Goal: Transaction & Acquisition: Purchase product/service

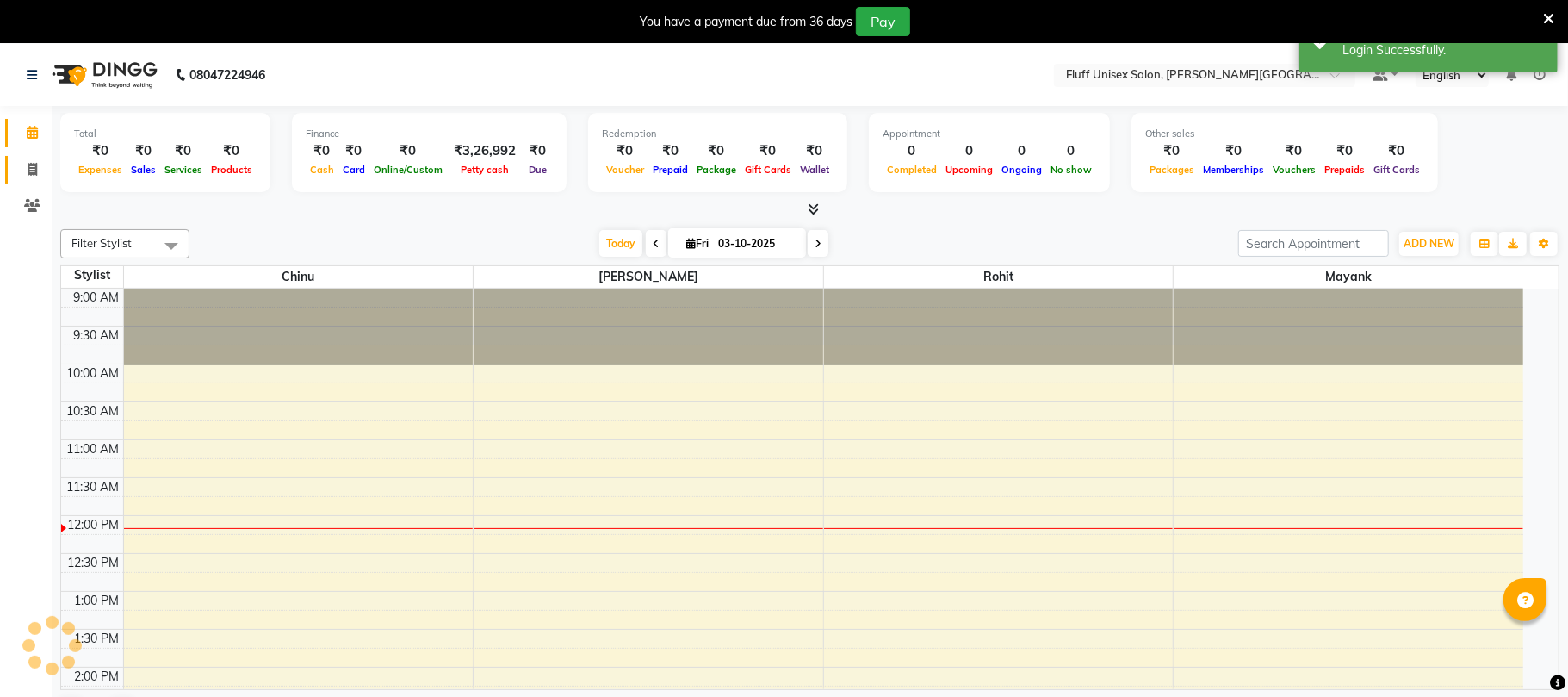
click at [21, 174] on span at bounding box center [32, 170] width 30 height 20
select select "service"
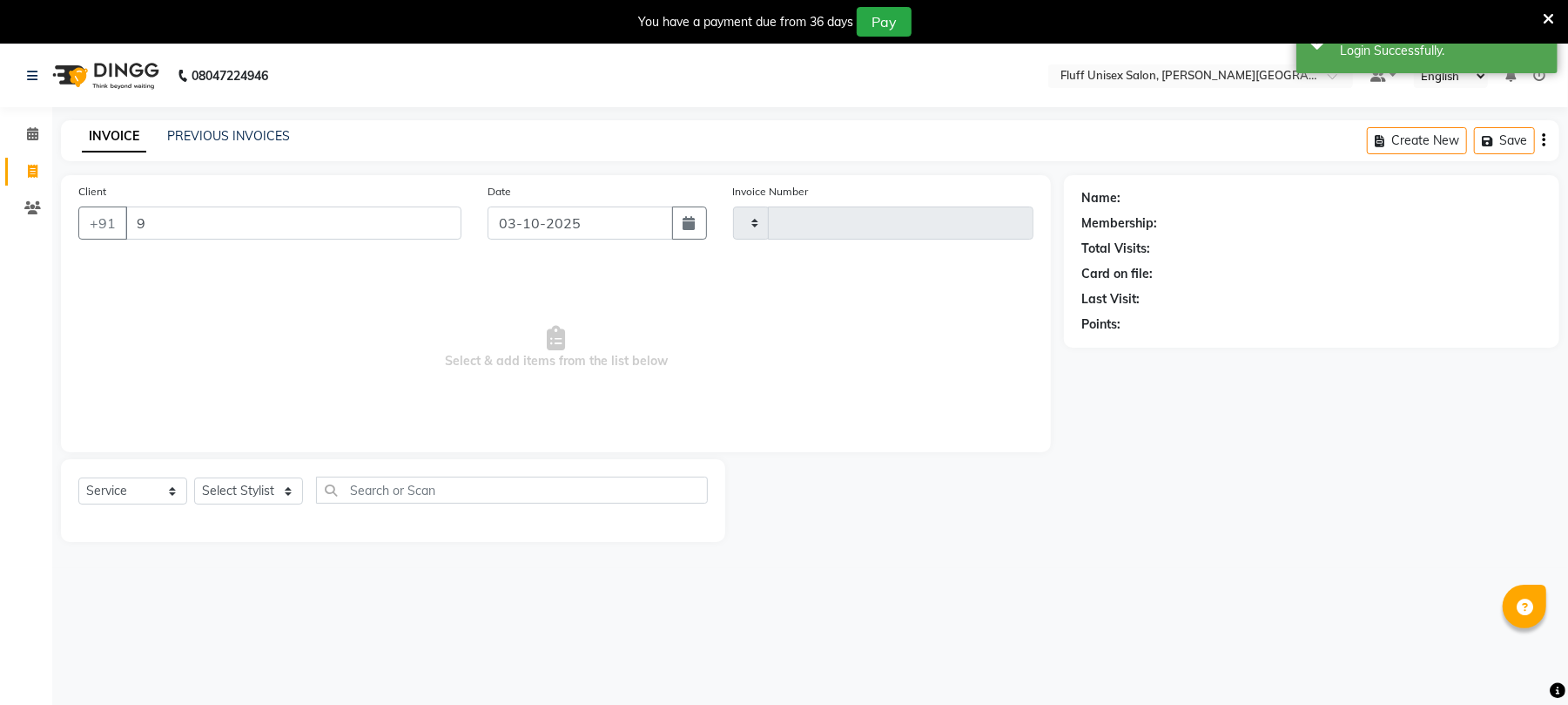
type input "99"
type input "2614"
select select "32"
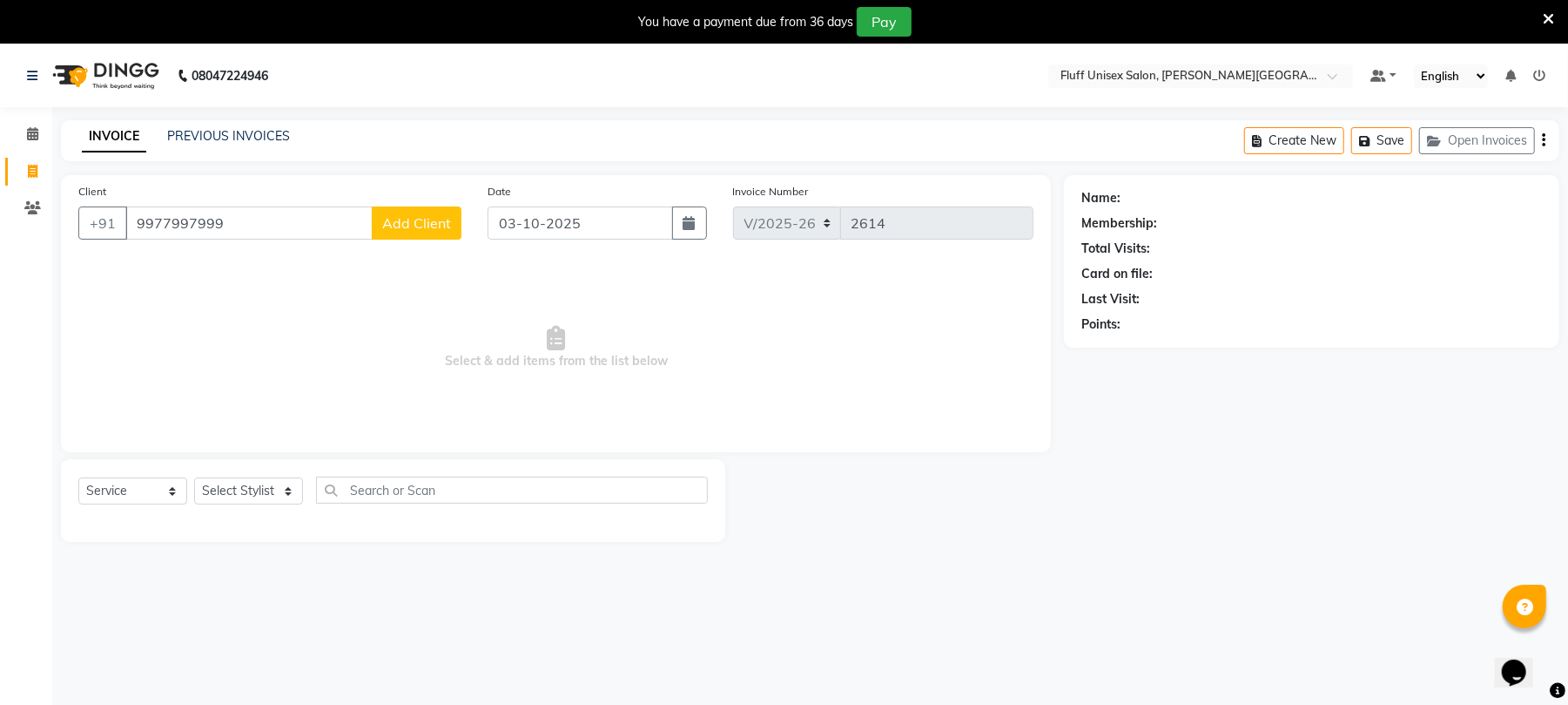
type input "9977997999"
click at [404, 207] on button "Add Client" at bounding box center [416, 223] width 90 height 33
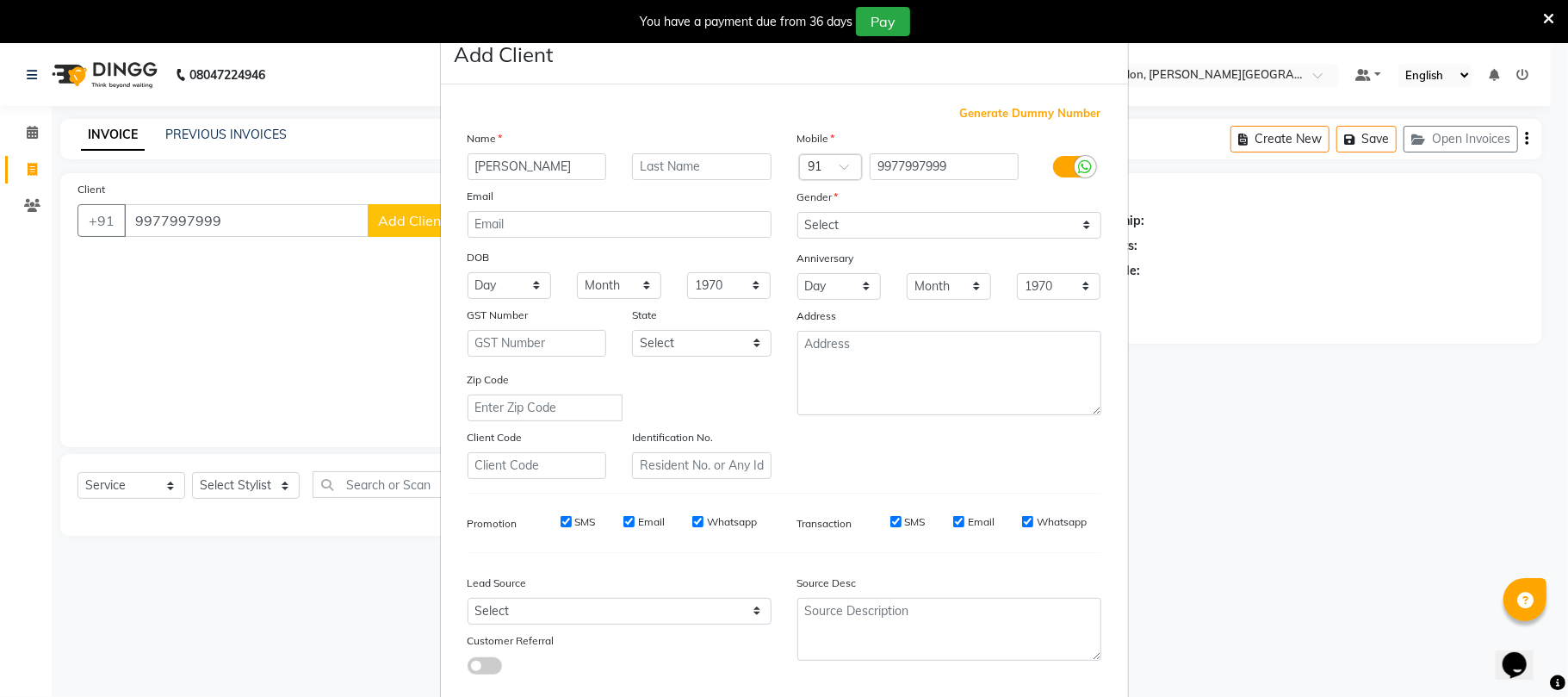
type input "[PERSON_NAME]"
click at [739, 169] on input "text" at bounding box center [702, 166] width 140 height 27
type input "gupta"
drag, startPoint x: 949, startPoint y: 221, endPoint x: 949, endPoint y: 234, distance: 13.0
click at [949, 221] on select "Select [DEMOGRAPHIC_DATA] [DEMOGRAPHIC_DATA] Other Prefer Not To Say" at bounding box center [949, 225] width 304 height 27
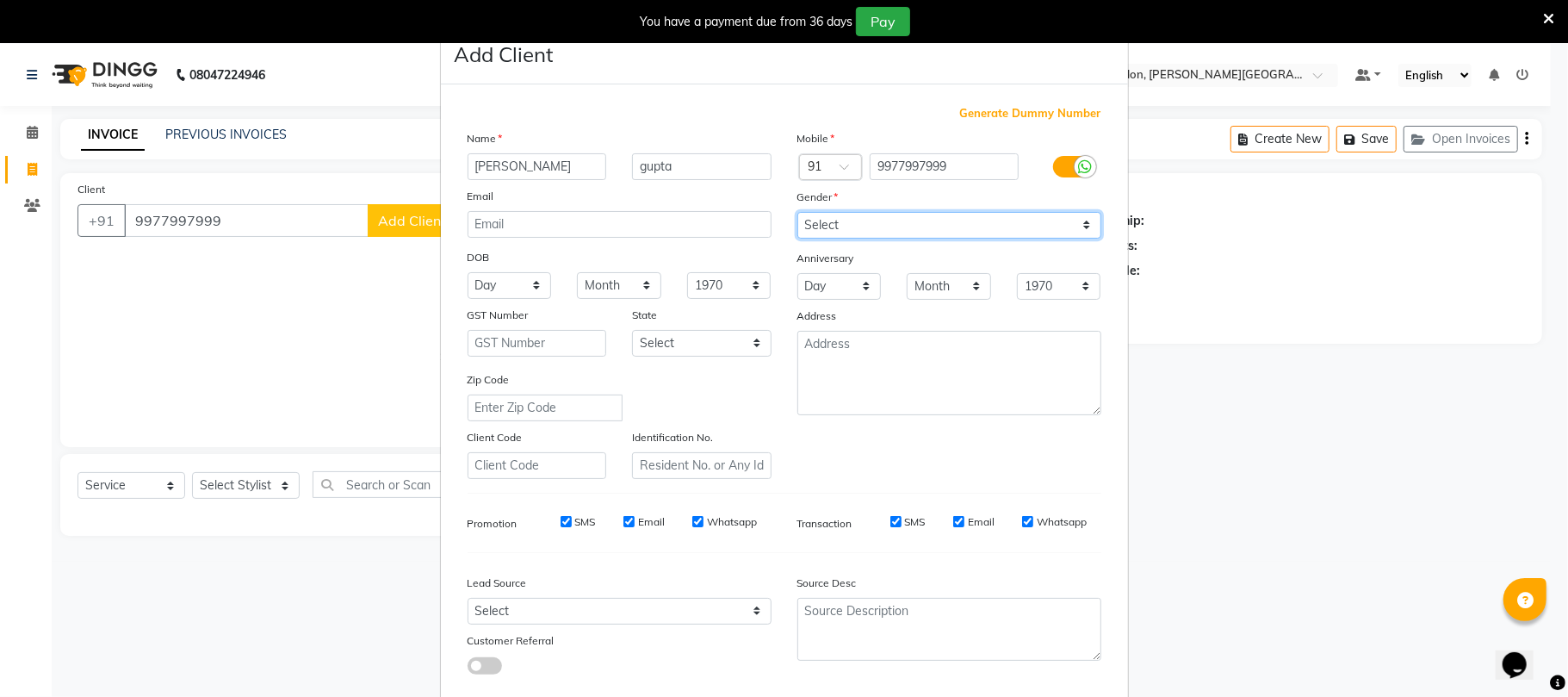
select select "[DEMOGRAPHIC_DATA]"
click at [798, 212] on select "Select [DEMOGRAPHIC_DATA] [DEMOGRAPHIC_DATA] Other Prefer Not To Say" at bounding box center [949, 225] width 304 height 27
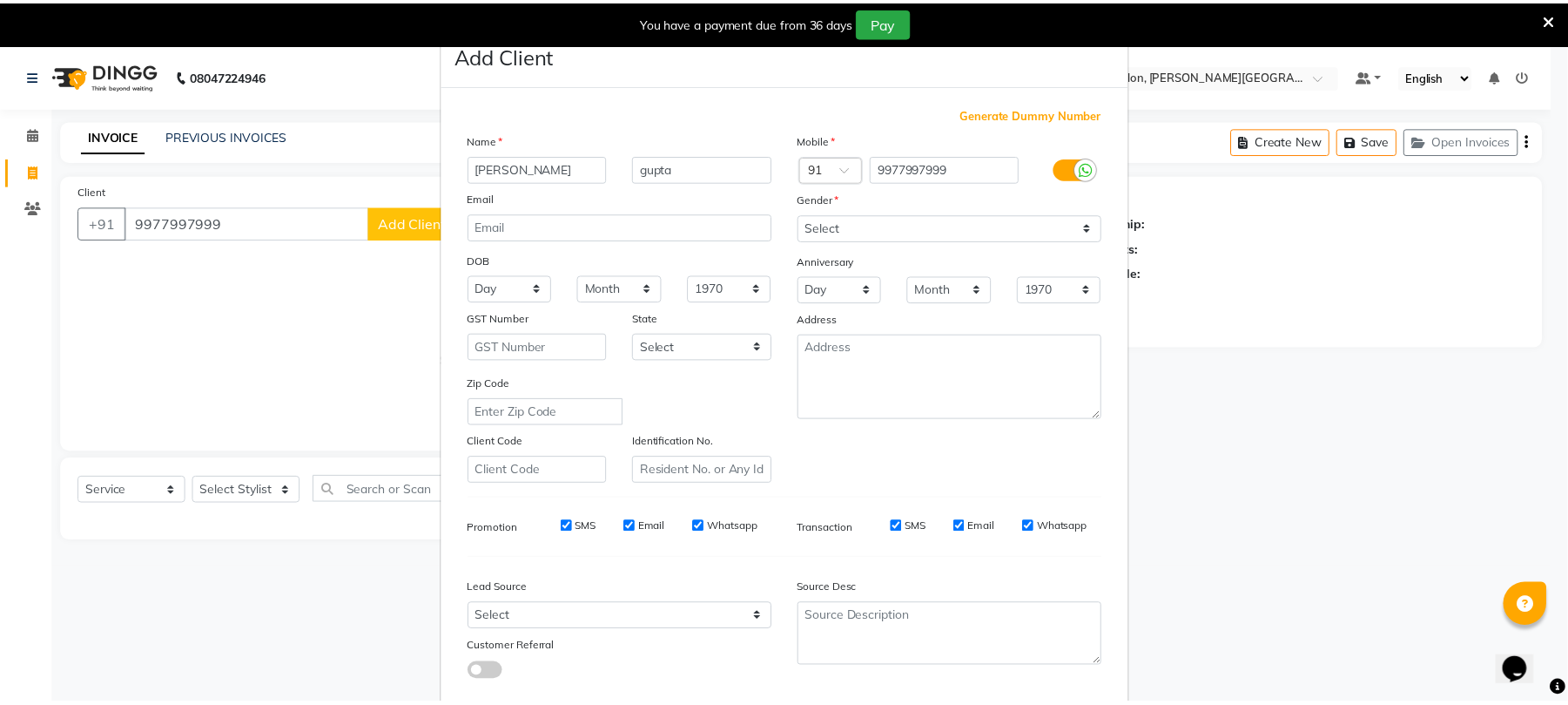
scroll to position [95, 0]
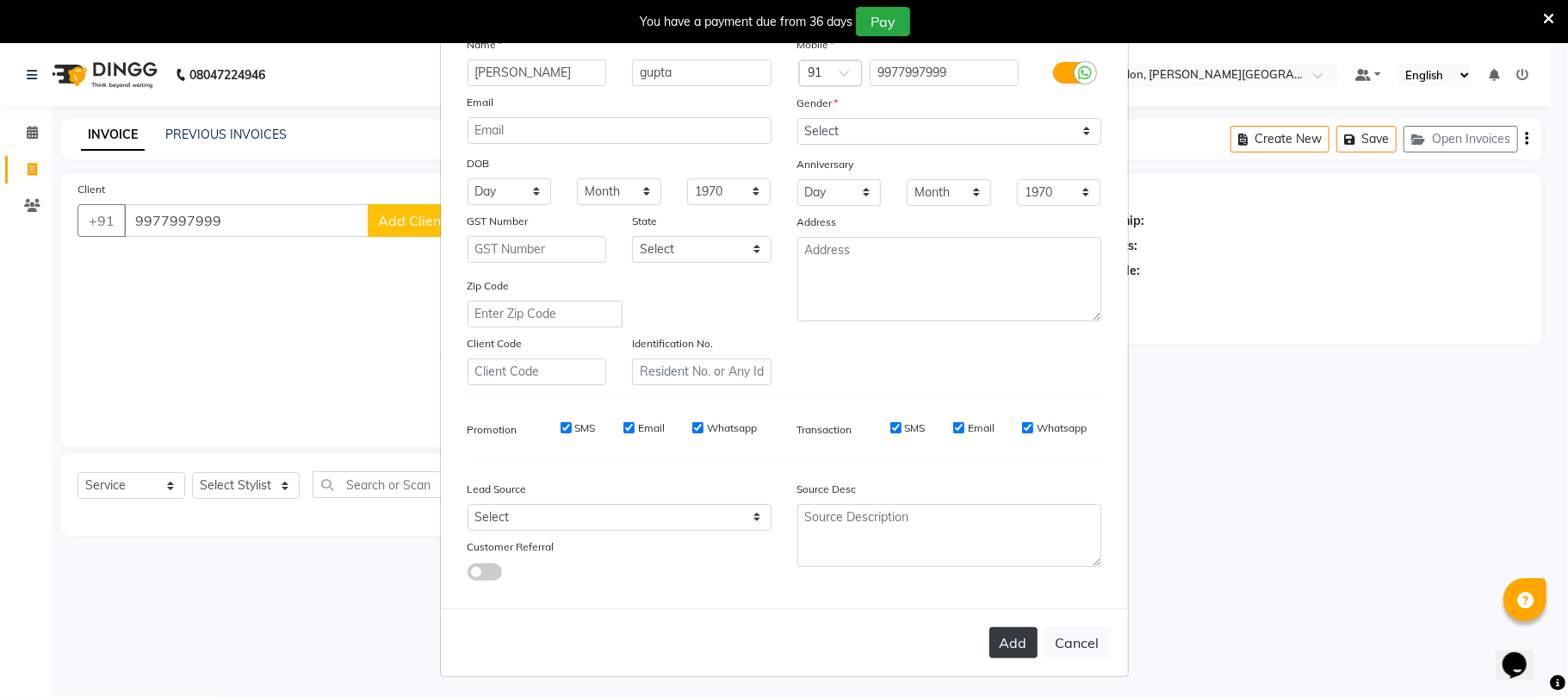
click at [1018, 629] on button "Add" at bounding box center [1014, 643] width 48 height 31
select select
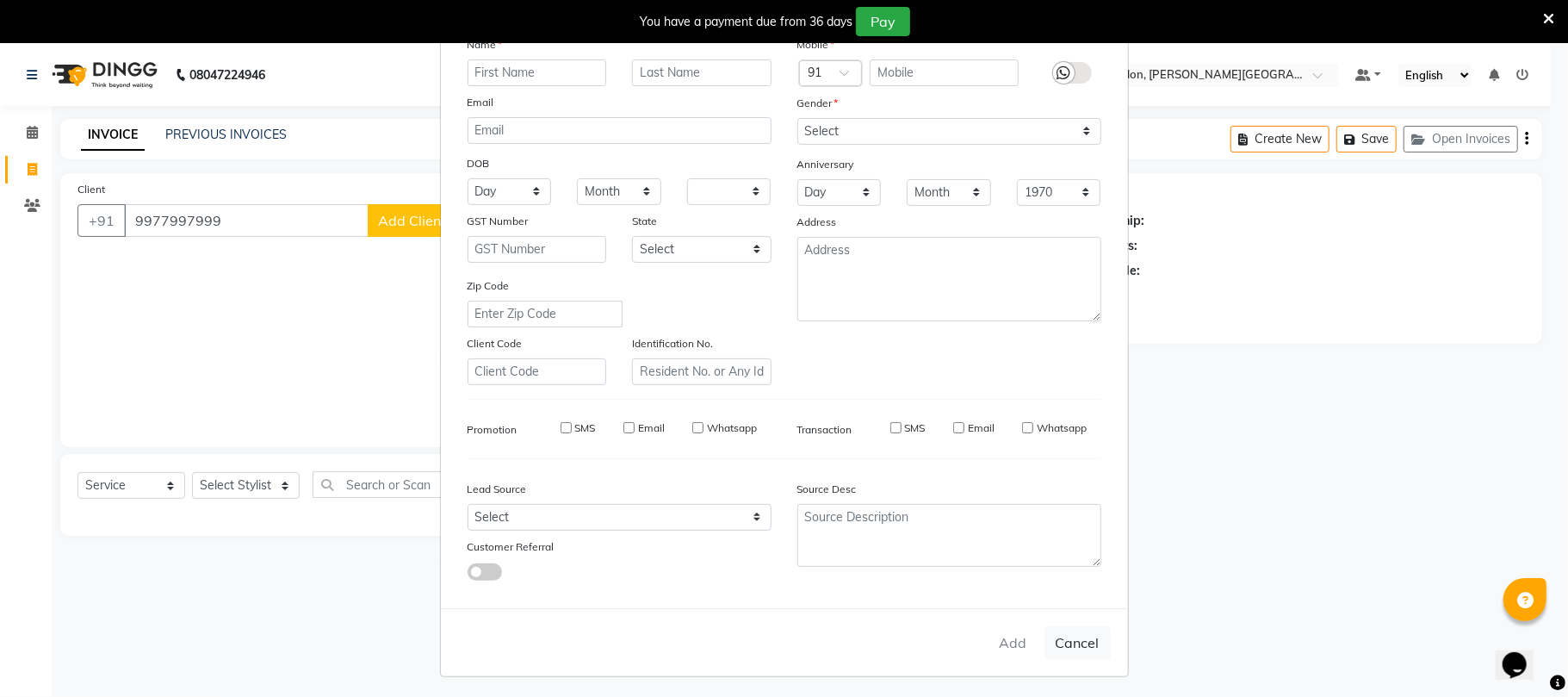
select select
checkbox input "false"
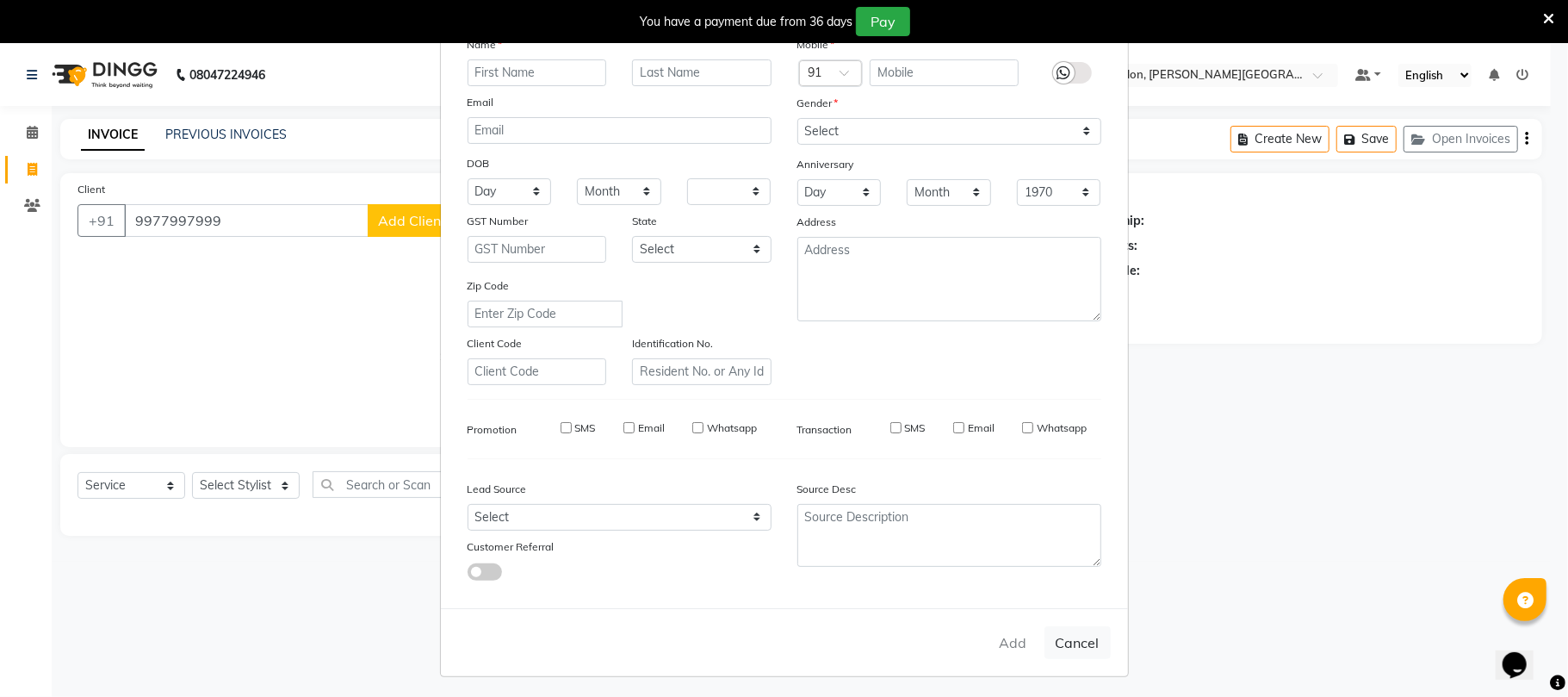
checkbox input "false"
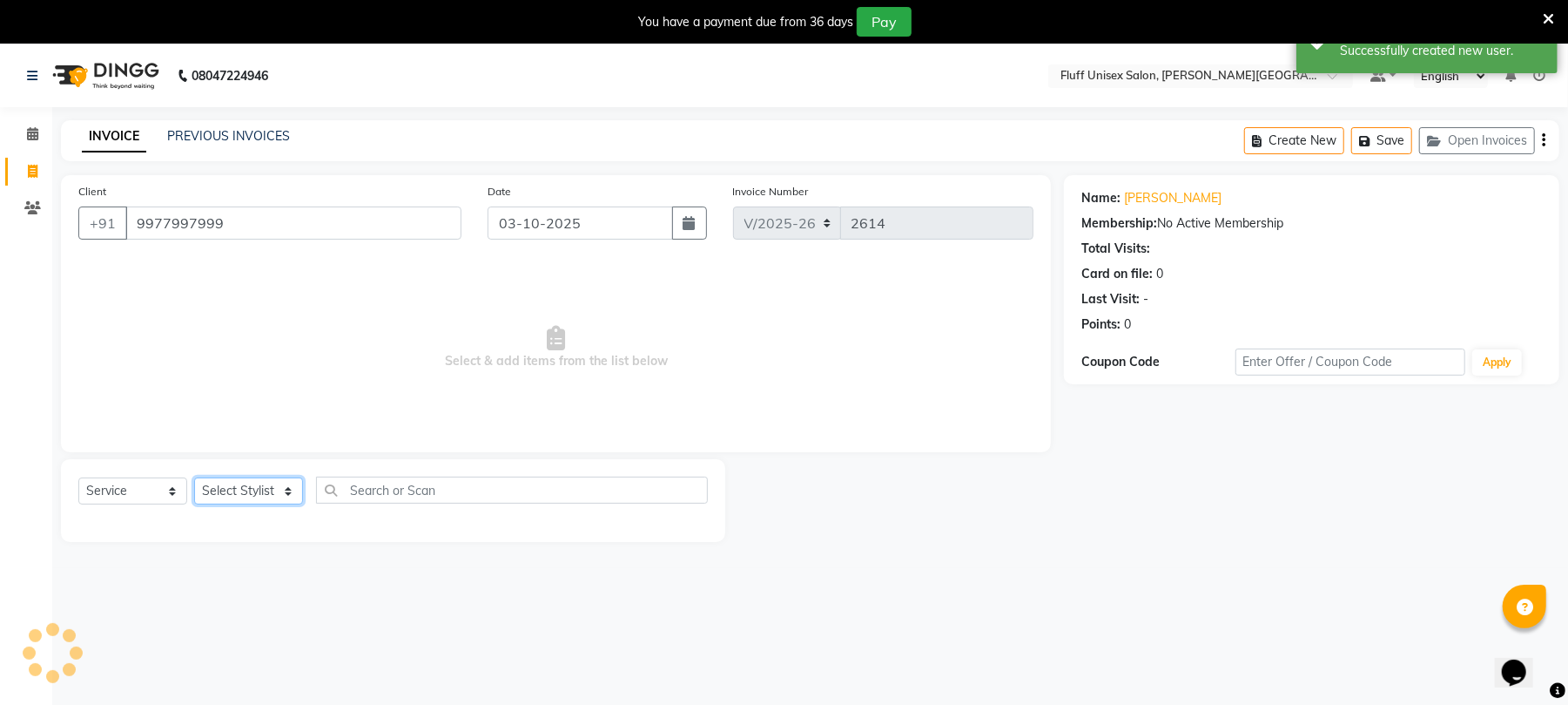
drag, startPoint x: 253, startPoint y: 486, endPoint x: 253, endPoint y: 498, distance: 12.0
click at [253, 486] on select "Select Stylist Chinu [PERSON_NAME] Reception Rohit" at bounding box center [248, 491] width 109 height 27
select select "39020"
click at [194, 478] on select "Select Stylist Chinu [PERSON_NAME] Reception Rohit" at bounding box center [248, 491] width 109 height 27
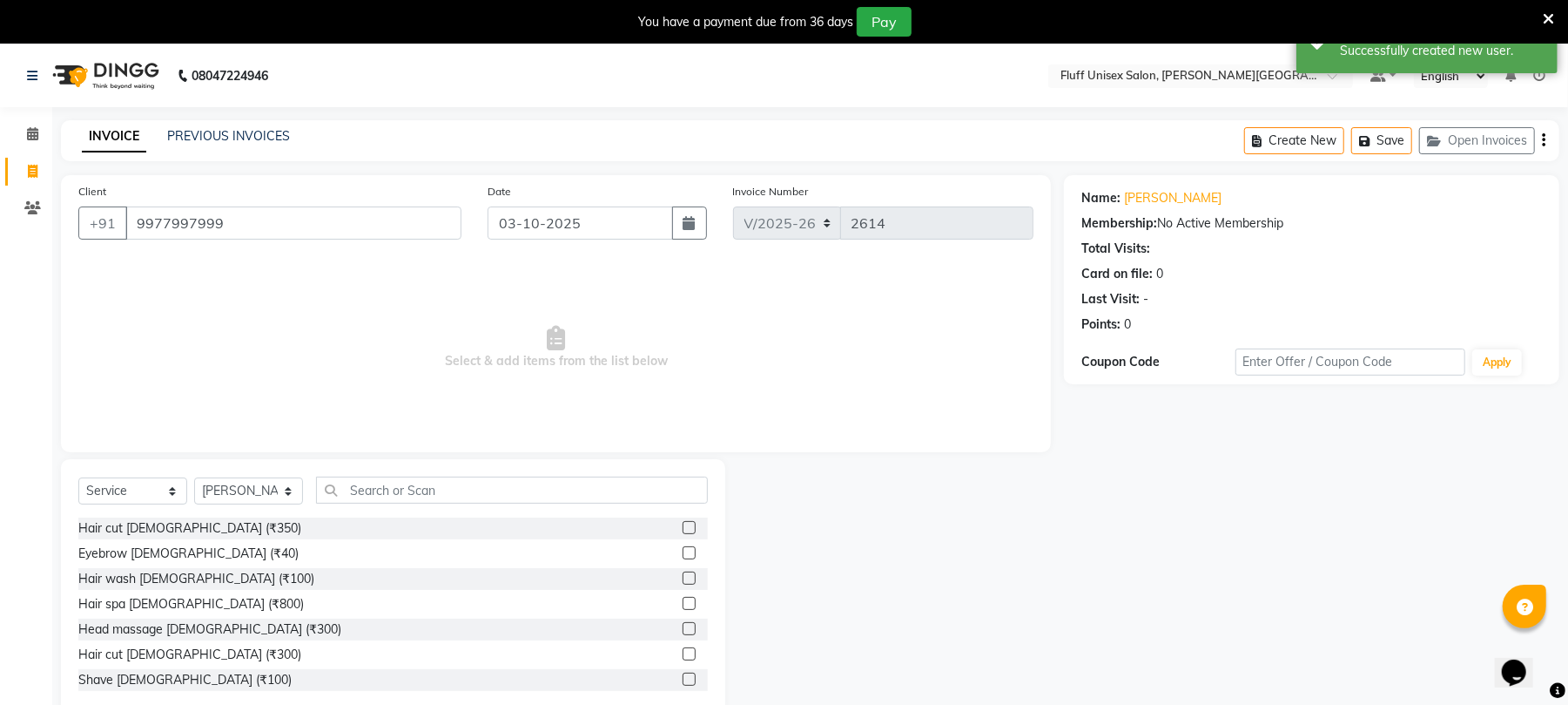
click at [683, 654] on label at bounding box center [689, 654] width 13 height 13
click at [683, 654] on input "checkbox" at bounding box center [688, 654] width 11 height 11
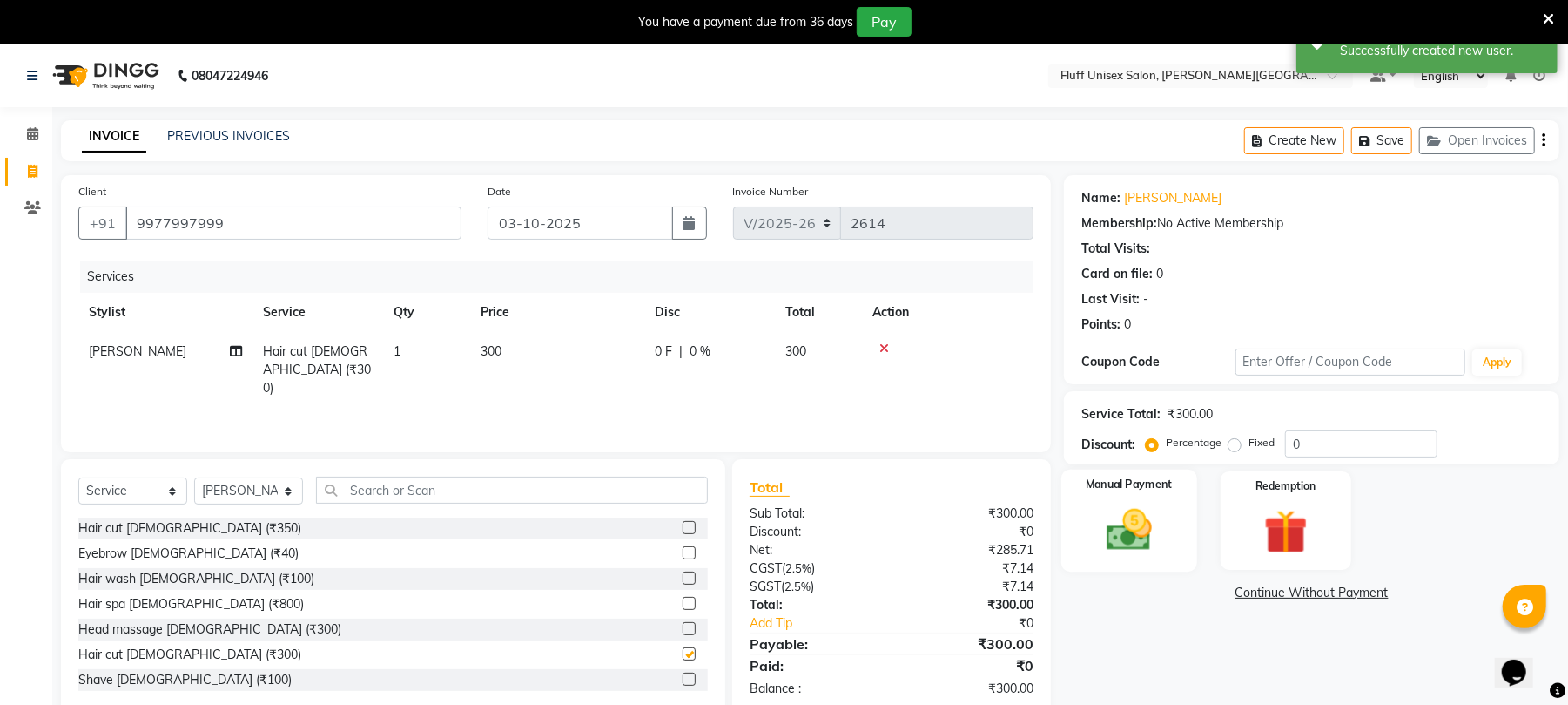
checkbox input "false"
click at [1149, 512] on img at bounding box center [1130, 530] width 75 height 53
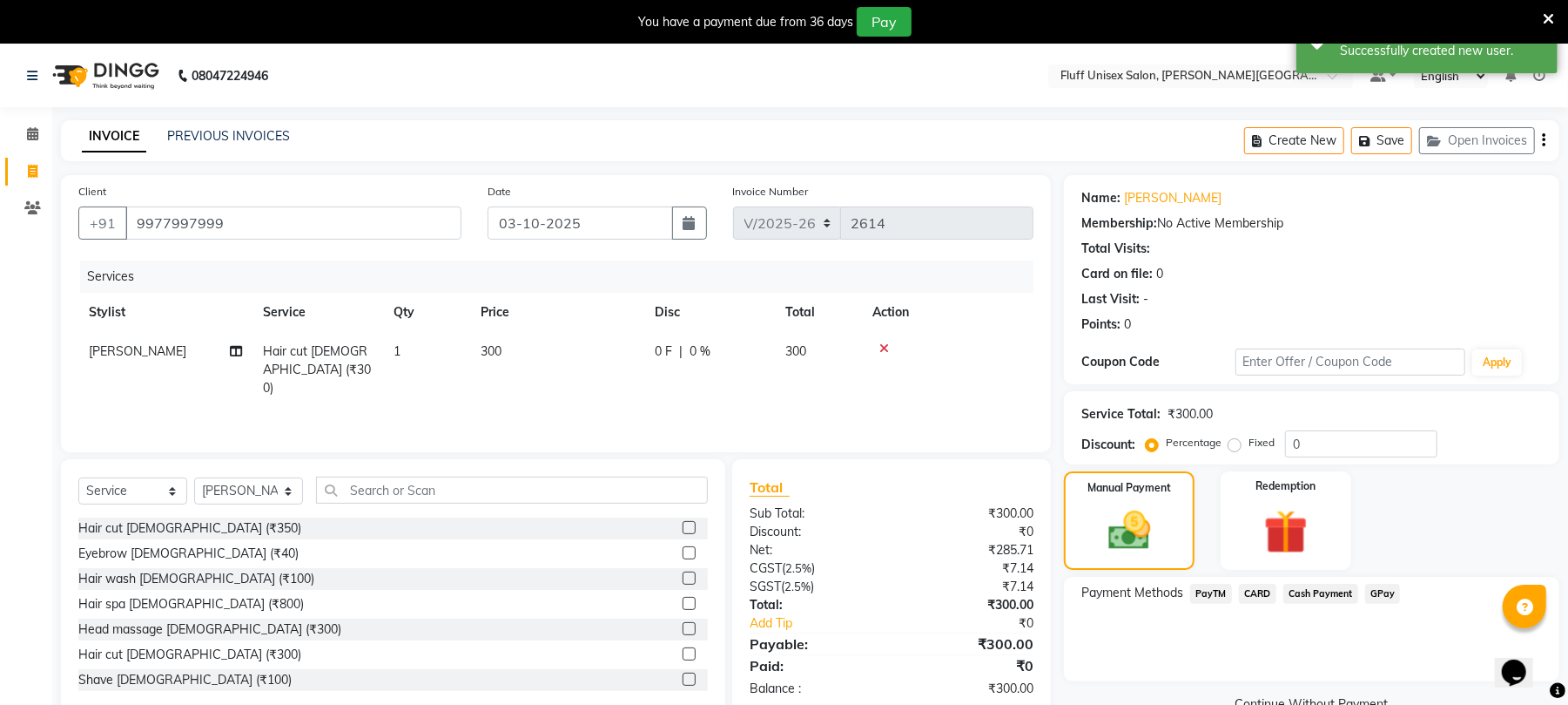
click at [1379, 593] on span "GPay" at bounding box center [1382, 593] width 36 height 20
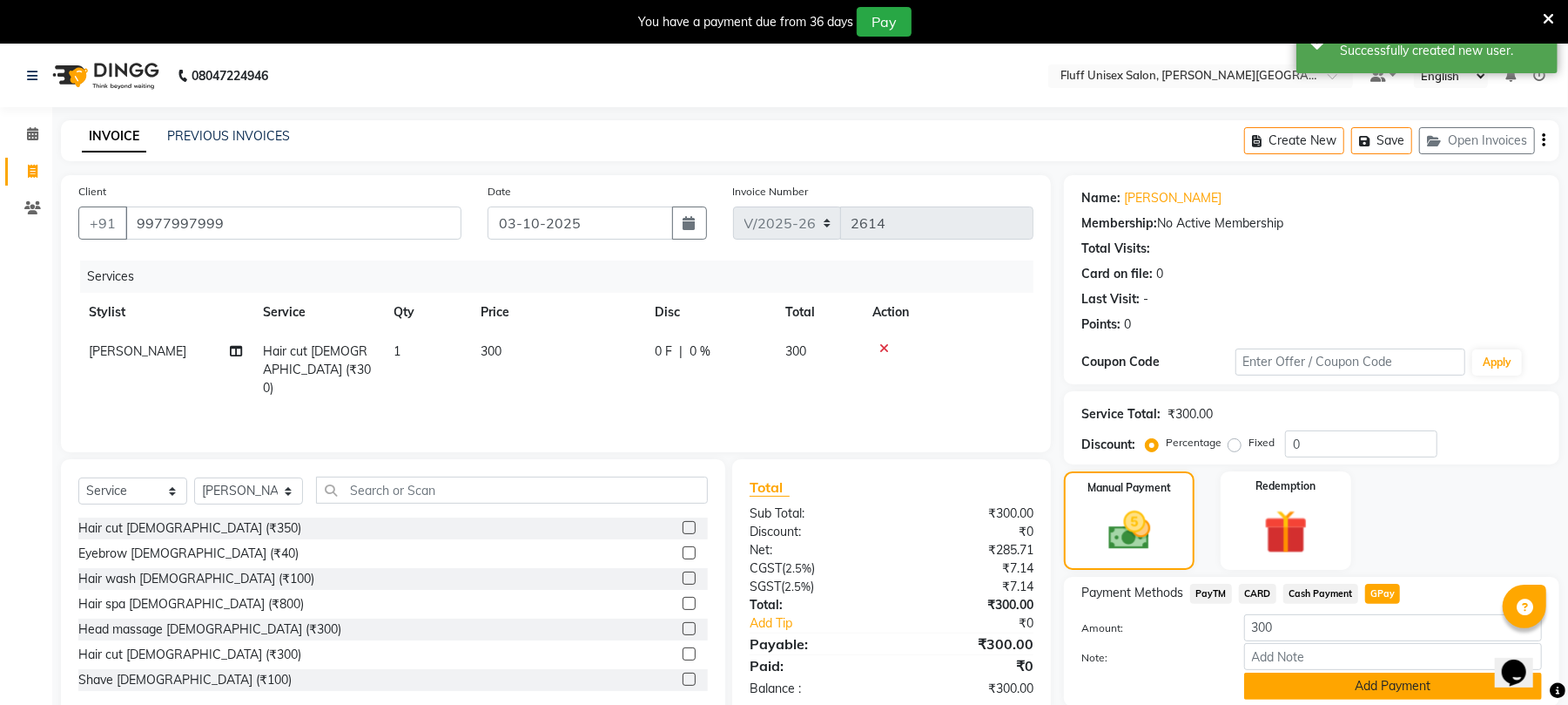
drag, startPoint x: 1395, startPoint y: 694, endPoint x: 1412, endPoint y: 646, distance: 50.9
click at [1395, 692] on button "Add Payment" at bounding box center [1393, 686] width 298 height 27
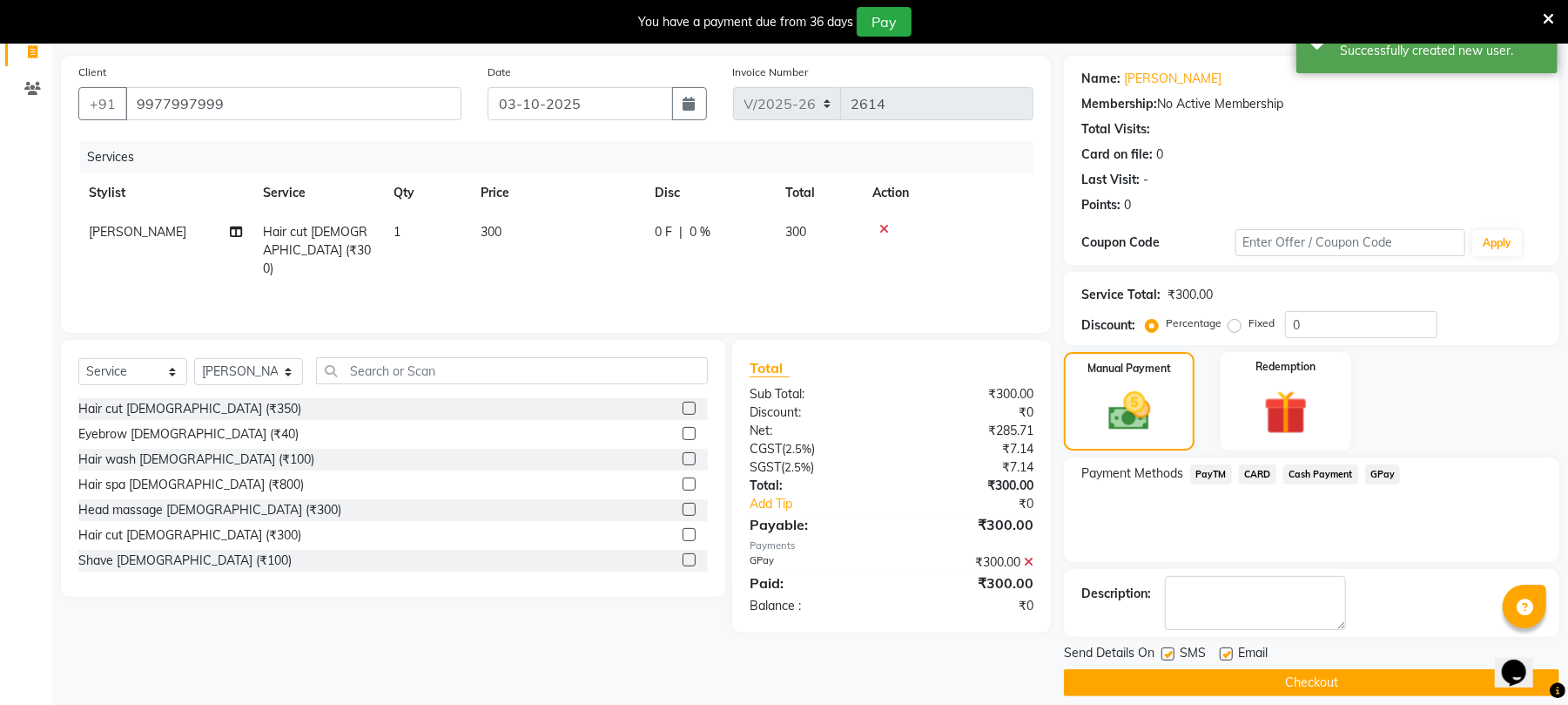
scroll to position [138, 0]
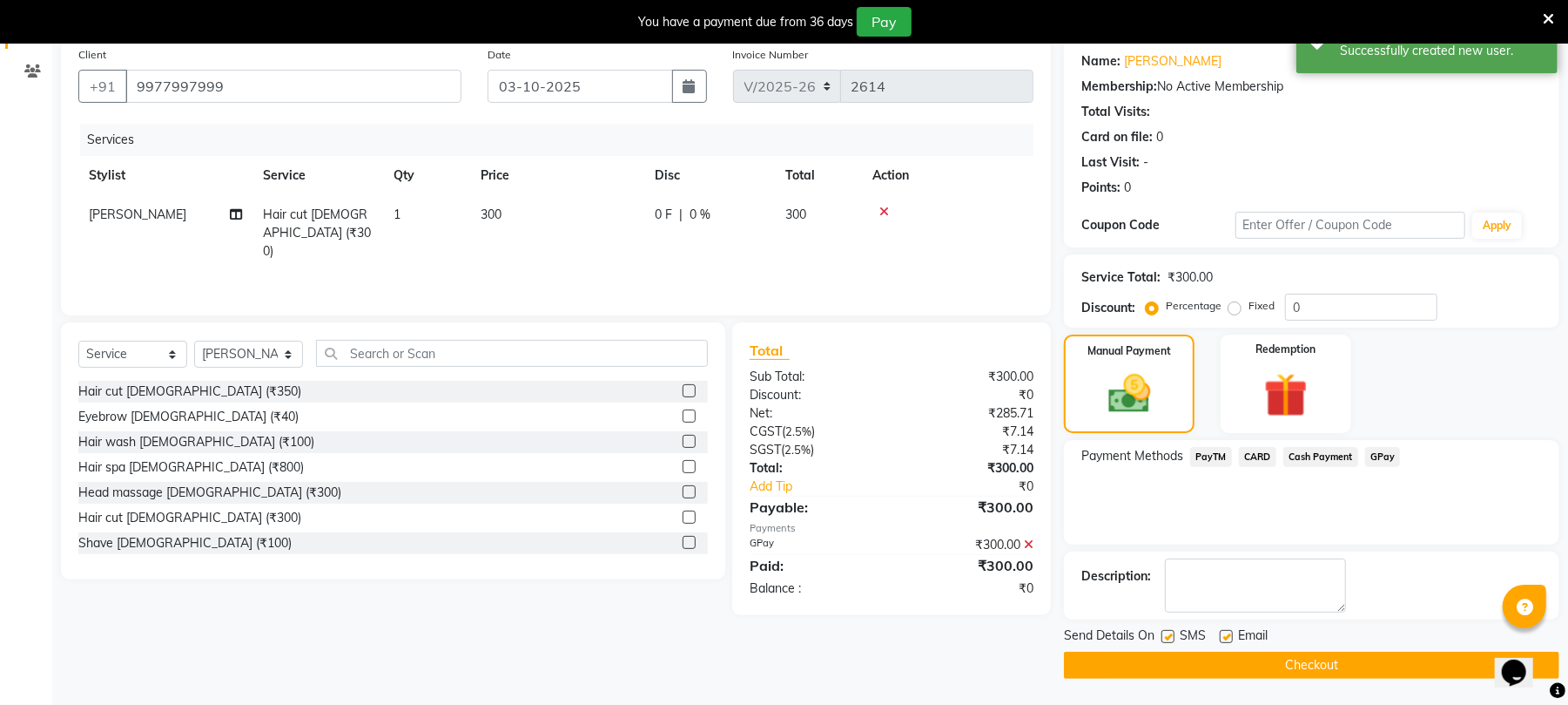
drag, startPoint x: 1578, startPoint y: 444, endPoint x: 49, endPoint y: 26, distance: 1585.1
click at [1419, 662] on button "Checkout" at bounding box center [1312, 665] width 496 height 27
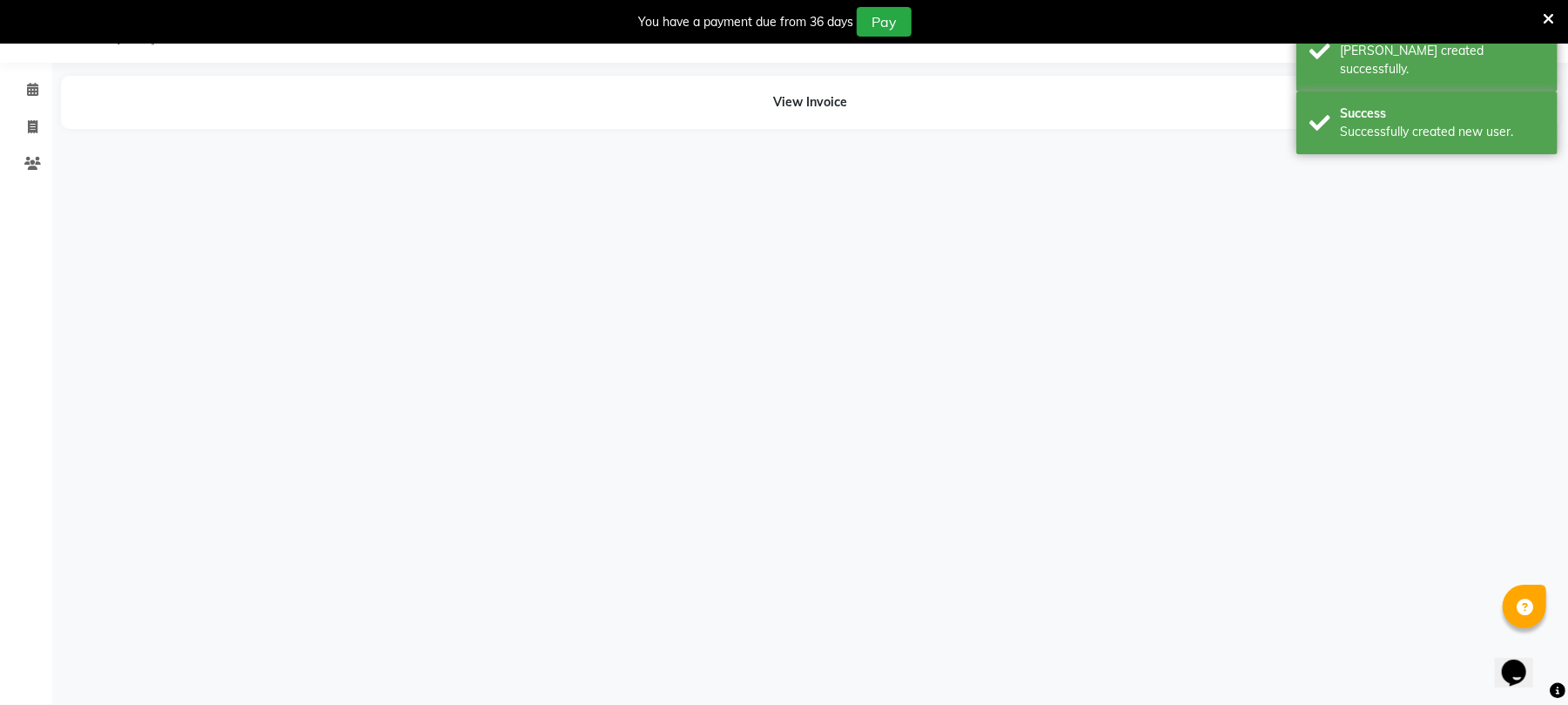
scroll to position [44, 0]
click at [21, 99] on span at bounding box center [32, 91] width 30 height 20
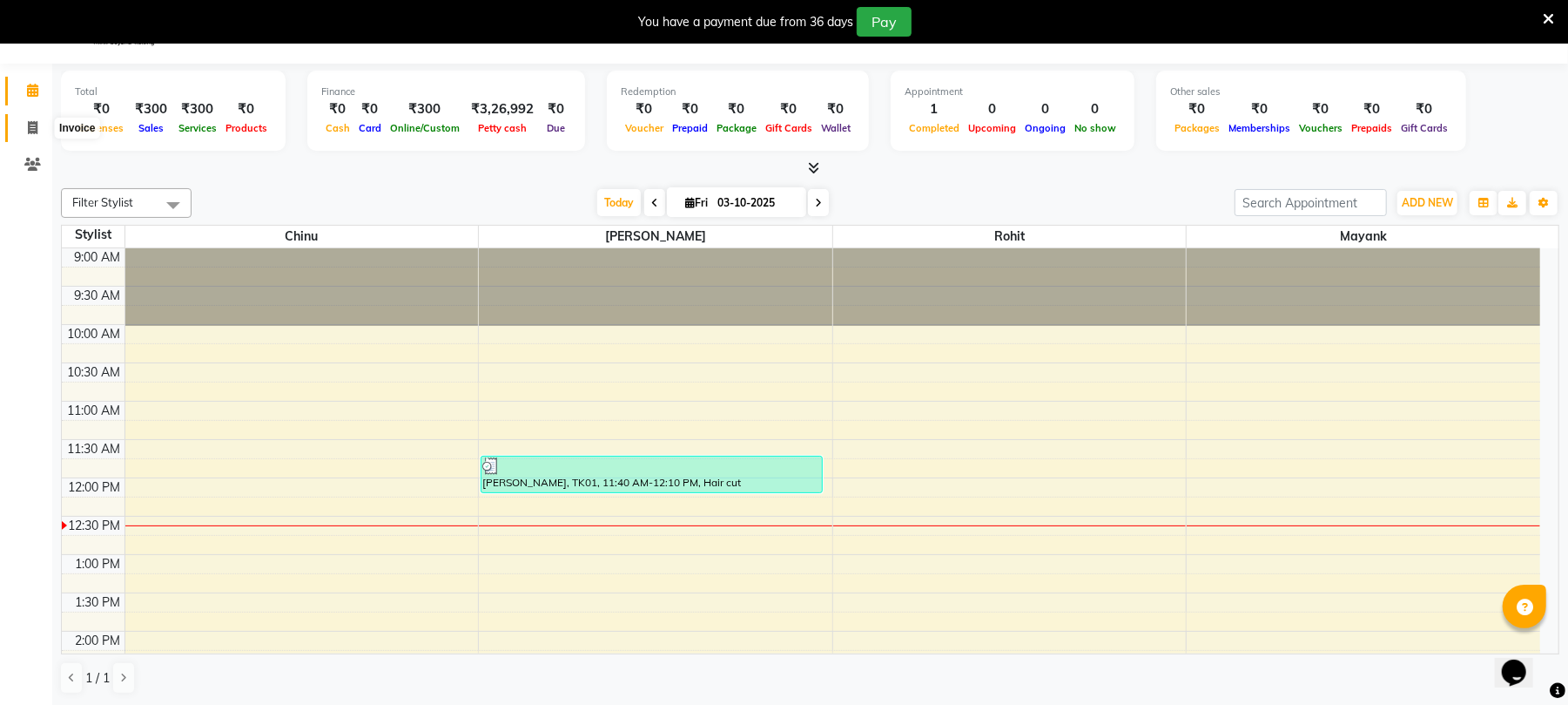
click at [28, 124] on icon at bounding box center [32, 127] width 10 height 13
select select "service"
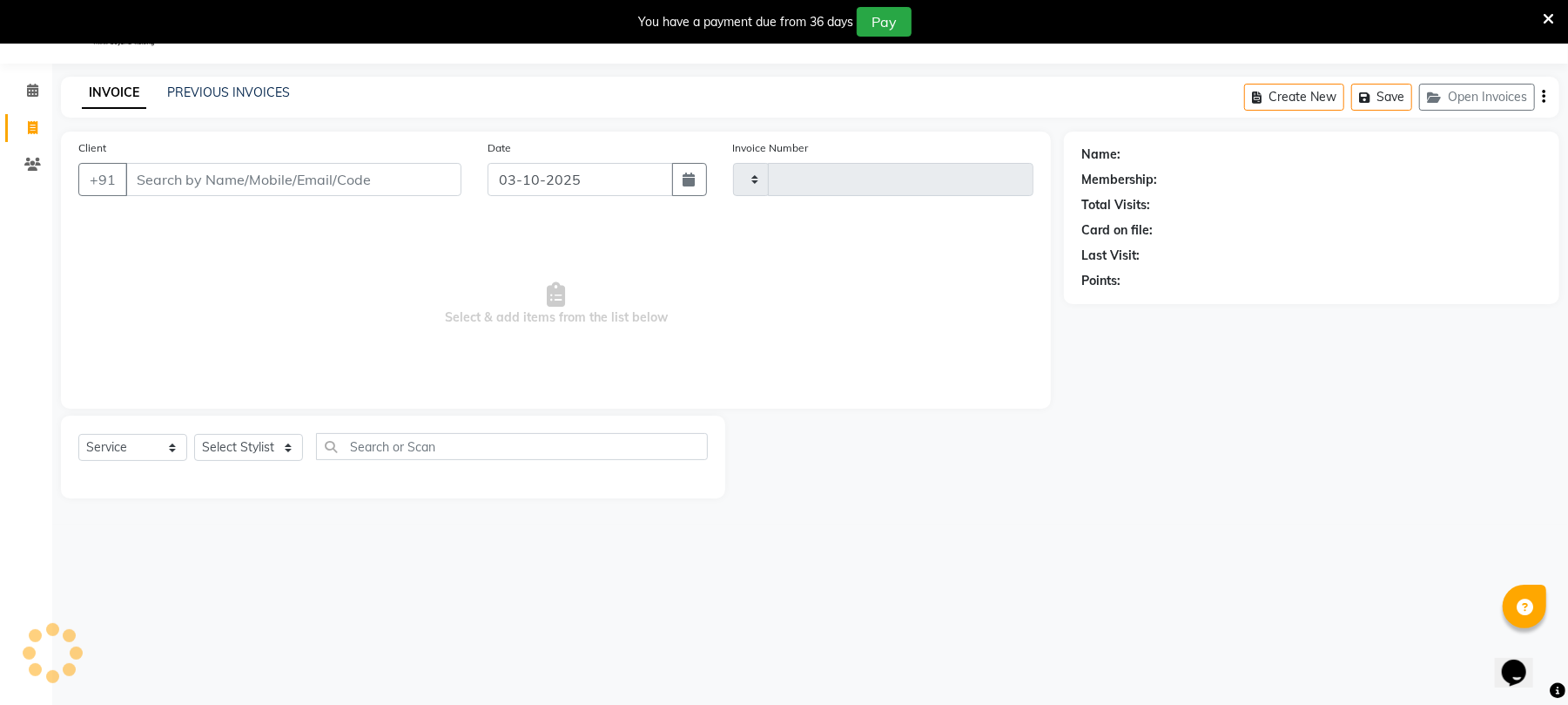
type input "2615"
select select "32"
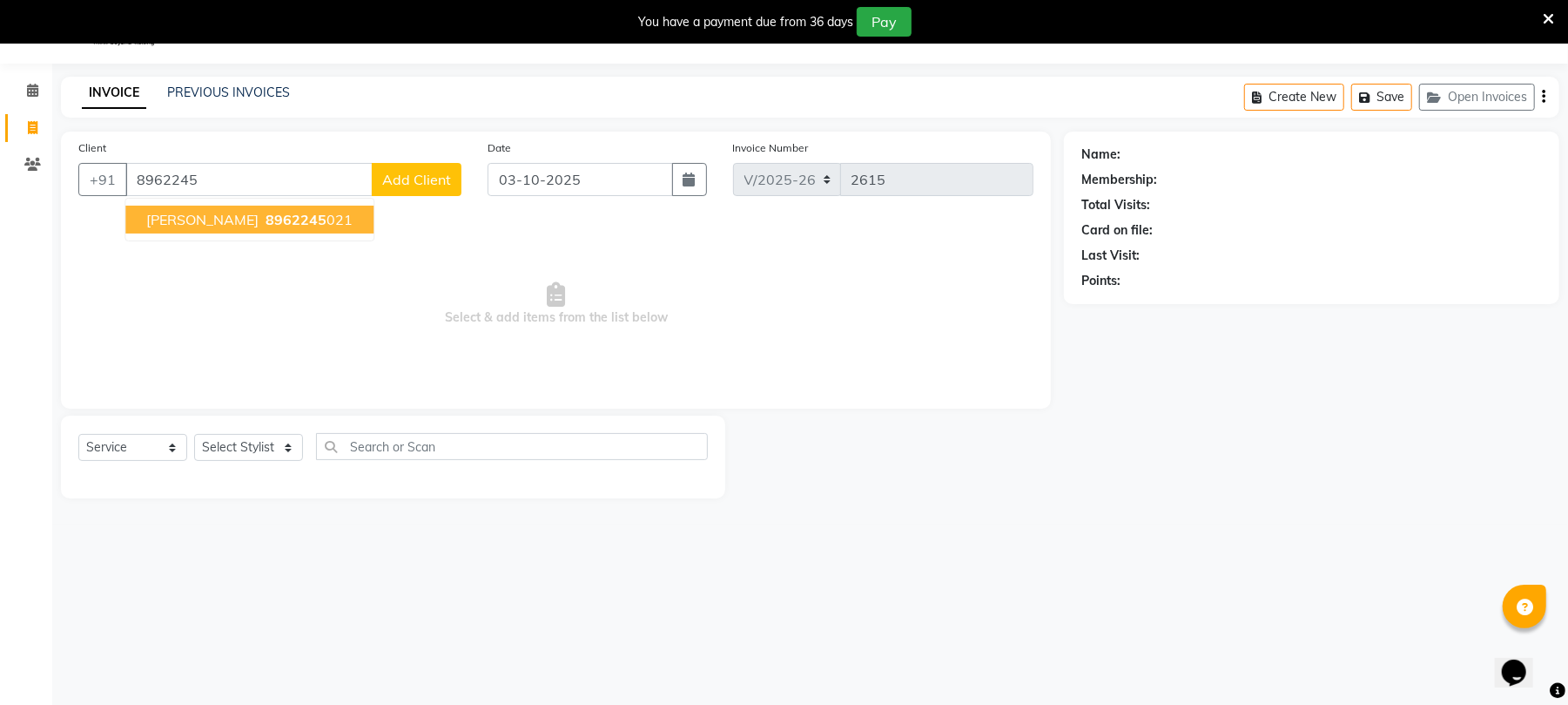
click at [284, 220] on ngb-highlight "8962245 021" at bounding box center [308, 220] width 91 height 17
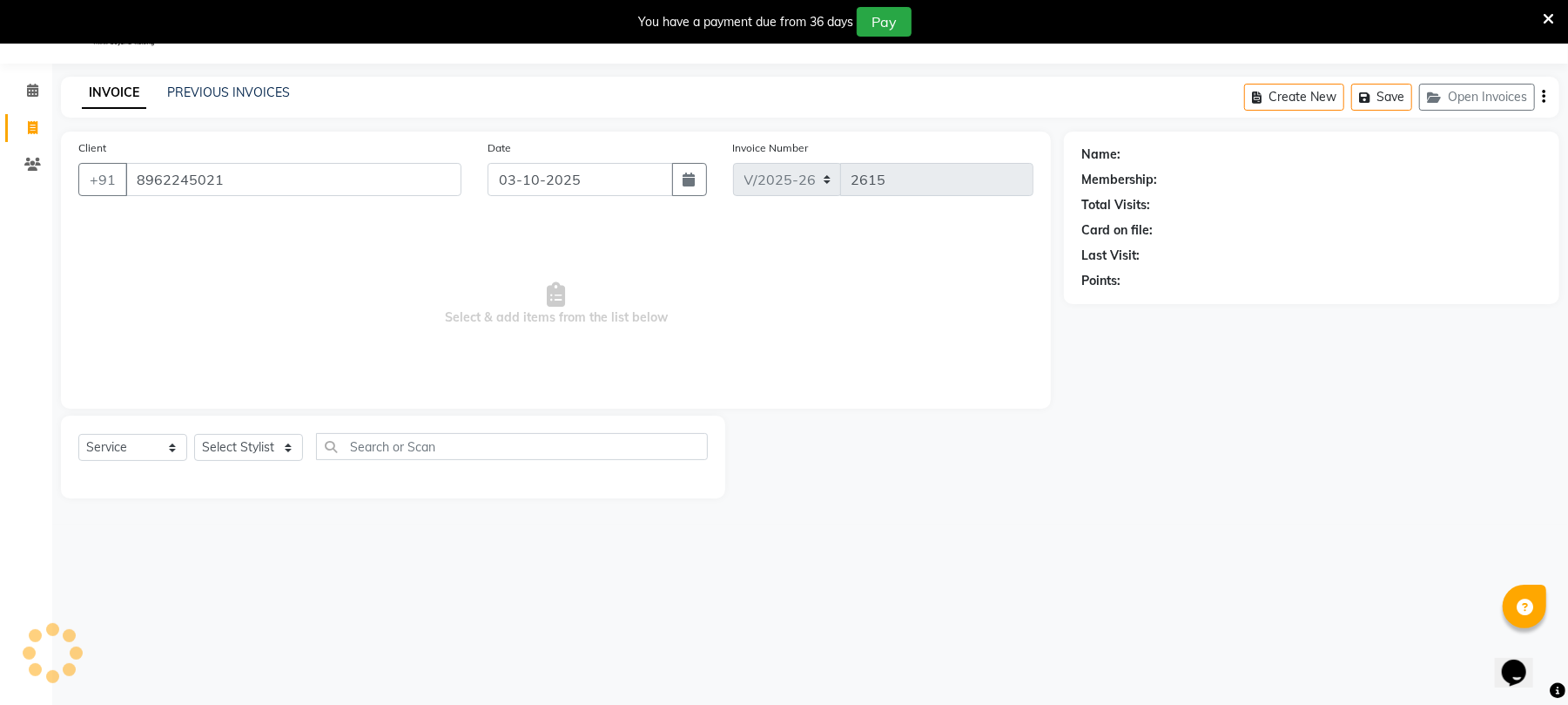
type input "8962245021"
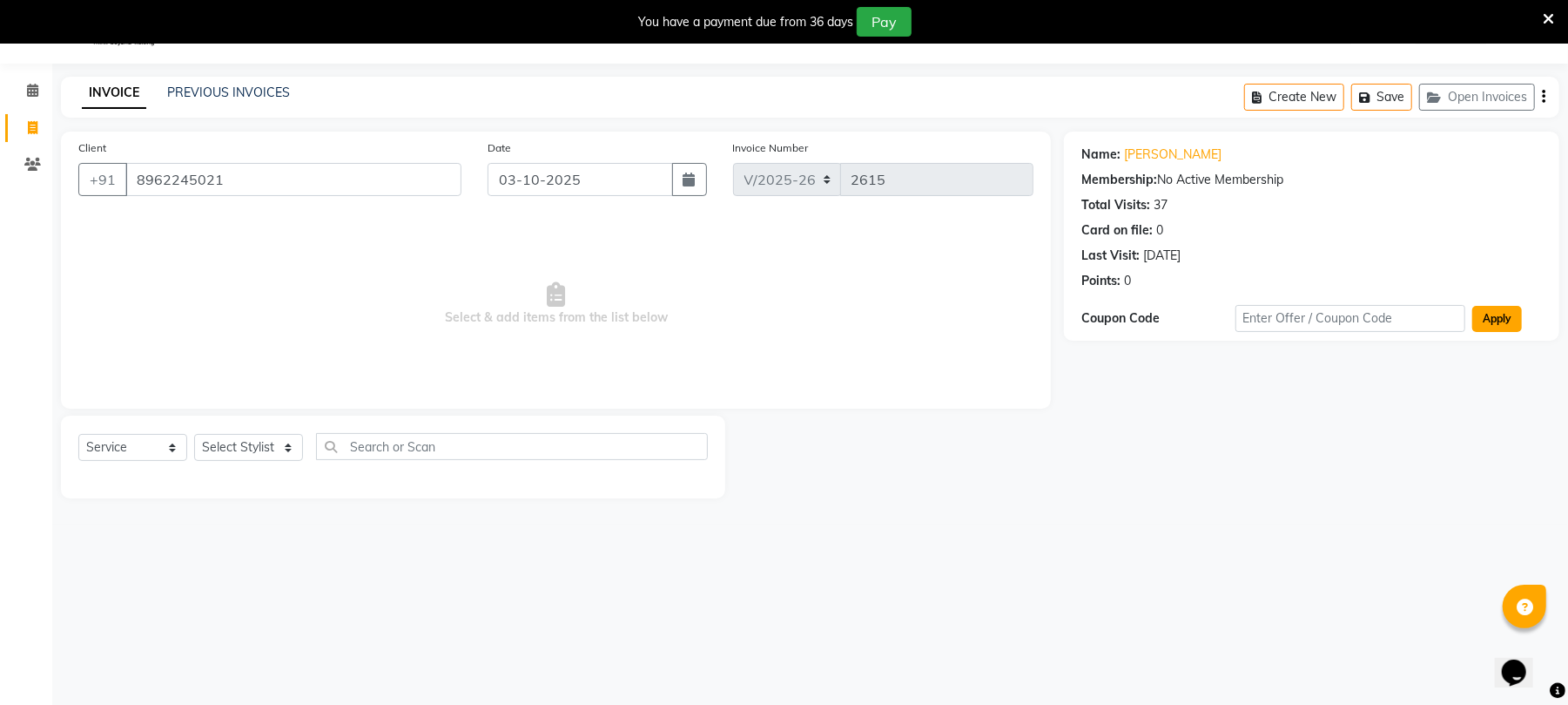
click at [1504, 325] on button "Apply" at bounding box center [1497, 319] width 50 height 26
click at [1323, 85] on button "Create New" at bounding box center [1294, 97] width 100 height 27
click at [1369, 101] on icon "button" at bounding box center [1368, 98] width 17 height 12
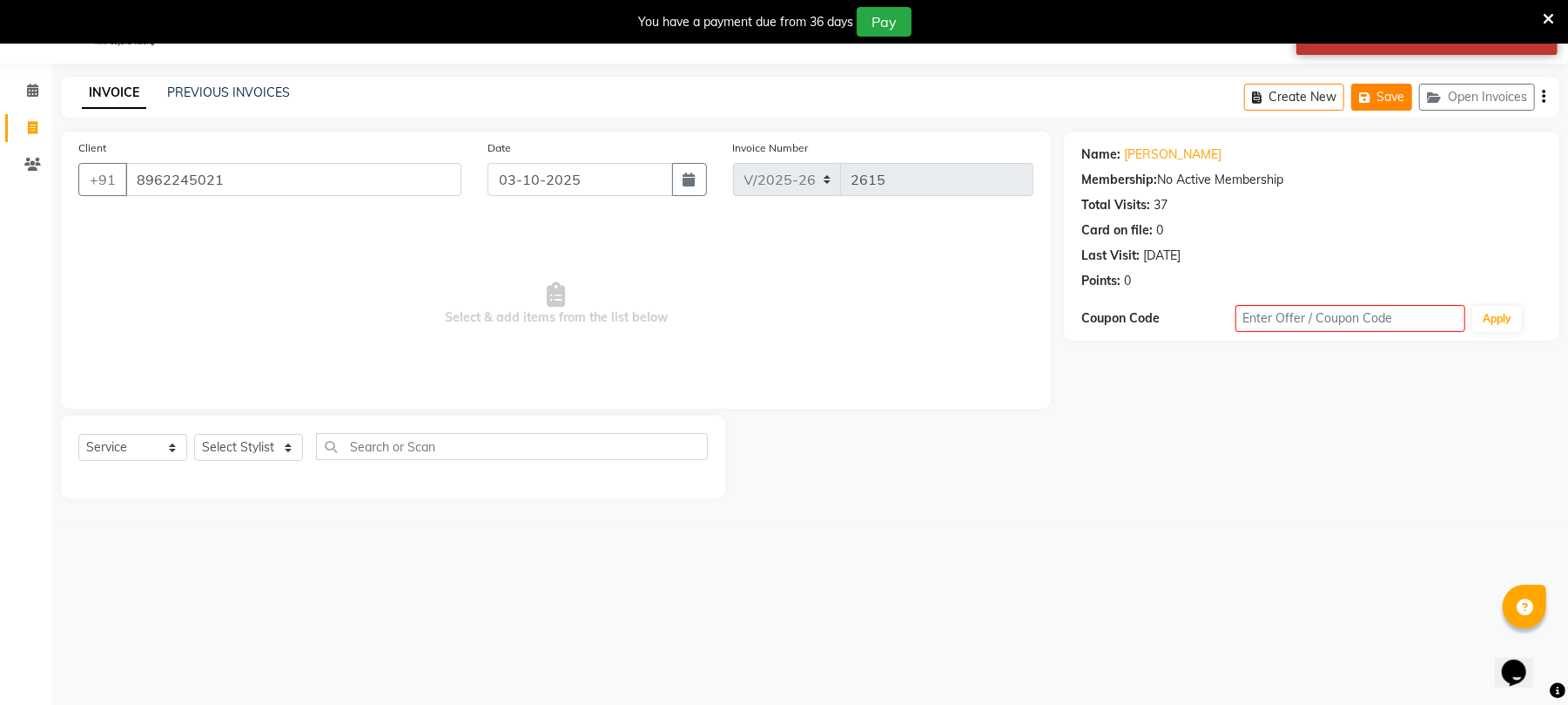
click at [1401, 88] on button "Save" at bounding box center [1382, 97] width 61 height 27
click at [1473, 95] on button "Open Invoices" at bounding box center [1477, 97] width 116 height 27
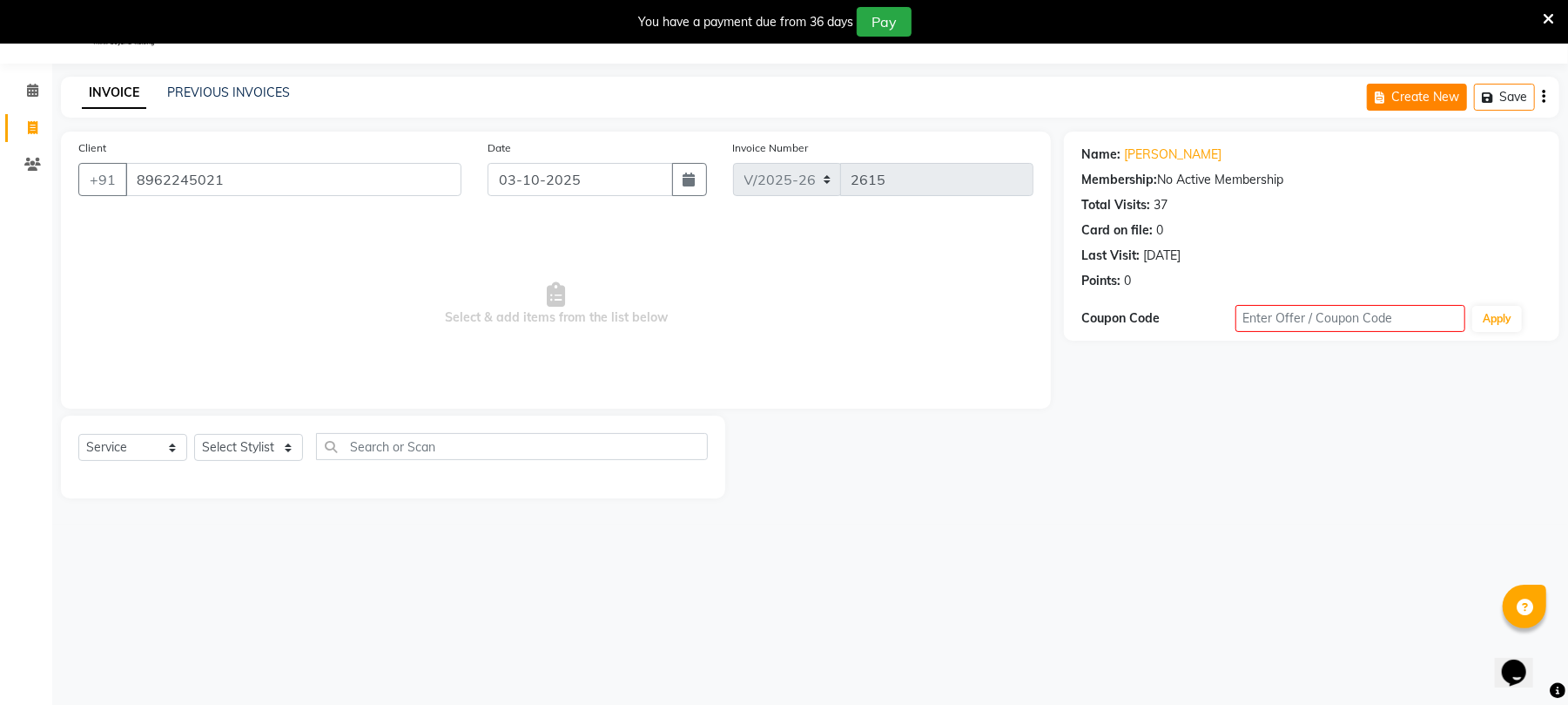
click at [1415, 106] on button "Create New" at bounding box center [1416, 97] width 100 height 27
click at [1544, 98] on icon "button" at bounding box center [1544, 97] width 3 height 1
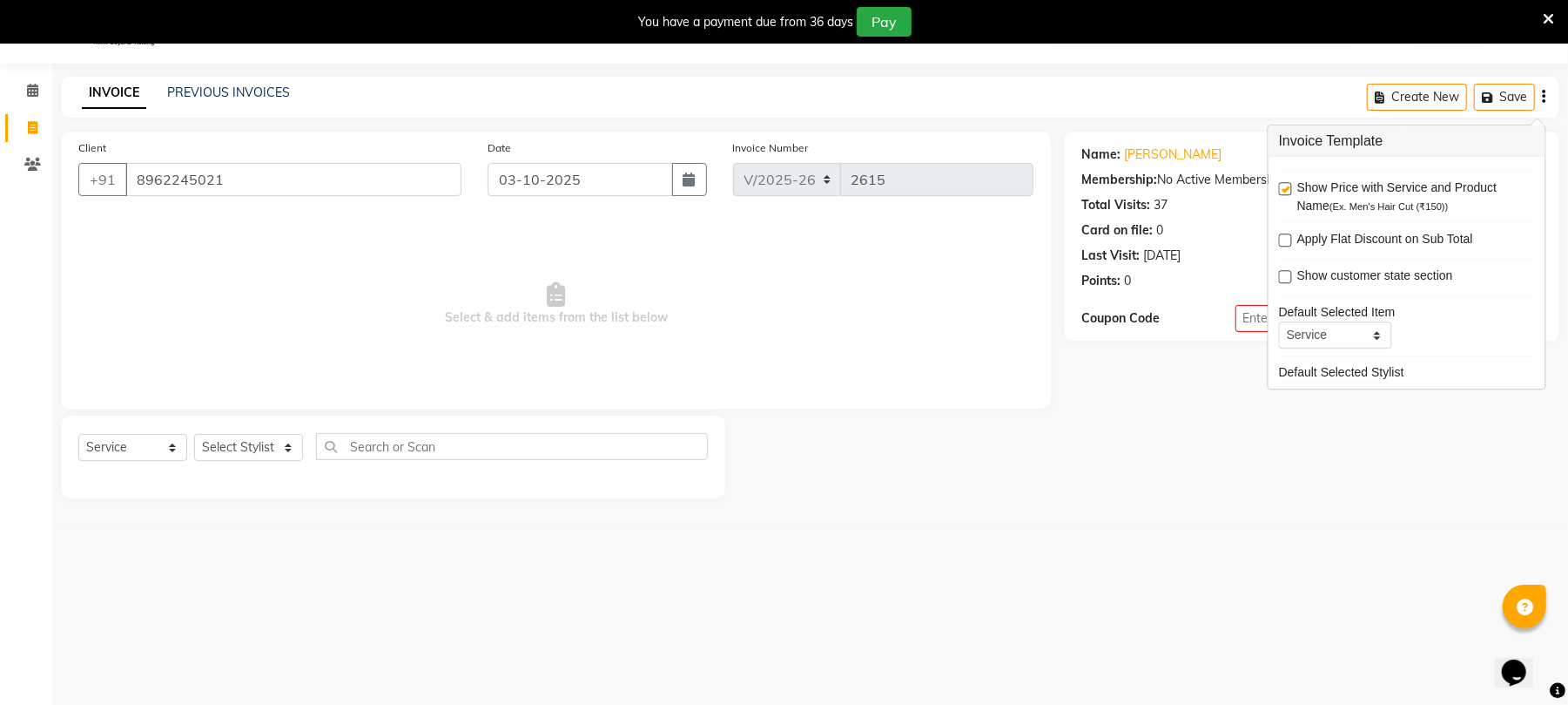
click at [1285, 277] on label at bounding box center [1285, 277] width 13 height 13
click at [1285, 277] on input "checkbox" at bounding box center [1284, 278] width 11 height 11
checkbox input "true"
click at [1279, 232] on div "Apply Flat Discount on Sub Total" at bounding box center [1407, 241] width 256 height 22
click at [1285, 237] on label at bounding box center [1285, 241] width 13 height 13
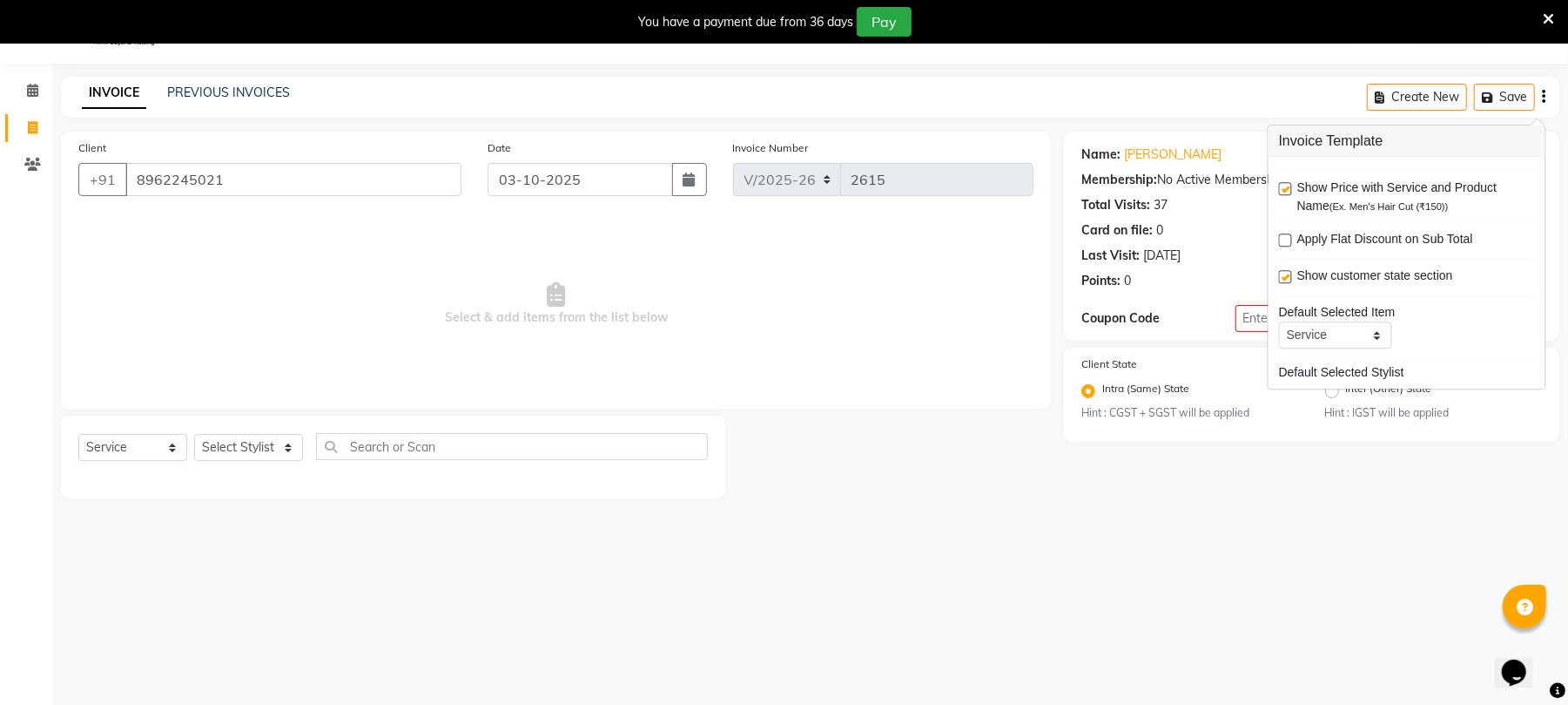
click at [1285, 237] on input "checkbox" at bounding box center [1284, 241] width 11 height 11
click at [1285, 237] on label at bounding box center [1285, 241] width 13 height 13
click at [1285, 237] on input "checkbox" at bounding box center [1284, 241] width 11 height 11
checkbox input "false"
click at [1288, 279] on label at bounding box center [1285, 277] width 13 height 13
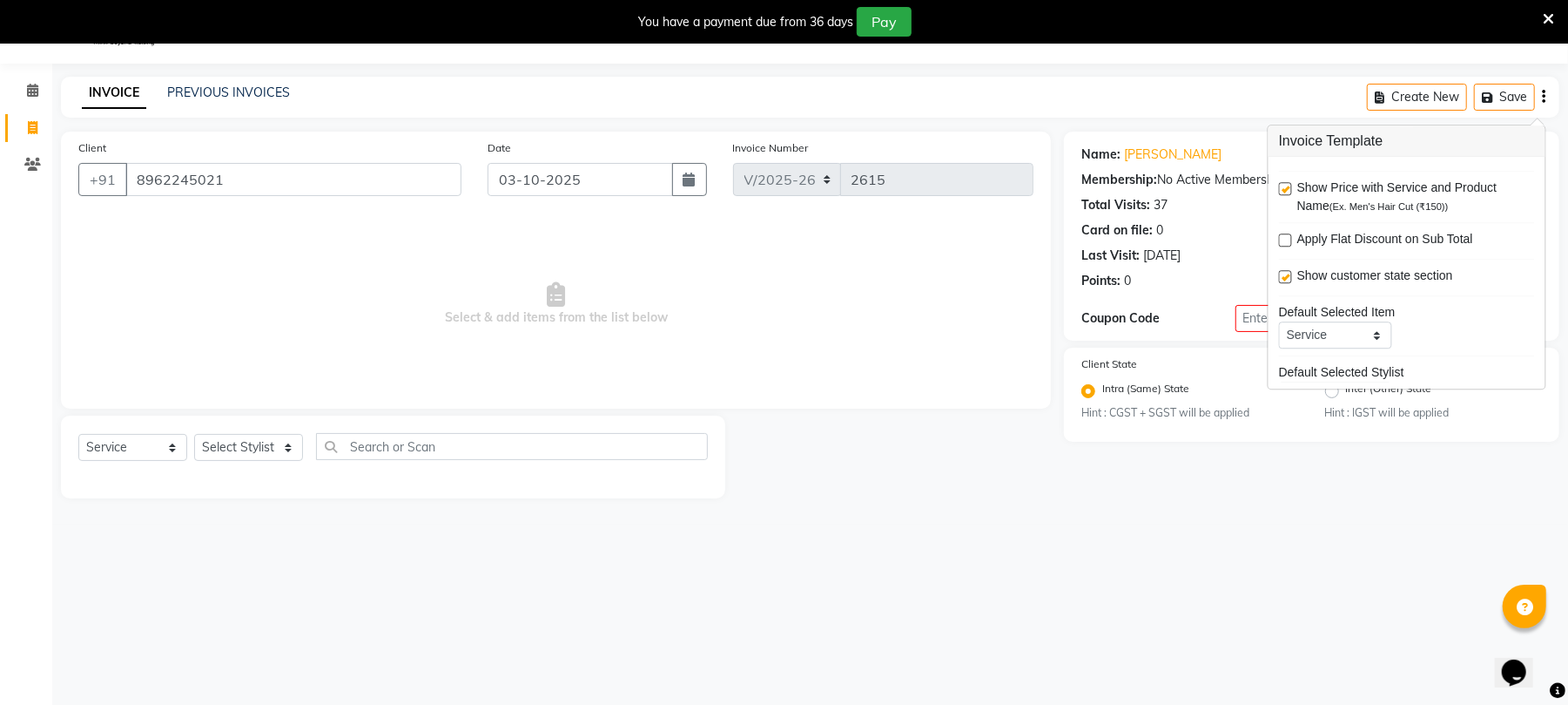
click at [1288, 279] on input "checkbox" at bounding box center [1284, 278] width 11 height 11
checkbox input "false"
click at [1047, 502] on main "INVOICE PREVIOUS INVOICES Create New Save Client [PHONE_NUMBER] Date [DATE] Inv…" at bounding box center [810, 301] width 1516 height 448
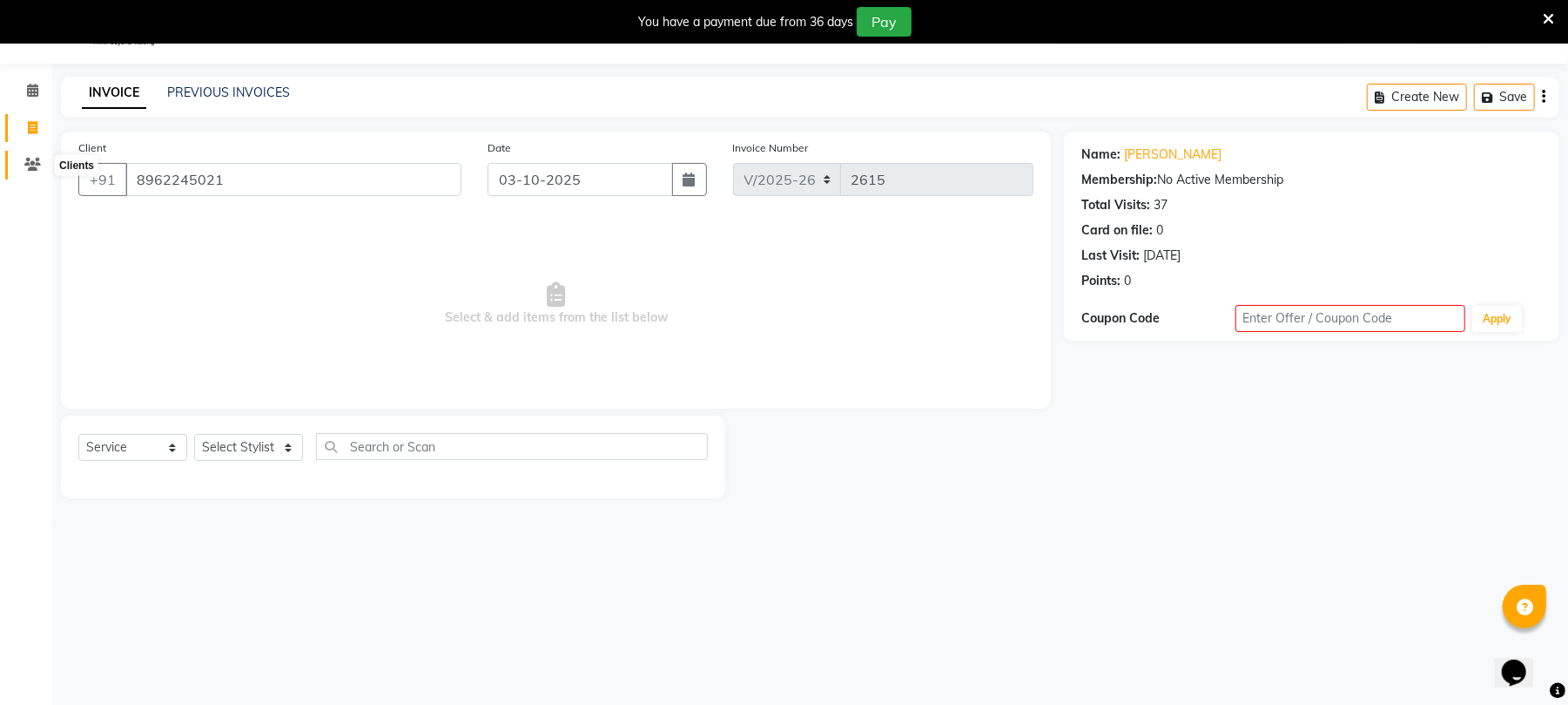
click at [32, 155] on span at bounding box center [32, 165] width 30 height 20
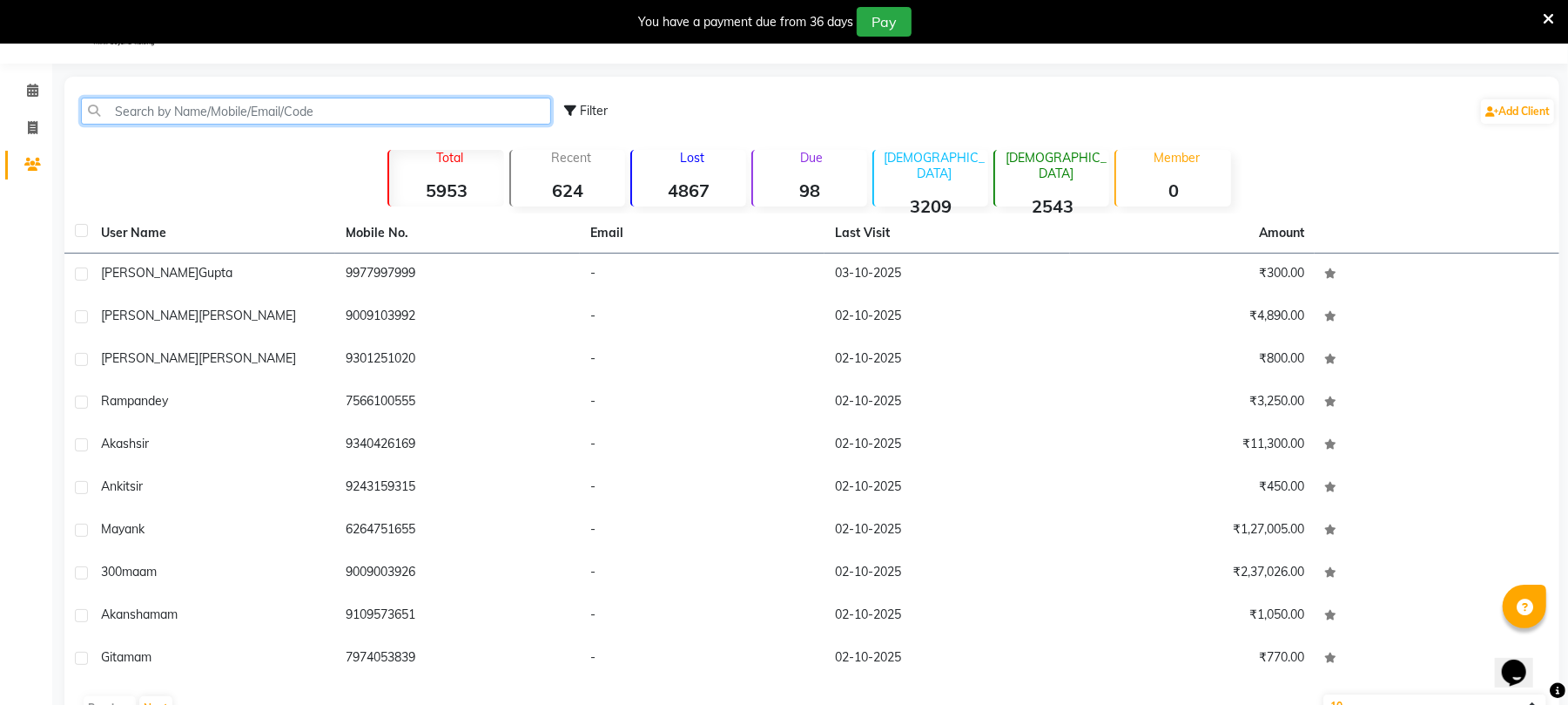
click at [269, 124] on div "Filter Add Client" at bounding box center [812, 111] width 1488 height 55
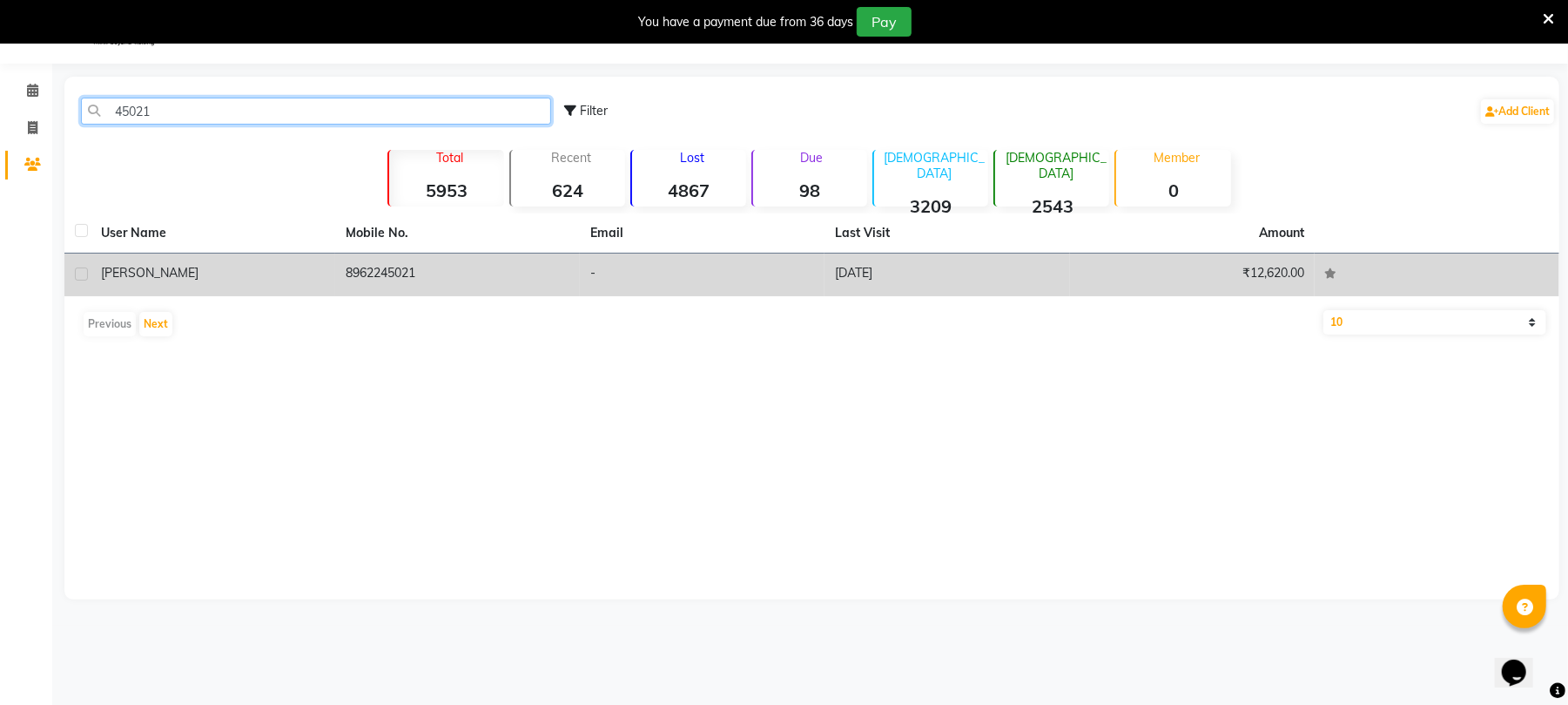
type input "45021"
click at [216, 276] on div "[PERSON_NAME]" at bounding box center [213, 273] width 224 height 18
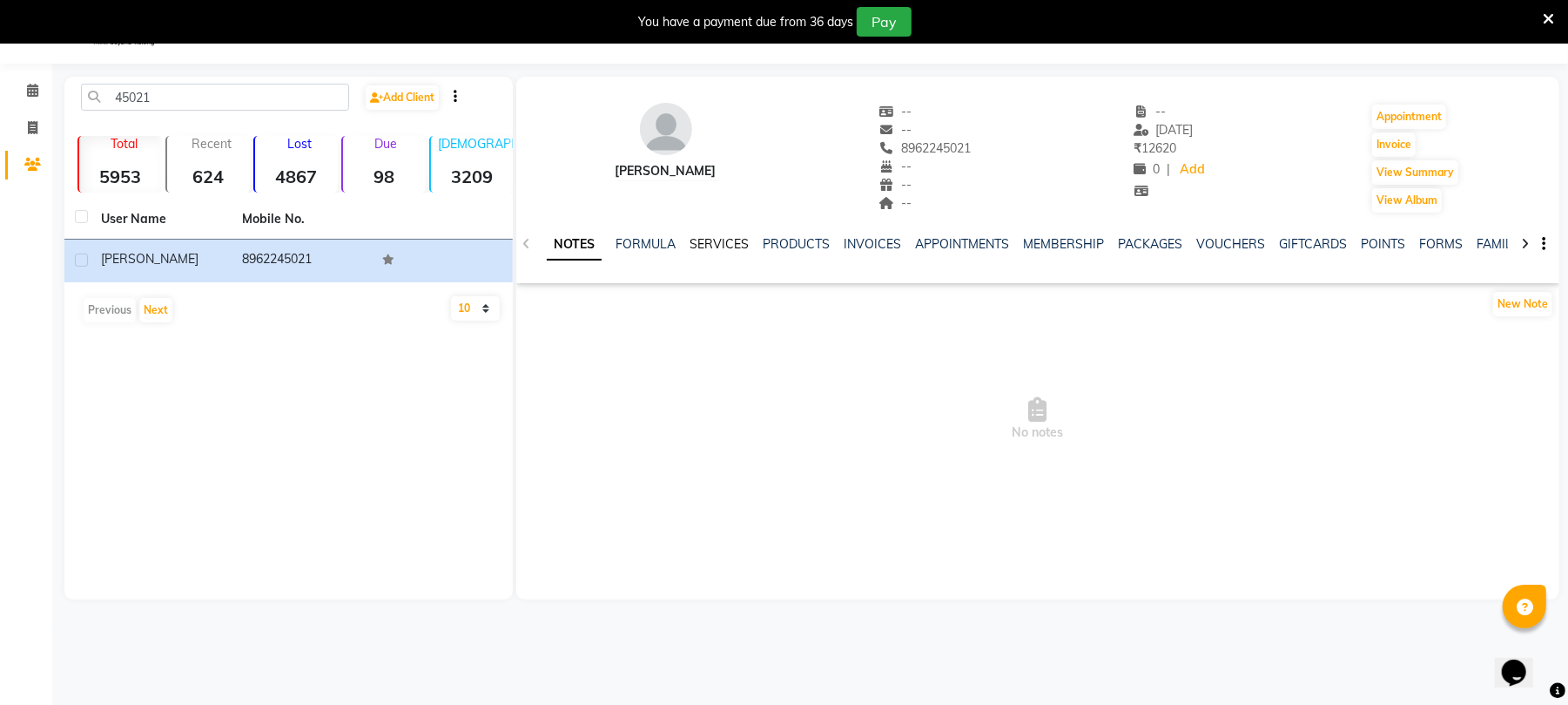
click at [712, 236] on link "SERVICES" at bounding box center [720, 244] width 59 height 16
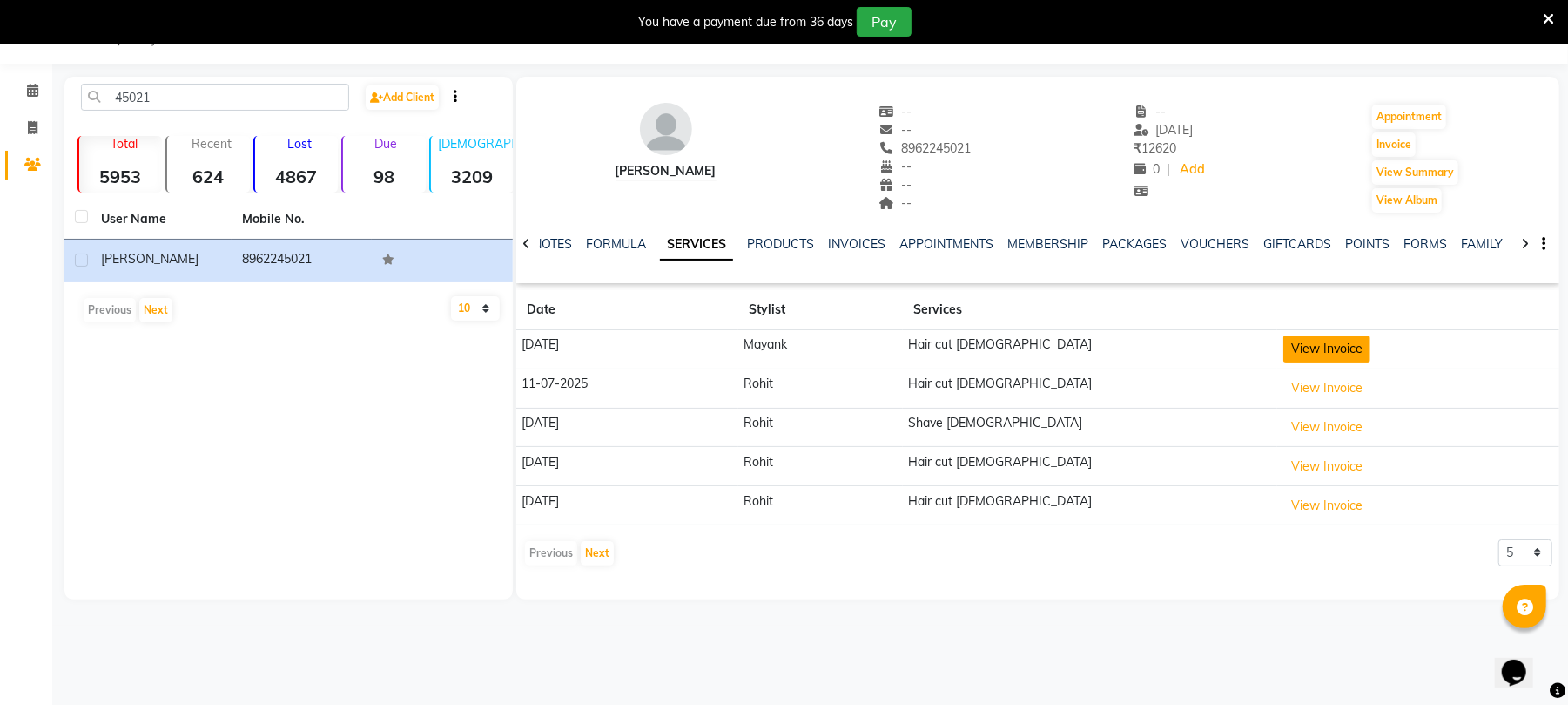
click at [1283, 352] on button "View Invoice" at bounding box center [1327, 349] width 87 height 27
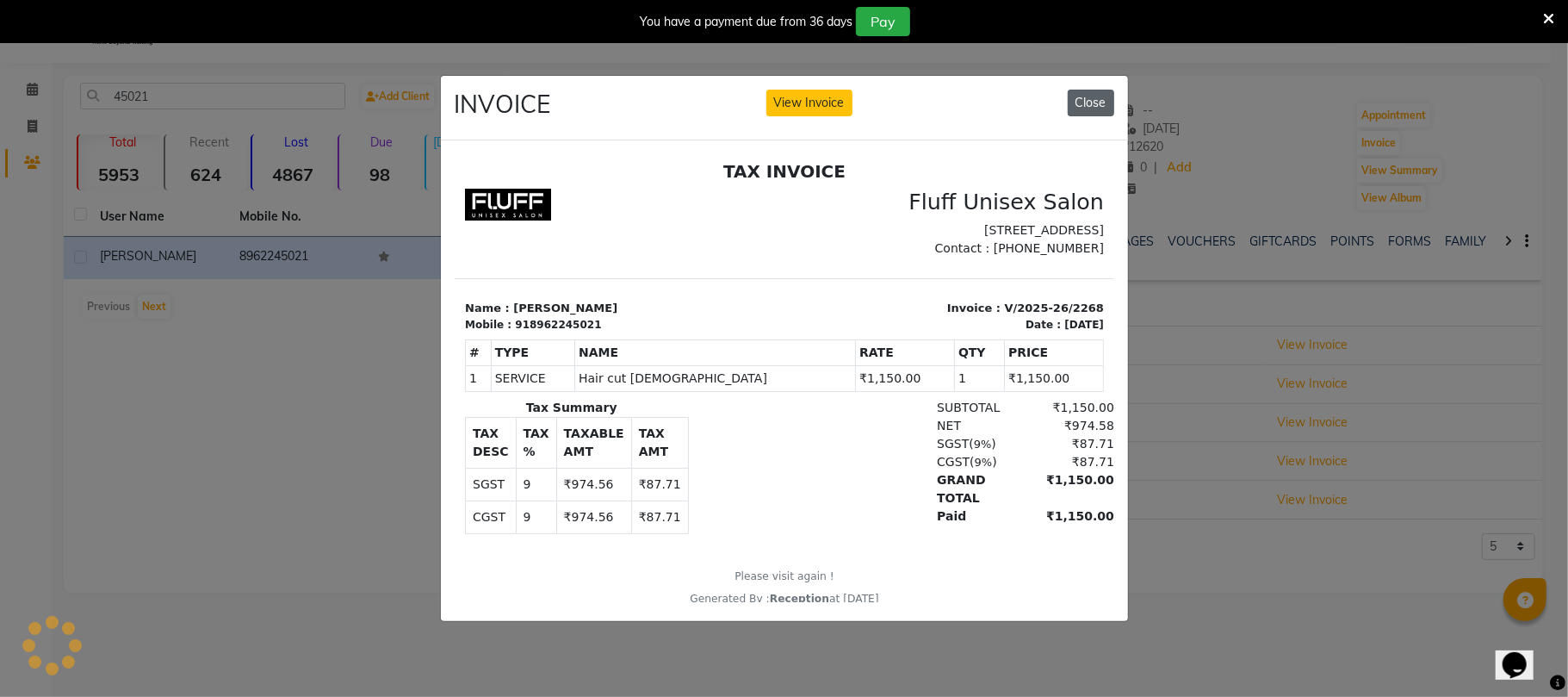
click at [1096, 90] on button "Close" at bounding box center [1092, 103] width 47 height 27
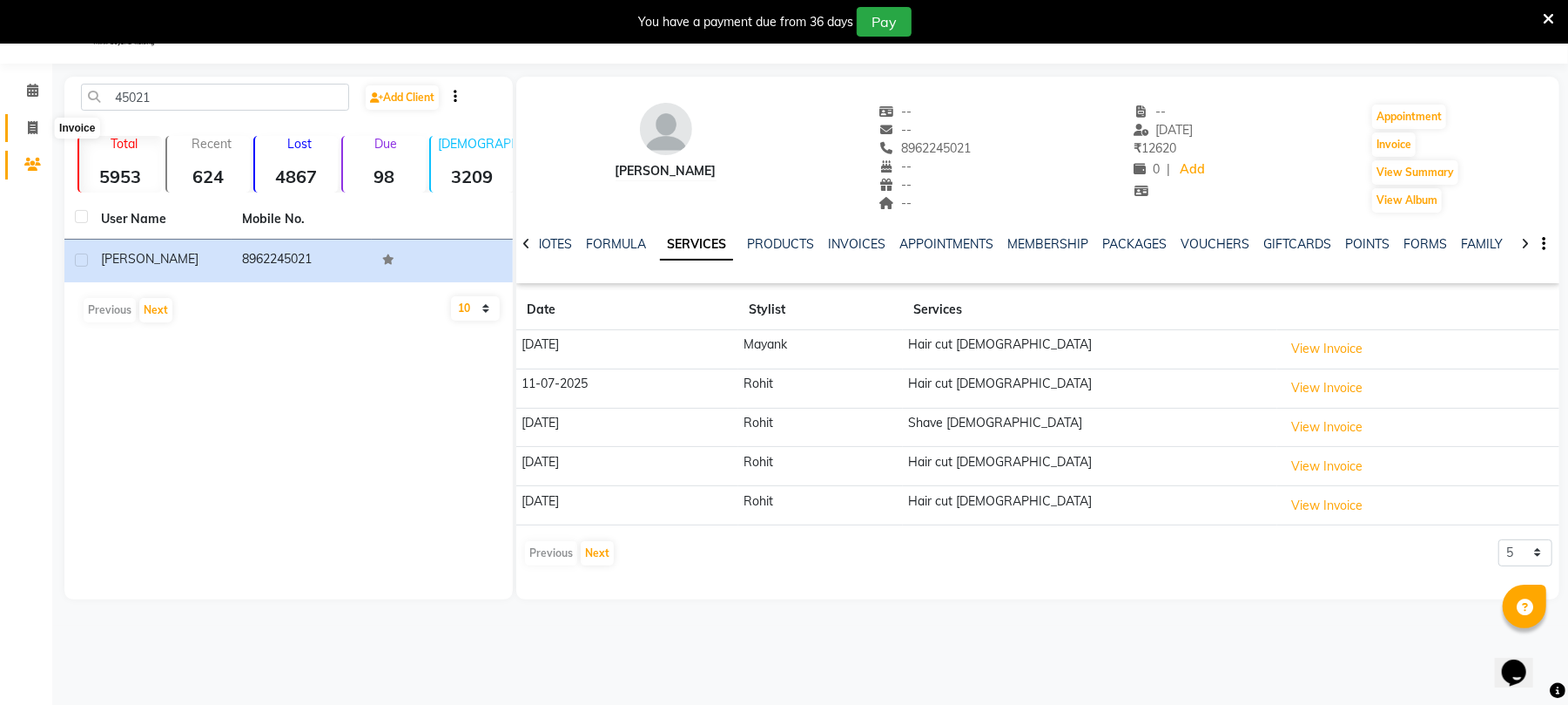
click at [32, 127] on icon at bounding box center [32, 127] width 10 height 13
select select "service"
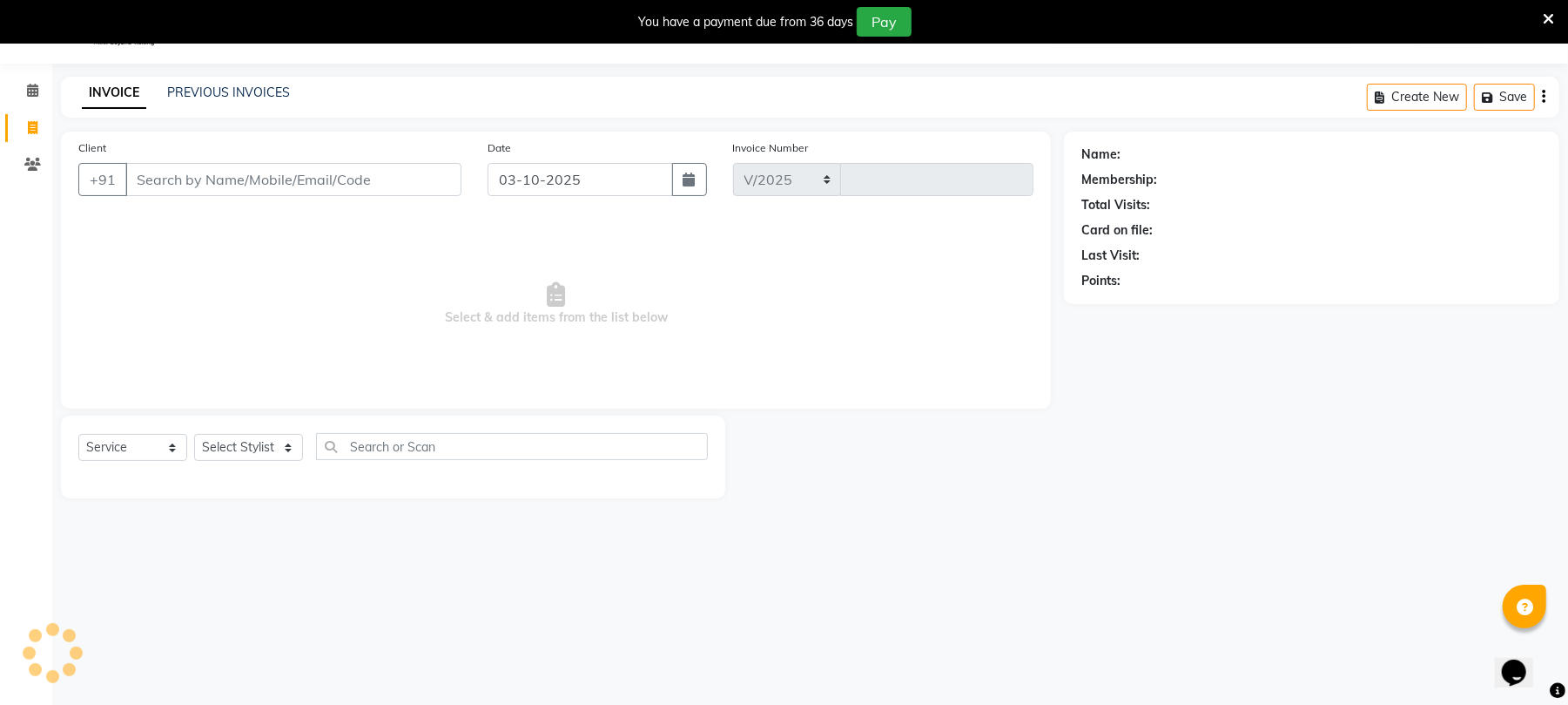
select select "32"
type input "2615"
click at [32, 84] on icon at bounding box center [32, 90] width 11 height 13
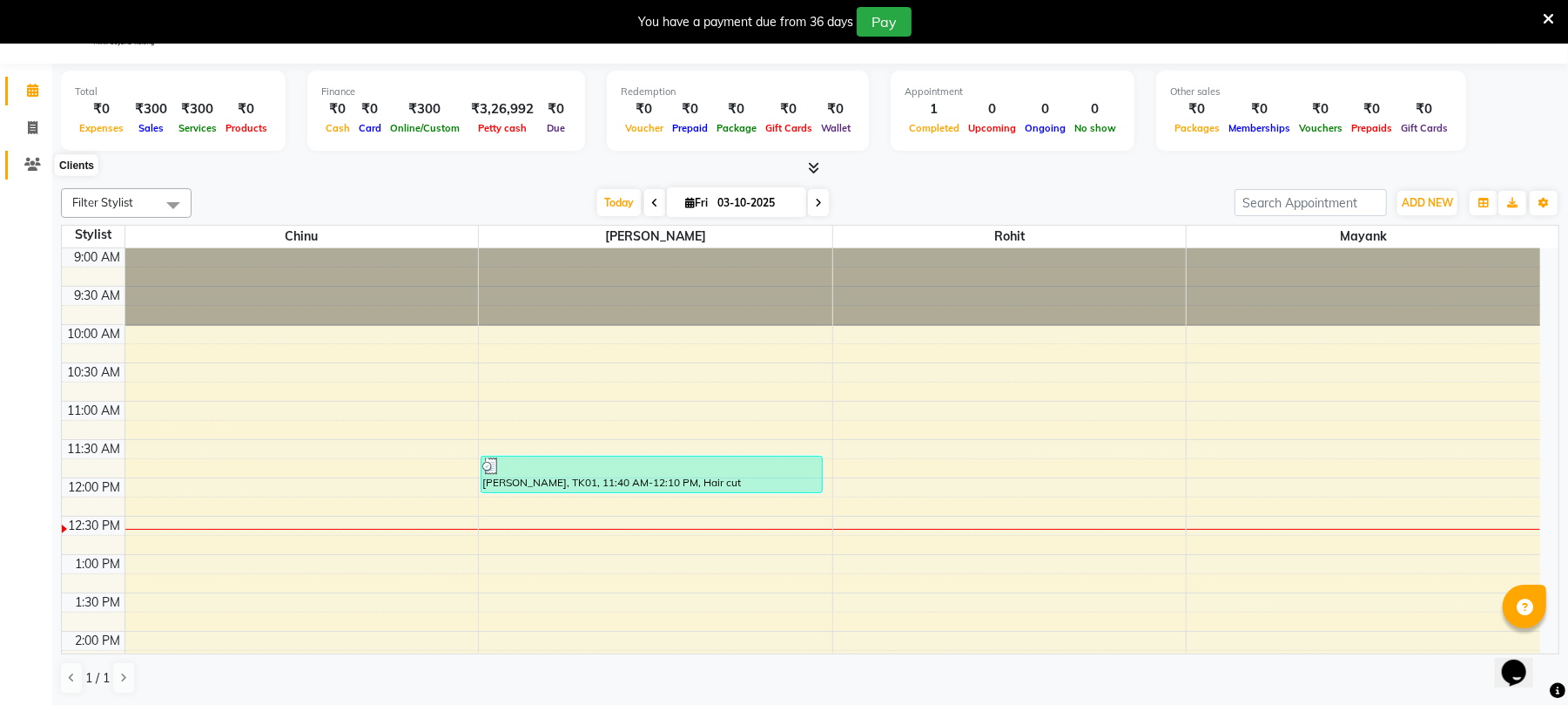
click at [30, 168] on icon at bounding box center [32, 164] width 17 height 13
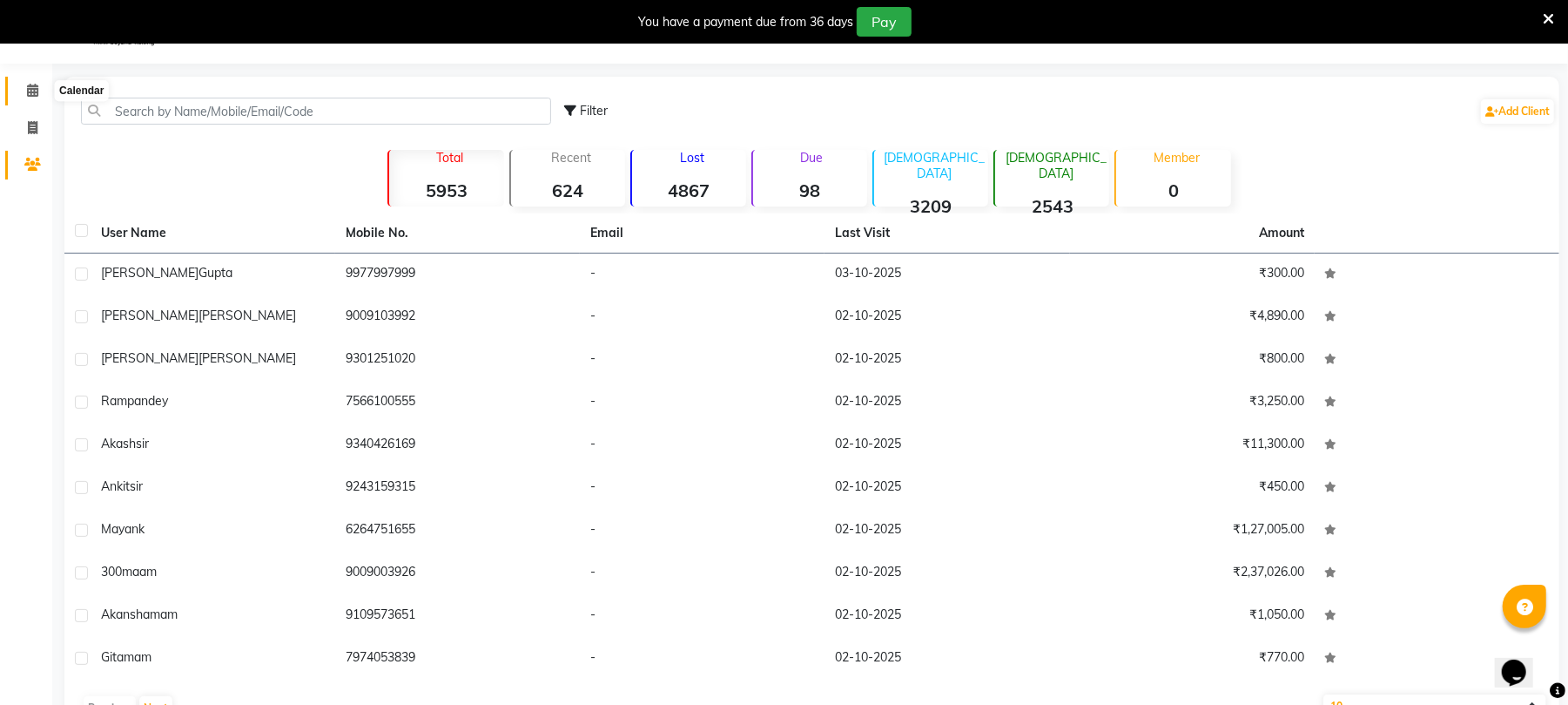
click at [29, 87] on icon at bounding box center [32, 90] width 11 height 13
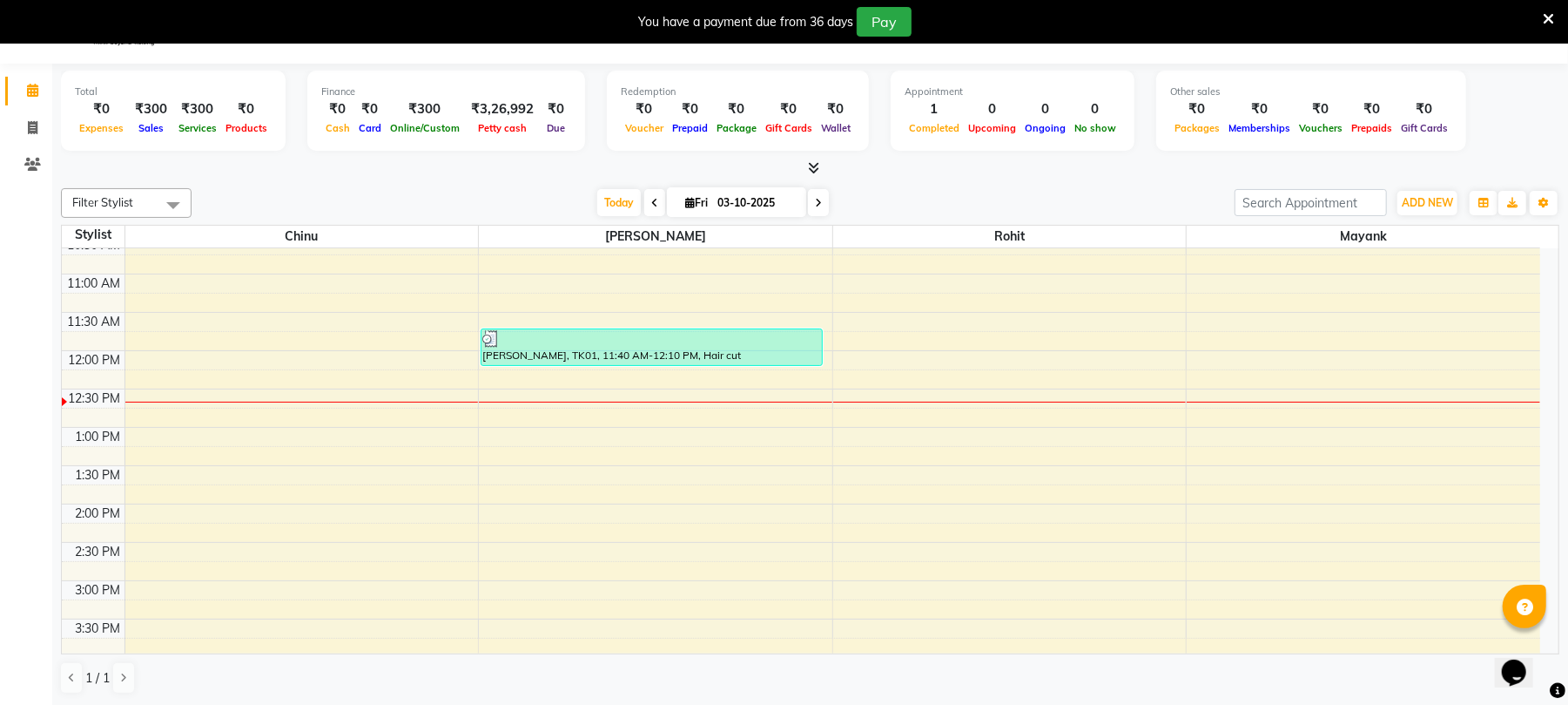
scroll to position [126, 0]
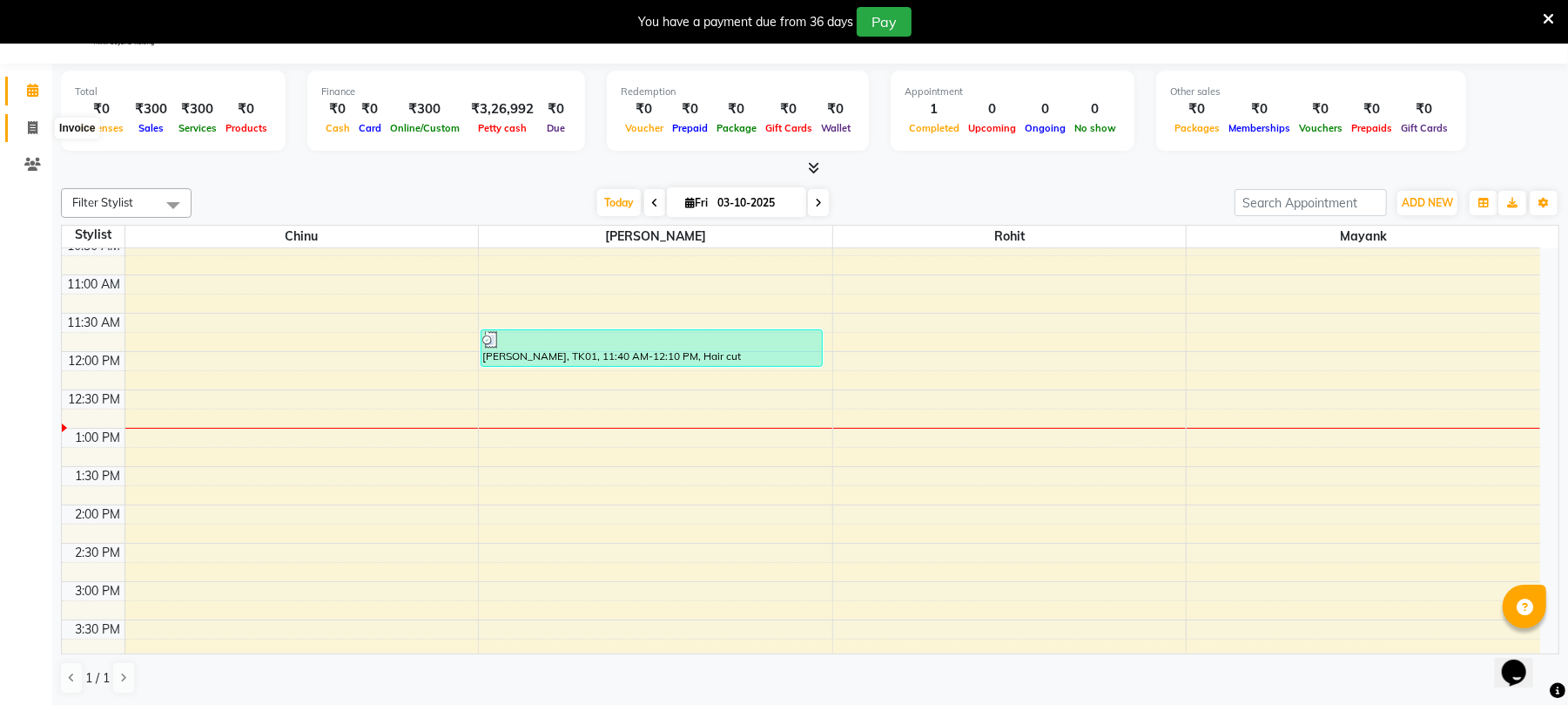
click at [29, 125] on icon at bounding box center [32, 127] width 10 height 13
select select "service"
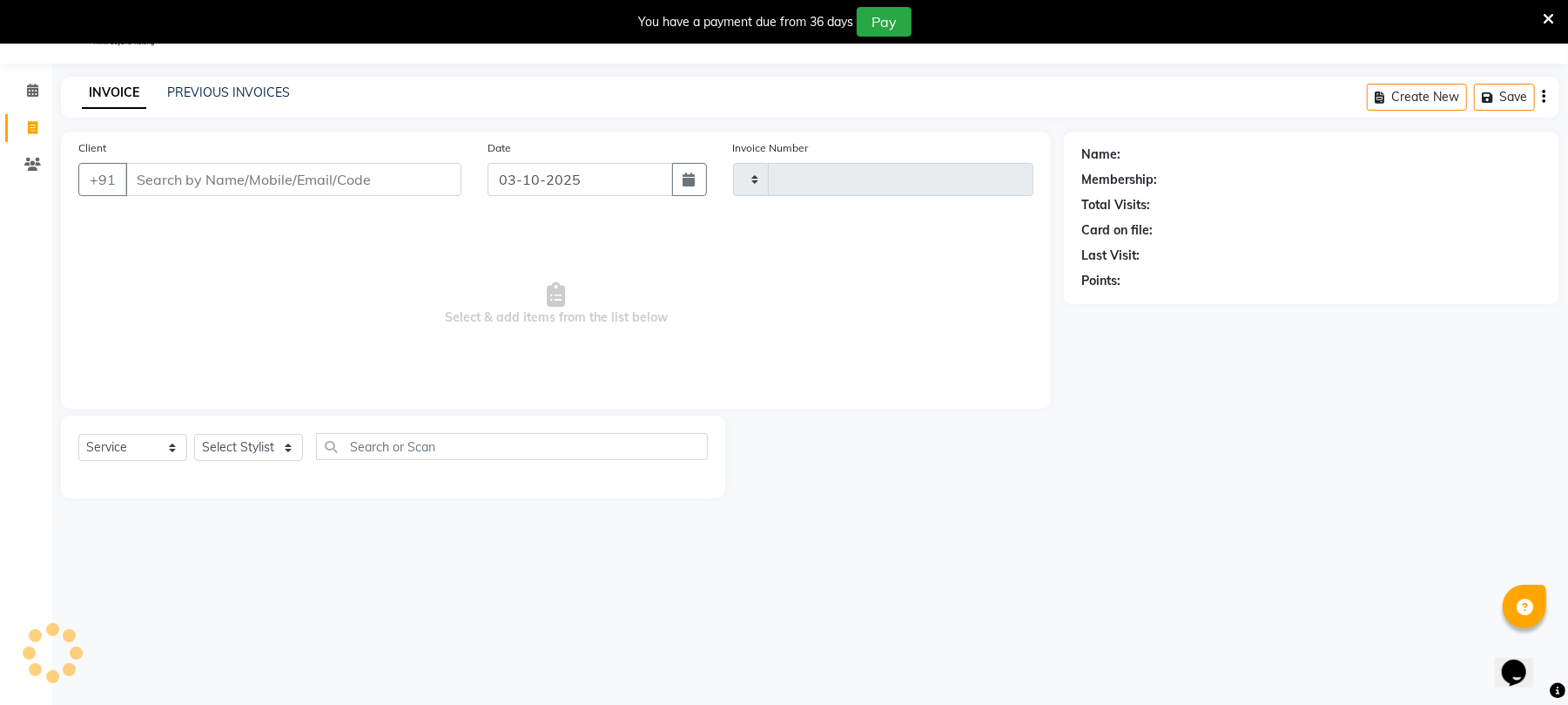
type input "2615"
select select "32"
click at [245, 181] on input "Client" at bounding box center [294, 180] width 336 height 33
click at [220, 190] on input "Client" at bounding box center [294, 180] width 336 height 33
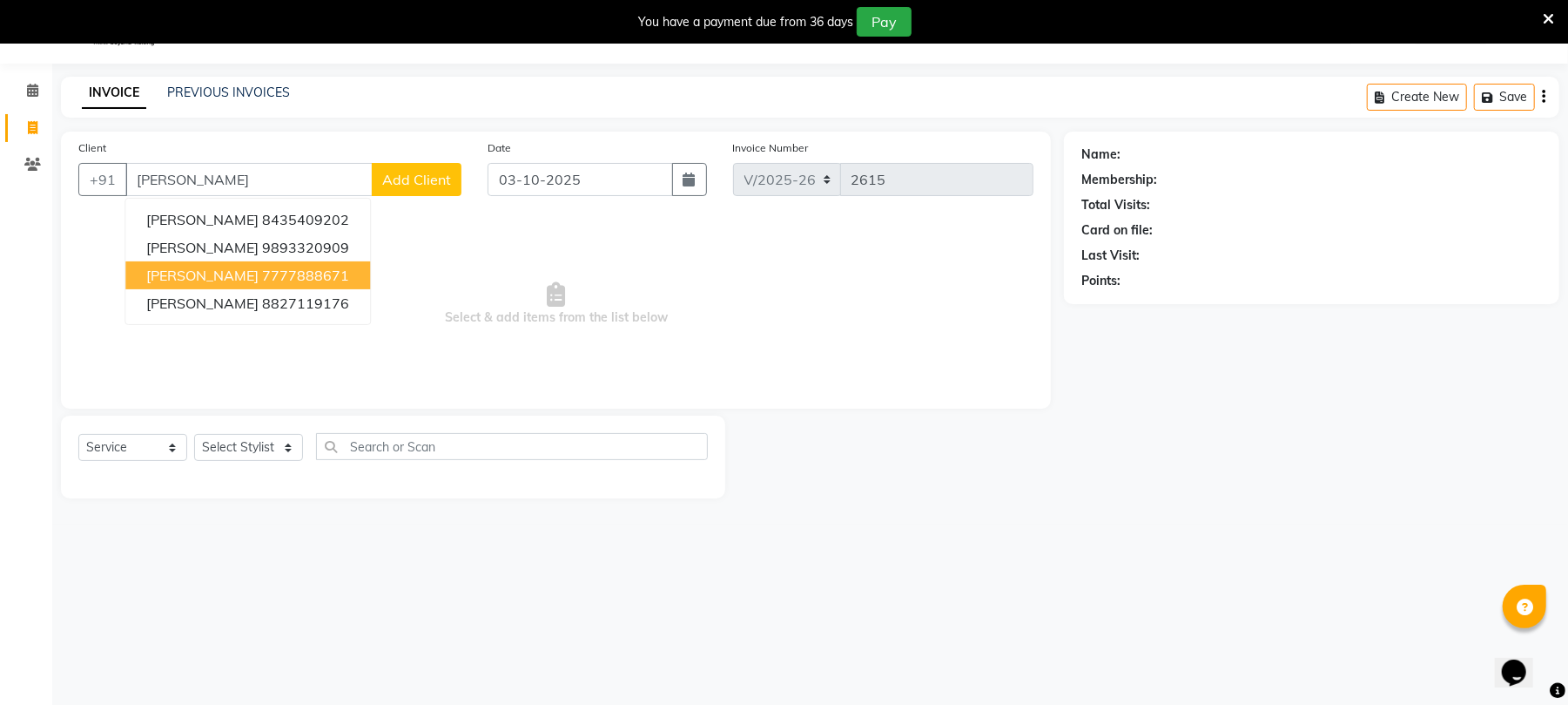
drag, startPoint x: 237, startPoint y: 275, endPoint x: 290, endPoint y: 397, distance: 133.0
click at [262, 275] on ngb-highlight "7777888671" at bounding box center [306, 275] width 87 height 17
type input "7777888671"
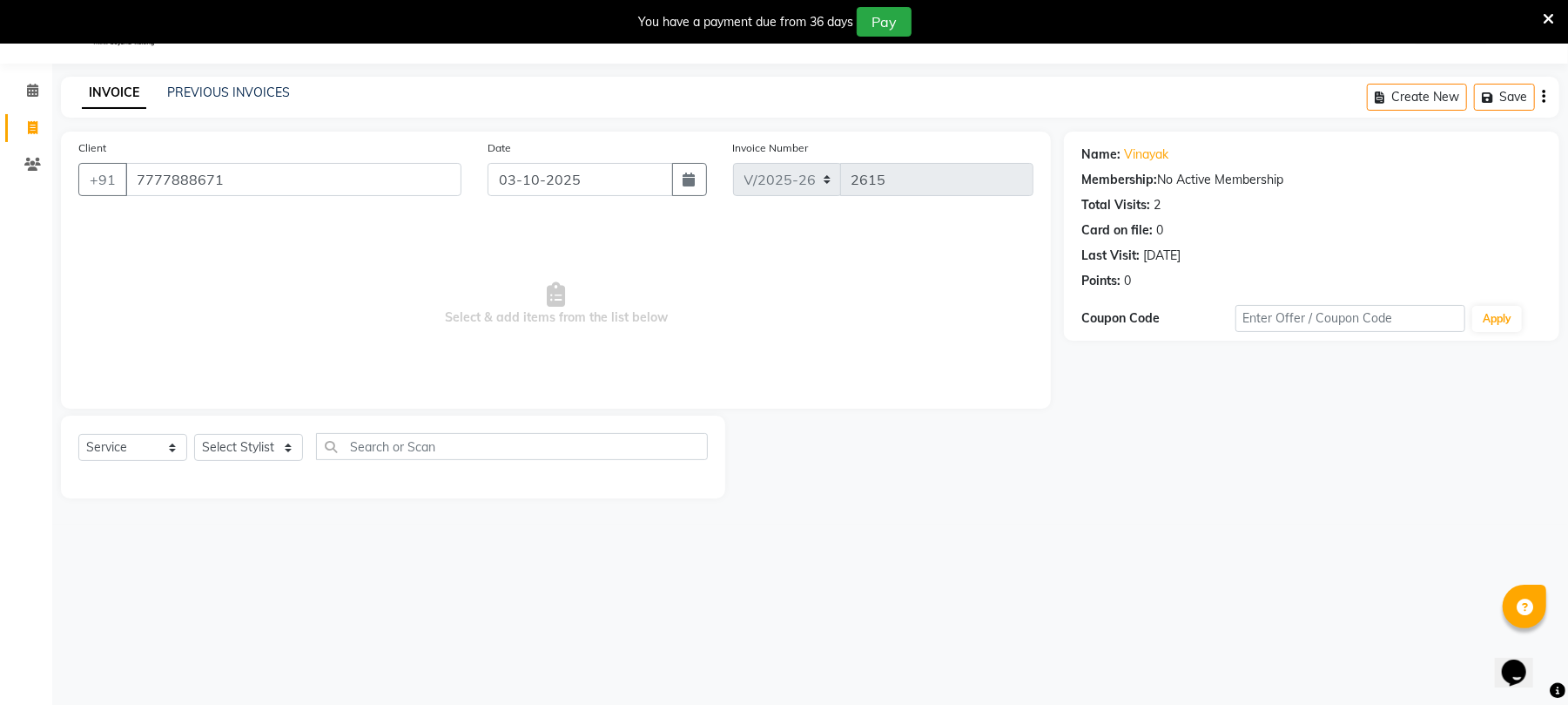
click at [232, 429] on div "Select Service Product Membership Package Voucher Prepaid Gift Card Select Styl…" at bounding box center [393, 457] width 665 height 83
click at [234, 447] on select "Select Stylist Chinu [PERSON_NAME] Reception Rohit" at bounding box center [248, 447] width 109 height 27
select select "39020"
click at [194, 434] on select "Select Stylist Chinu [PERSON_NAME] Reception Rohit" at bounding box center [248, 447] width 109 height 27
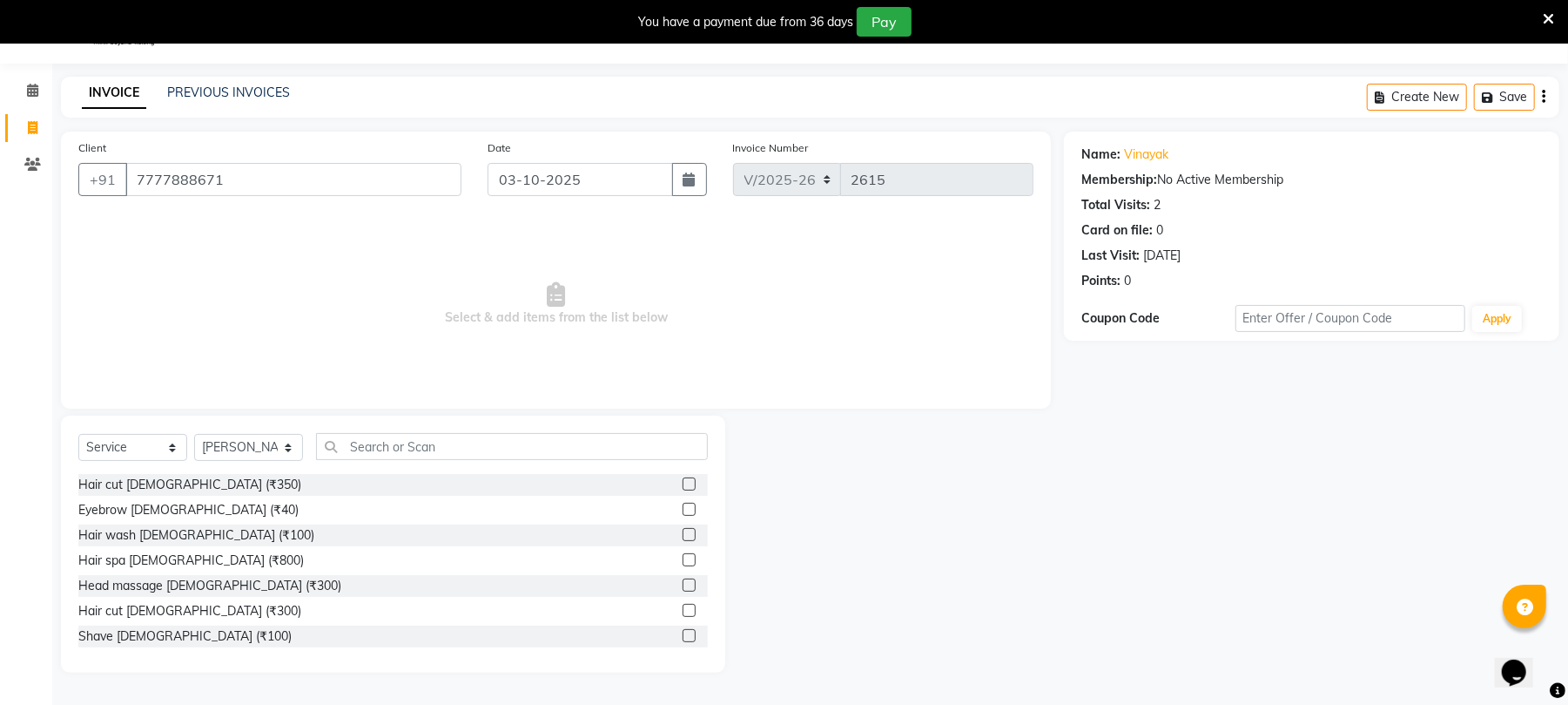
click at [683, 610] on label at bounding box center [689, 610] width 13 height 13
click at [683, 610] on input "checkbox" at bounding box center [688, 611] width 11 height 11
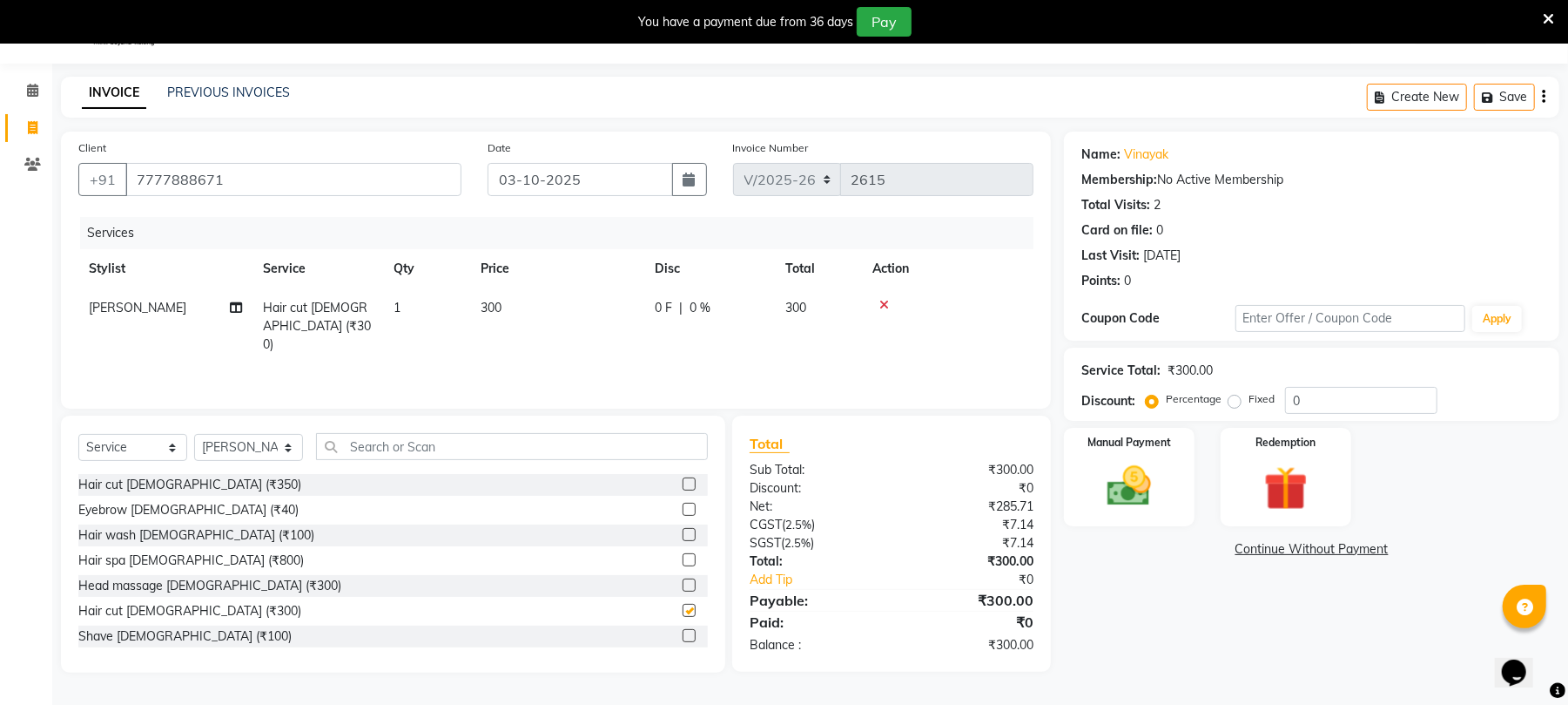
checkbox input "false"
click at [622, 291] on td "300" at bounding box center [558, 326] width 174 height 76
select select "39020"
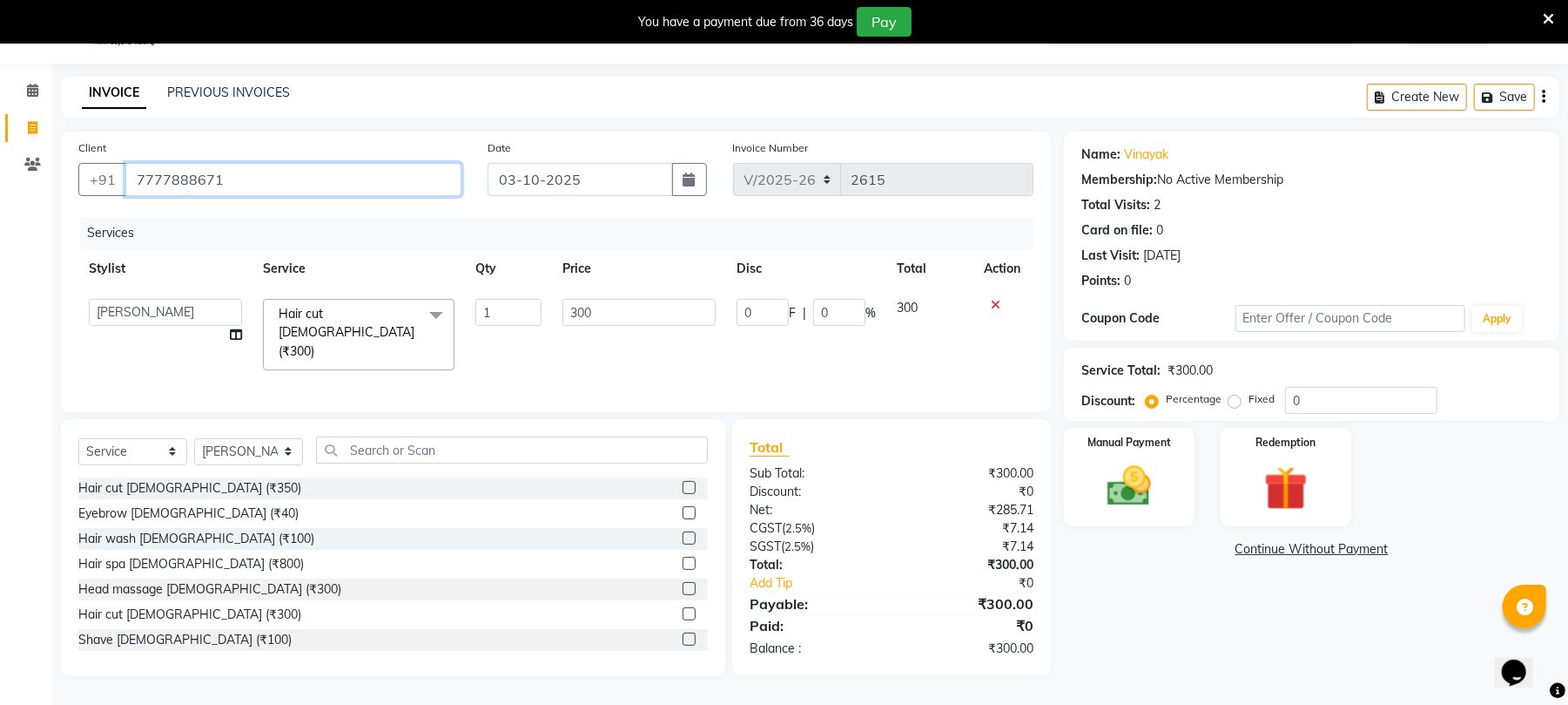
click at [390, 180] on input "7777888671" at bounding box center [294, 180] width 336 height 33
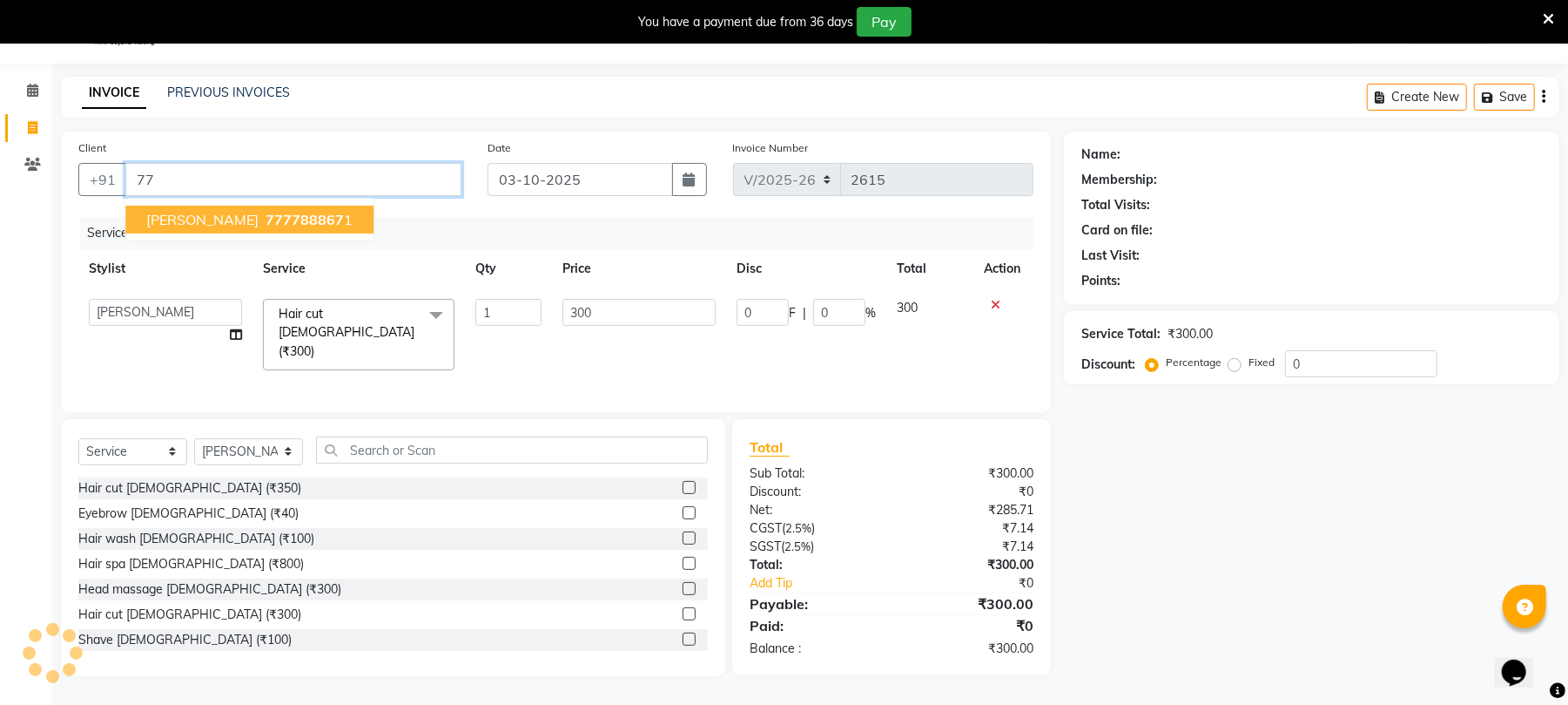
type input "7"
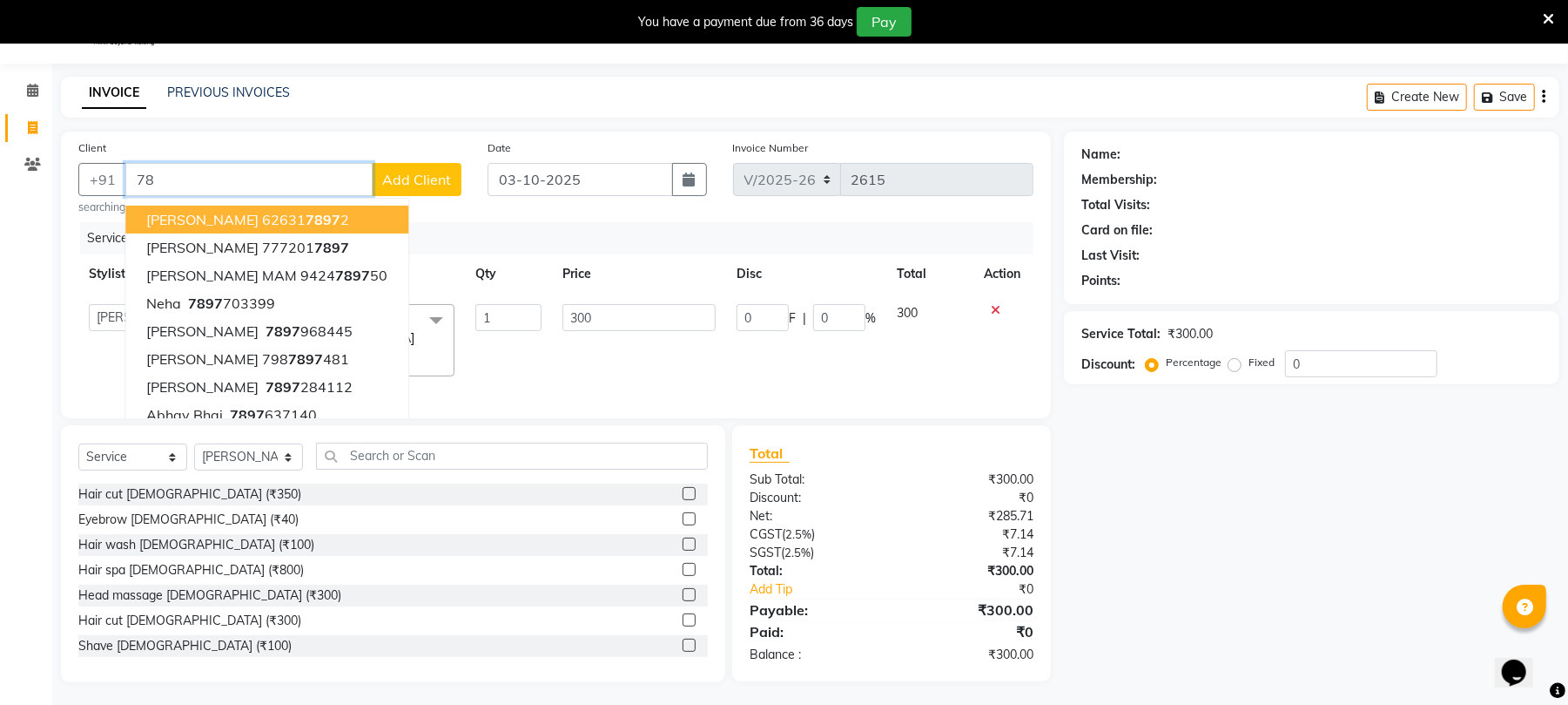
type input "7"
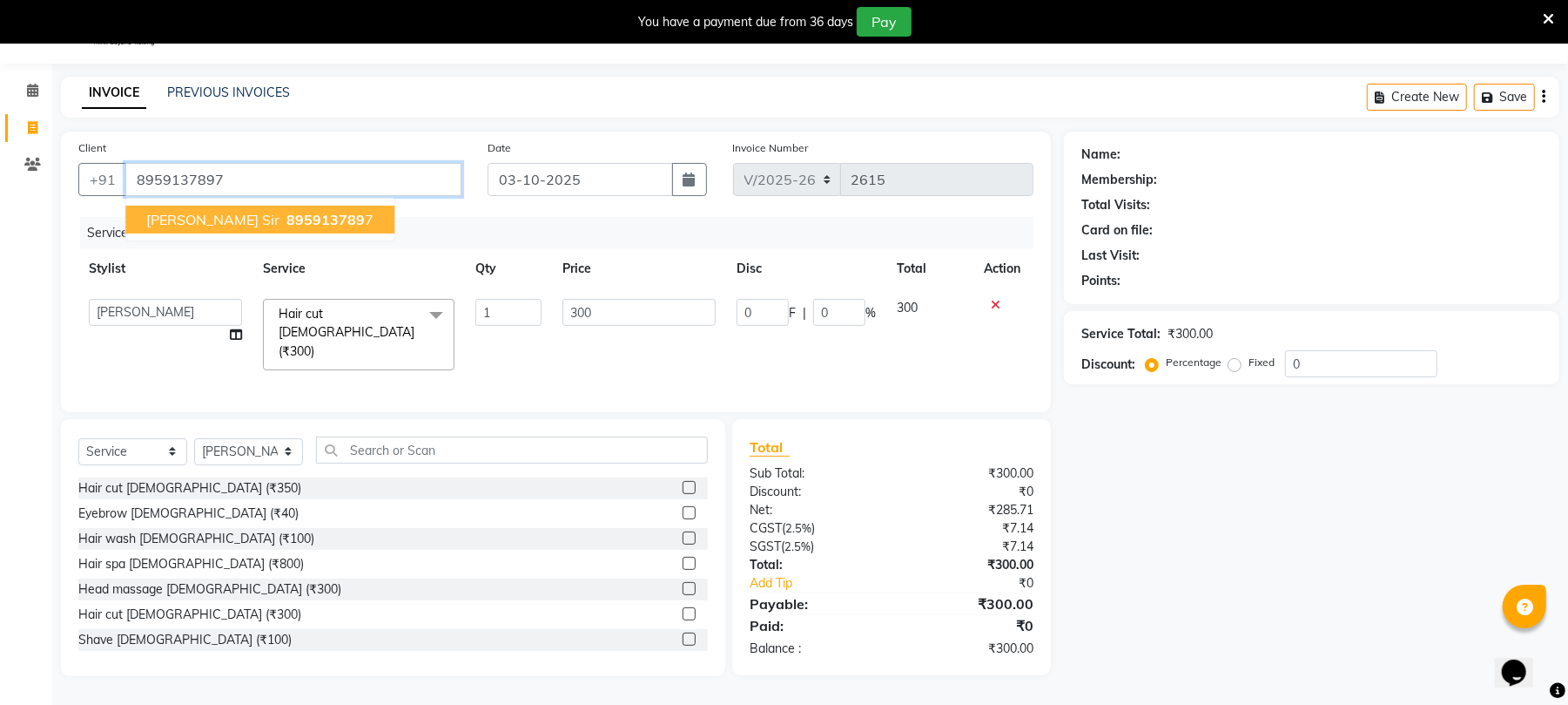
type input "8959137897"
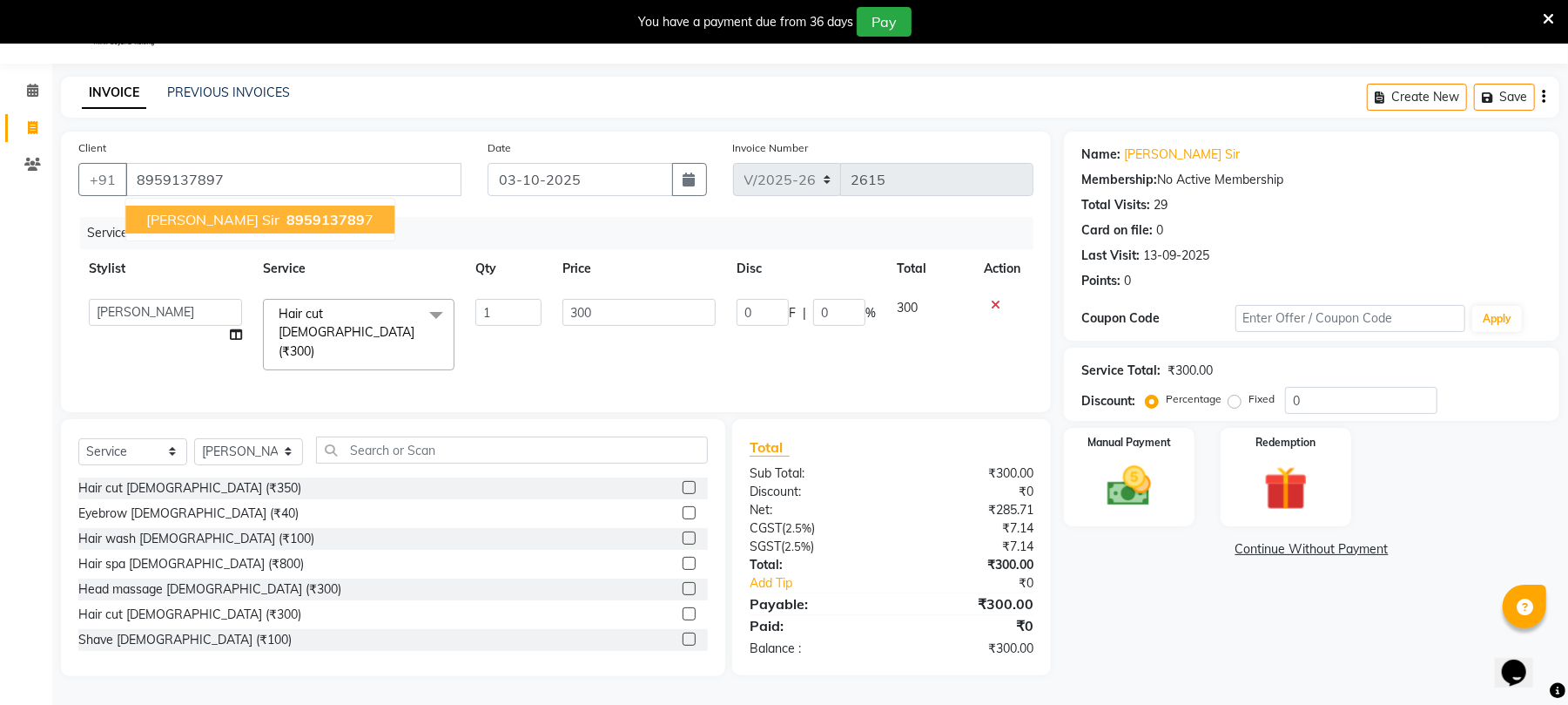
click at [303, 216] on ngb-highlight "895913789 7" at bounding box center [328, 220] width 91 height 17
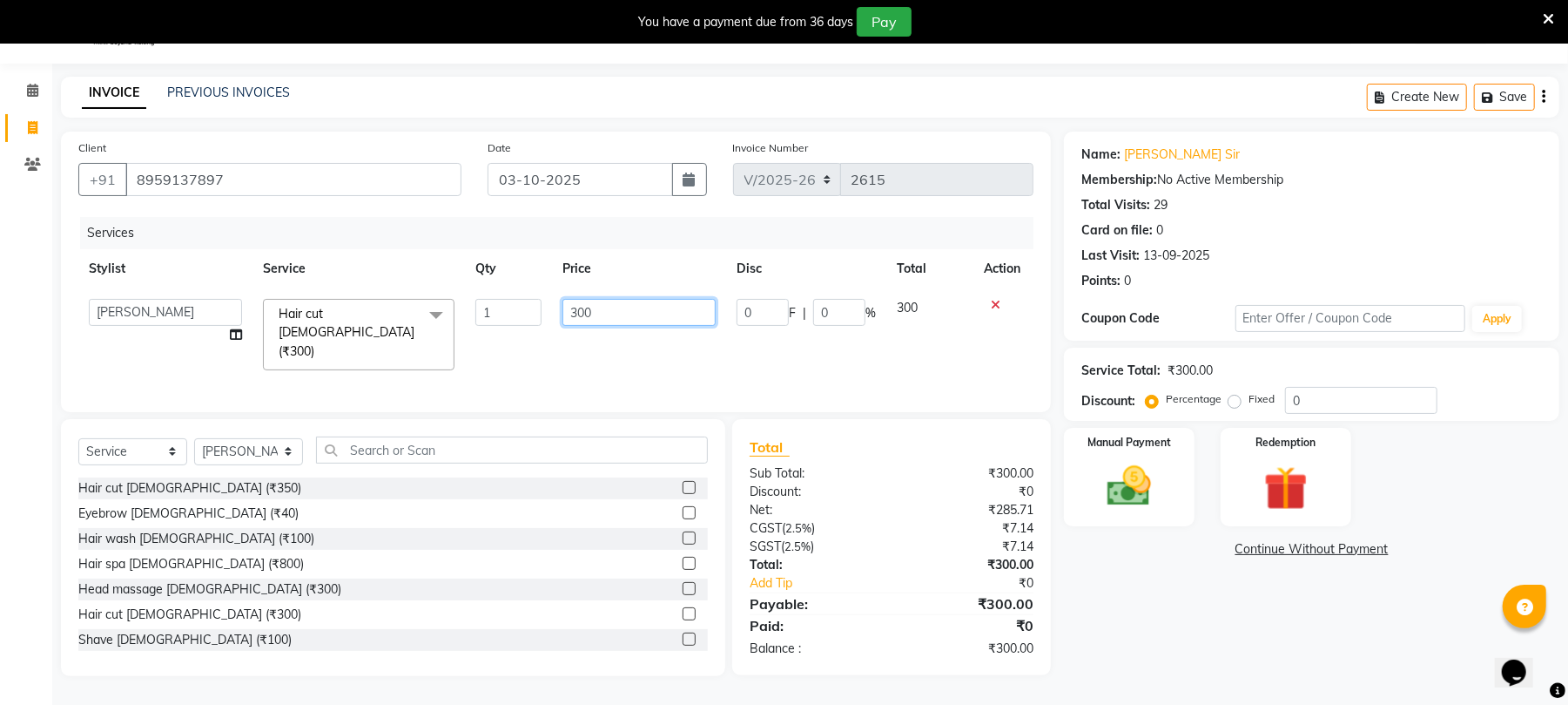
click at [597, 307] on input "300" at bounding box center [639, 312] width 153 height 27
type input "3"
type input "750"
click at [652, 364] on div "Services Stylist Service Qty Price Disc Total Action Chinu [PERSON_NAME] Recept…" at bounding box center [556, 306] width 956 height 178
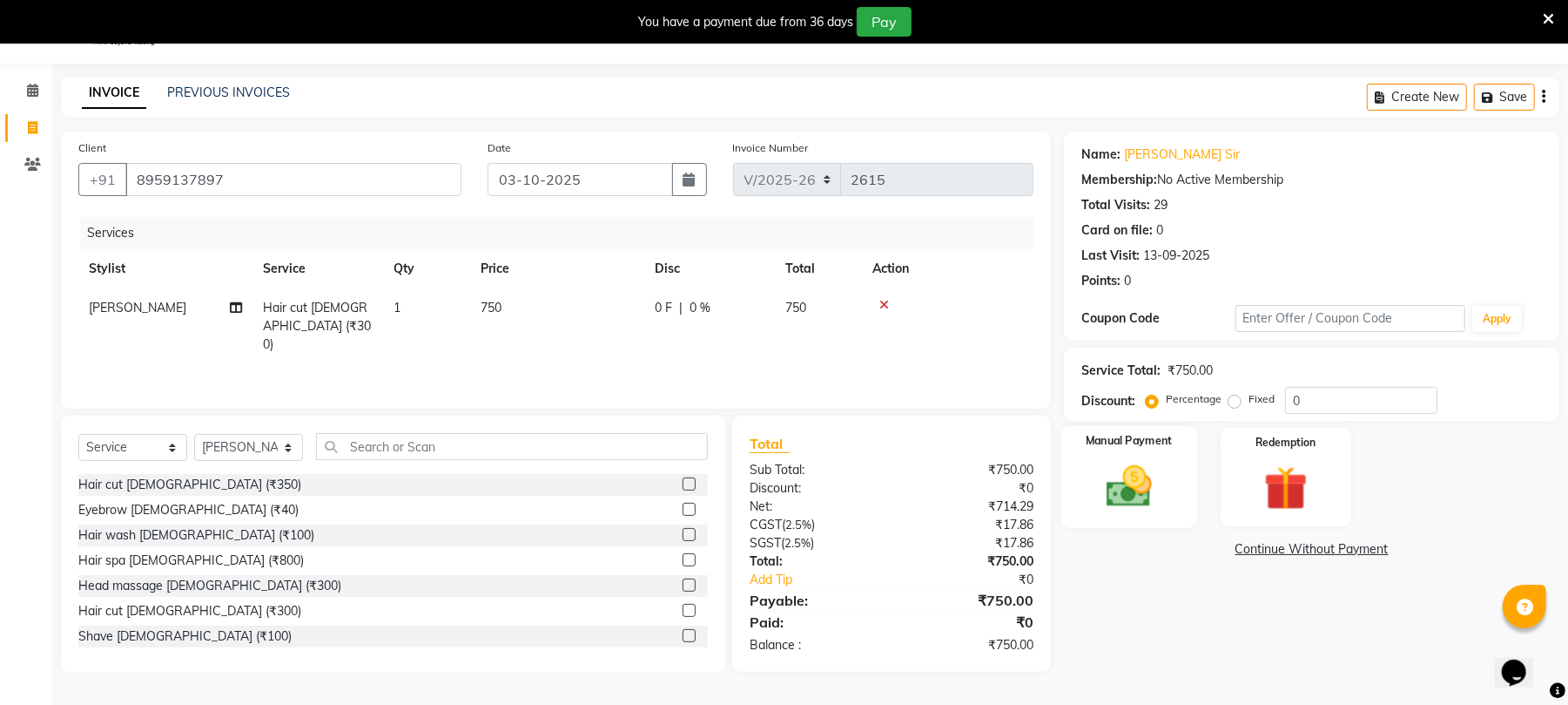
click at [1166, 492] on img at bounding box center [1130, 486] width 75 height 53
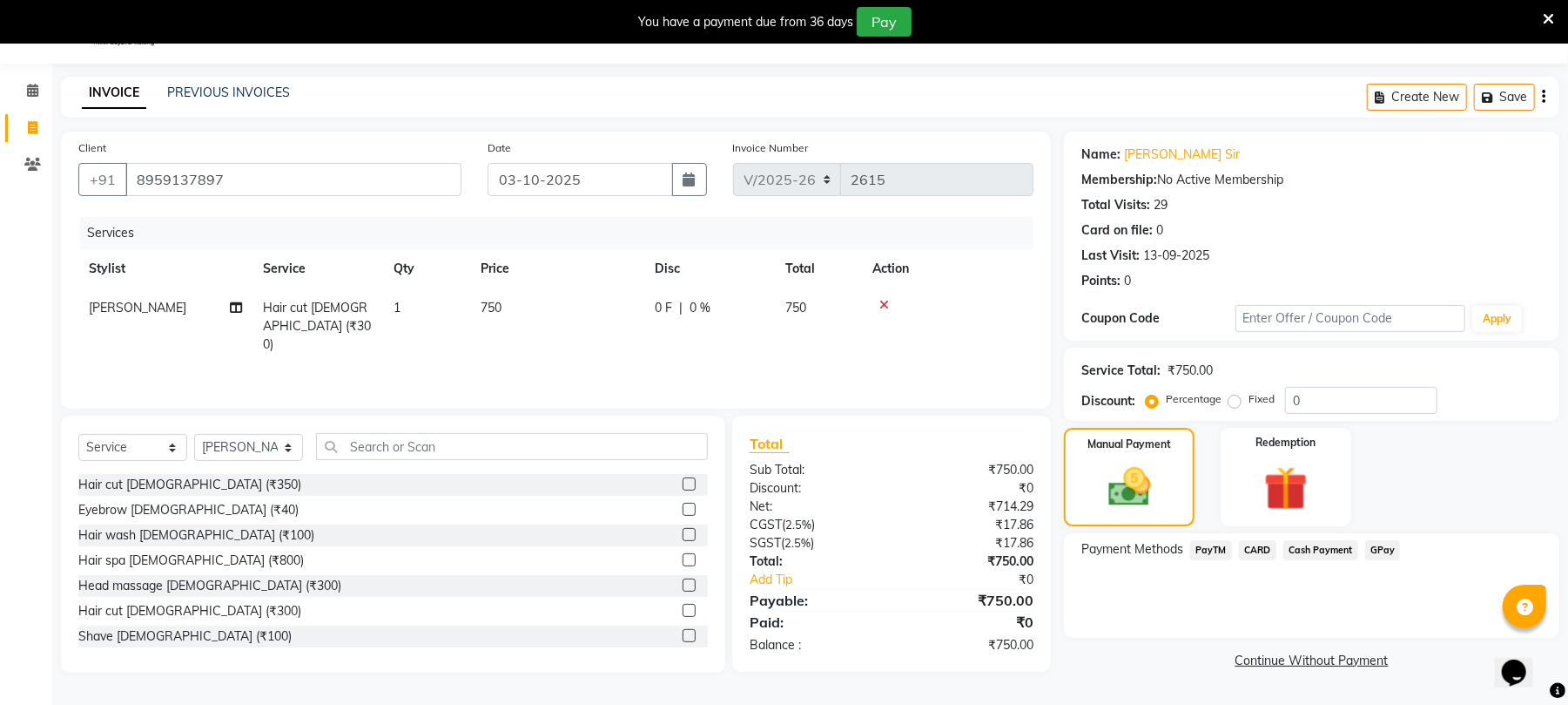
click at [600, 305] on td "750" at bounding box center [558, 326] width 174 height 76
select select "39020"
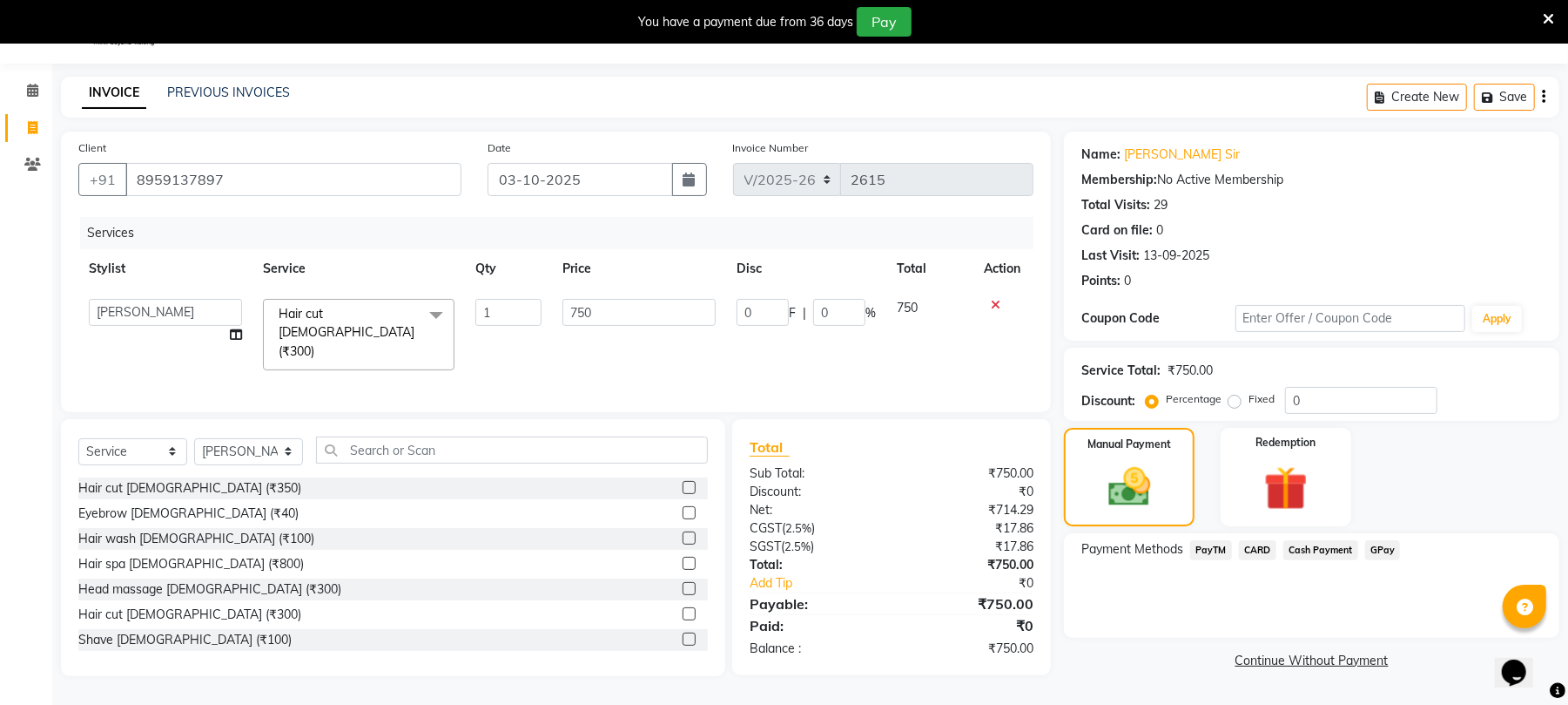
click at [622, 304] on input "750" at bounding box center [639, 312] width 153 height 27
type input "700"
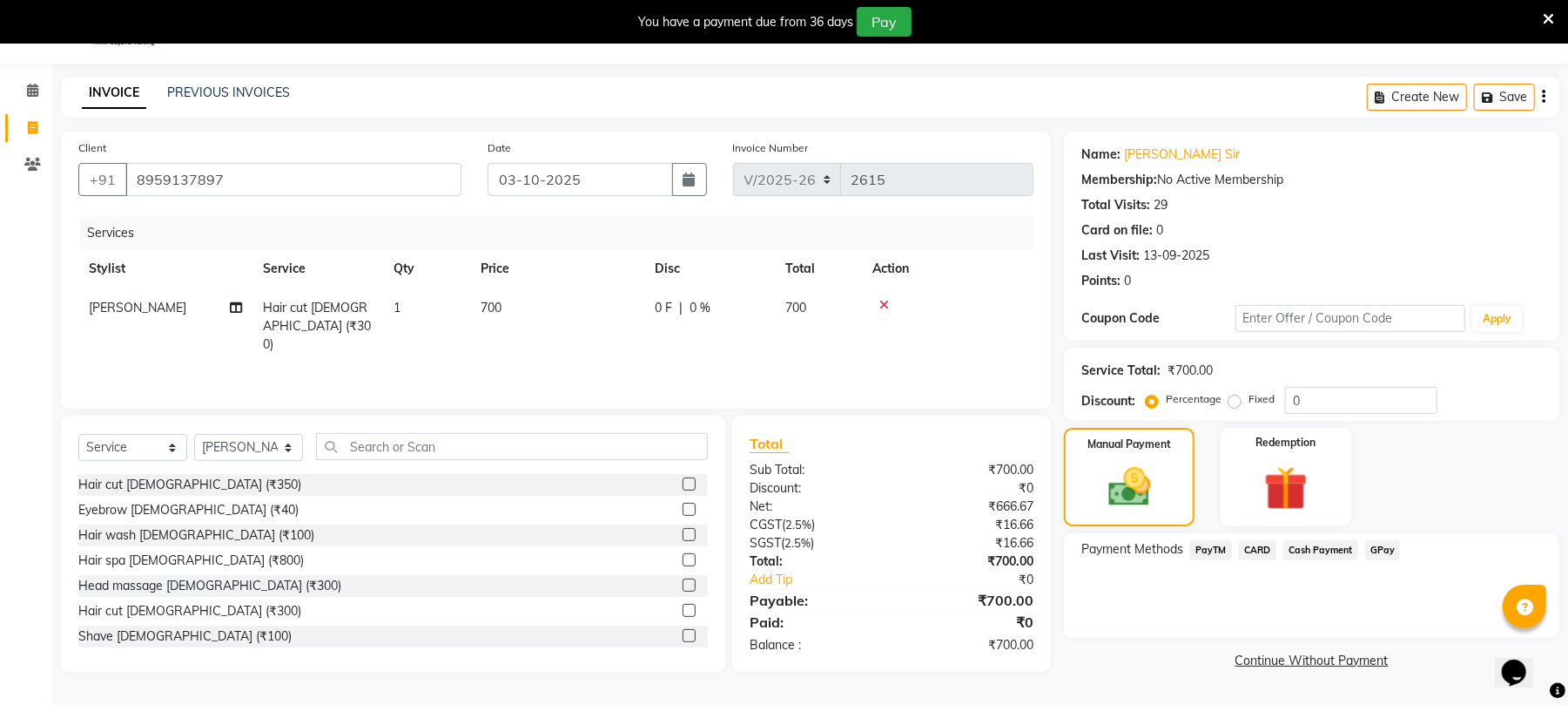
click at [1331, 554] on span "Cash Payment" at bounding box center [1321, 550] width 75 height 20
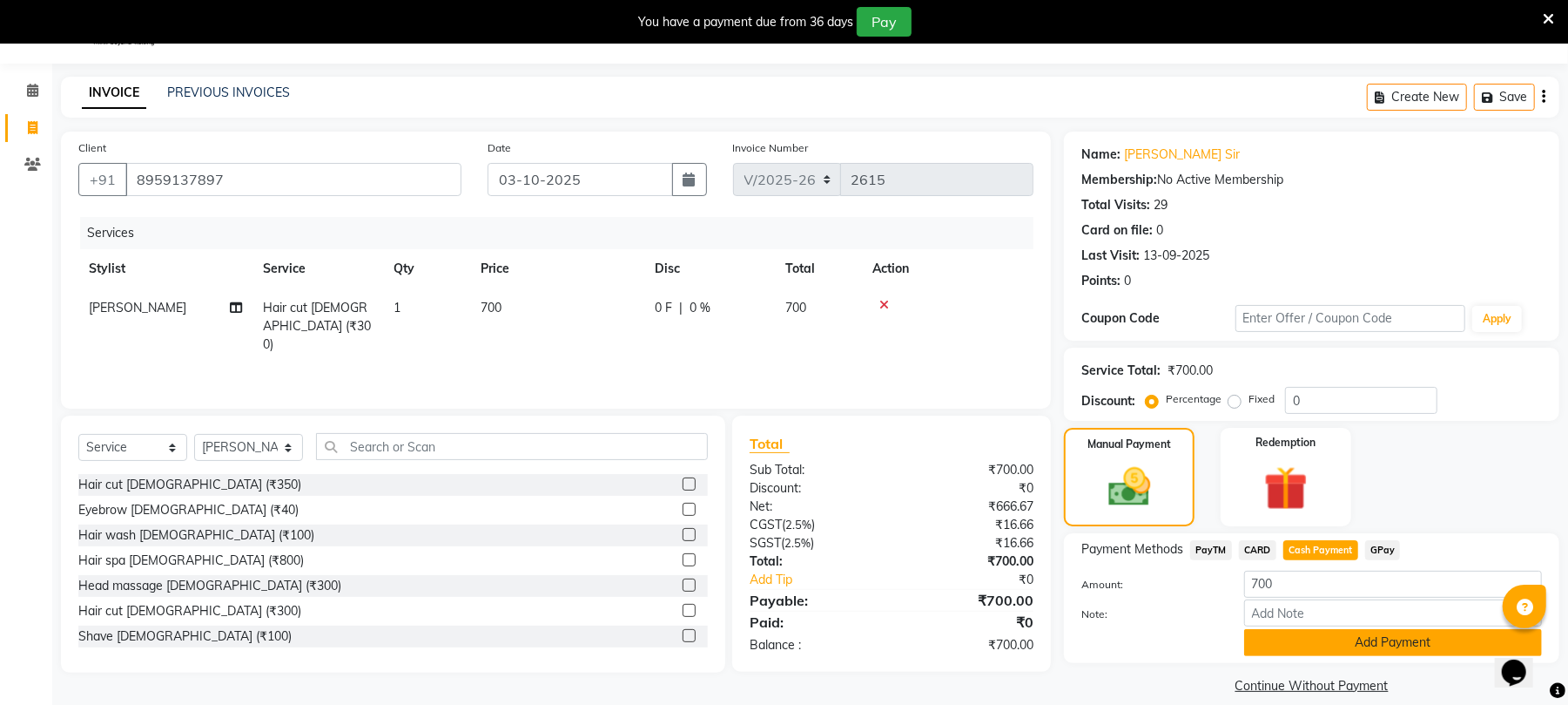
click at [1352, 639] on button "Add Payment" at bounding box center [1393, 642] width 298 height 27
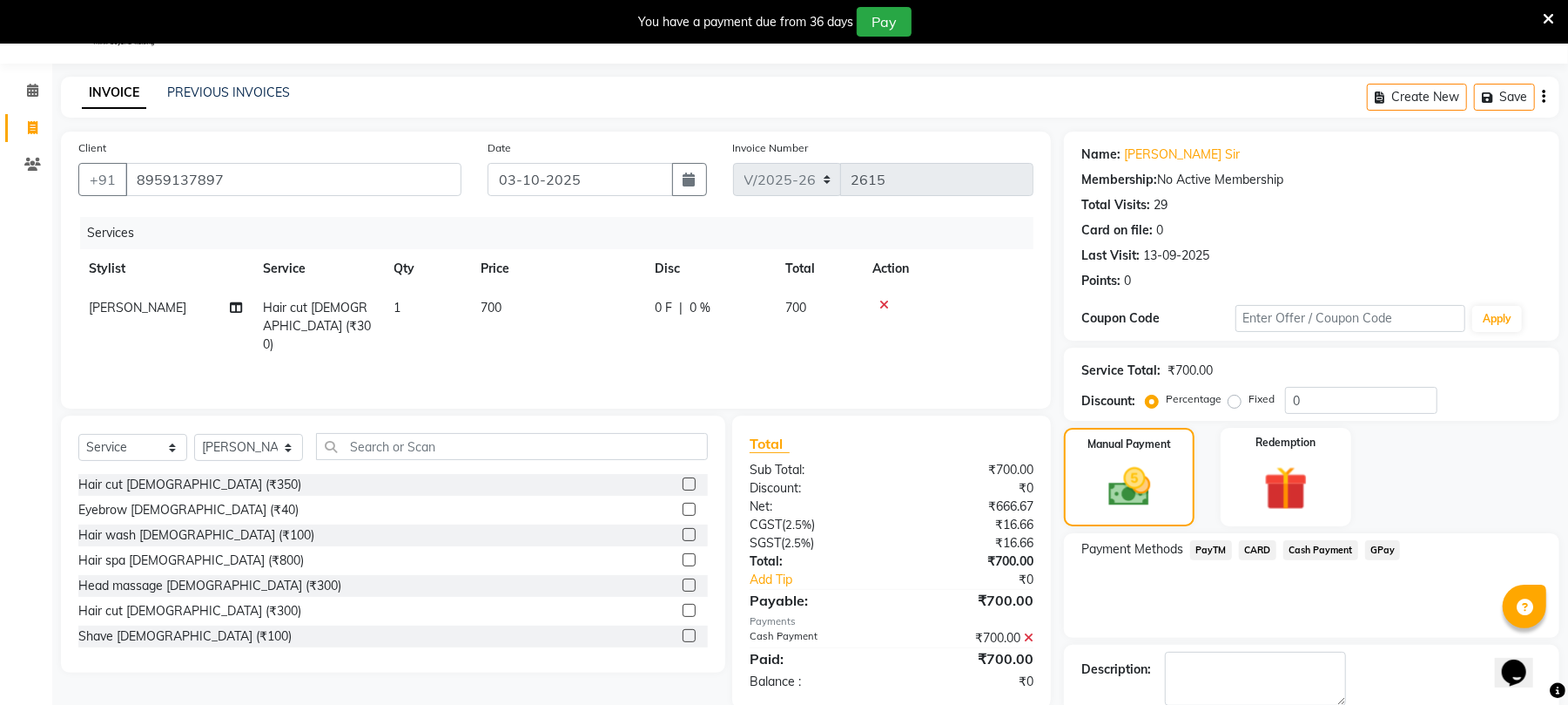
drag, startPoint x: 1561, startPoint y: 478, endPoint x: 1579, endPoint y: 620, distance: 143.1
click at [1568, 620] on html "08047224946 Select Location × Fluff Unisex Salon, [PERSON_NAME] Nagar Default P…" at bounding box center [784, 308] width 1568 height 705
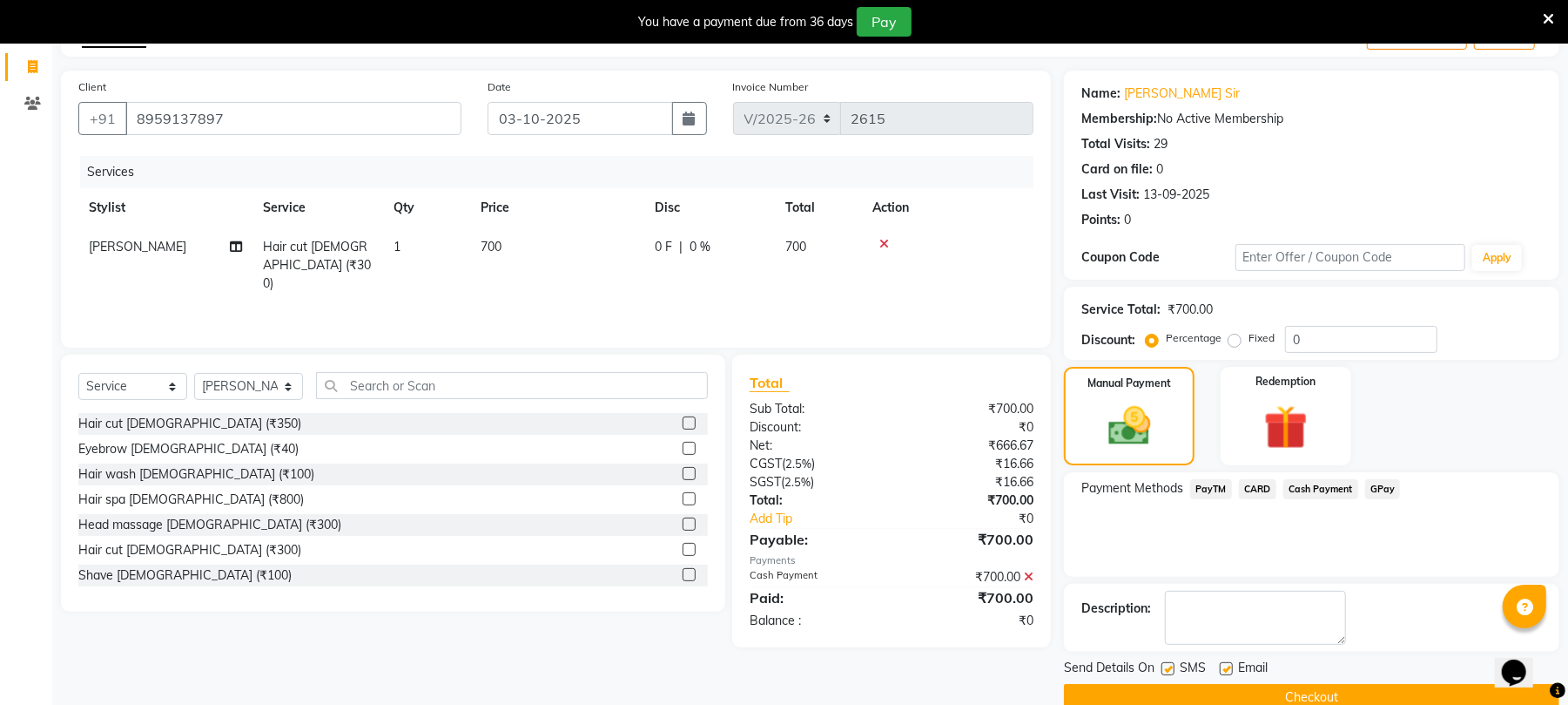
scroll to position [138, 0]
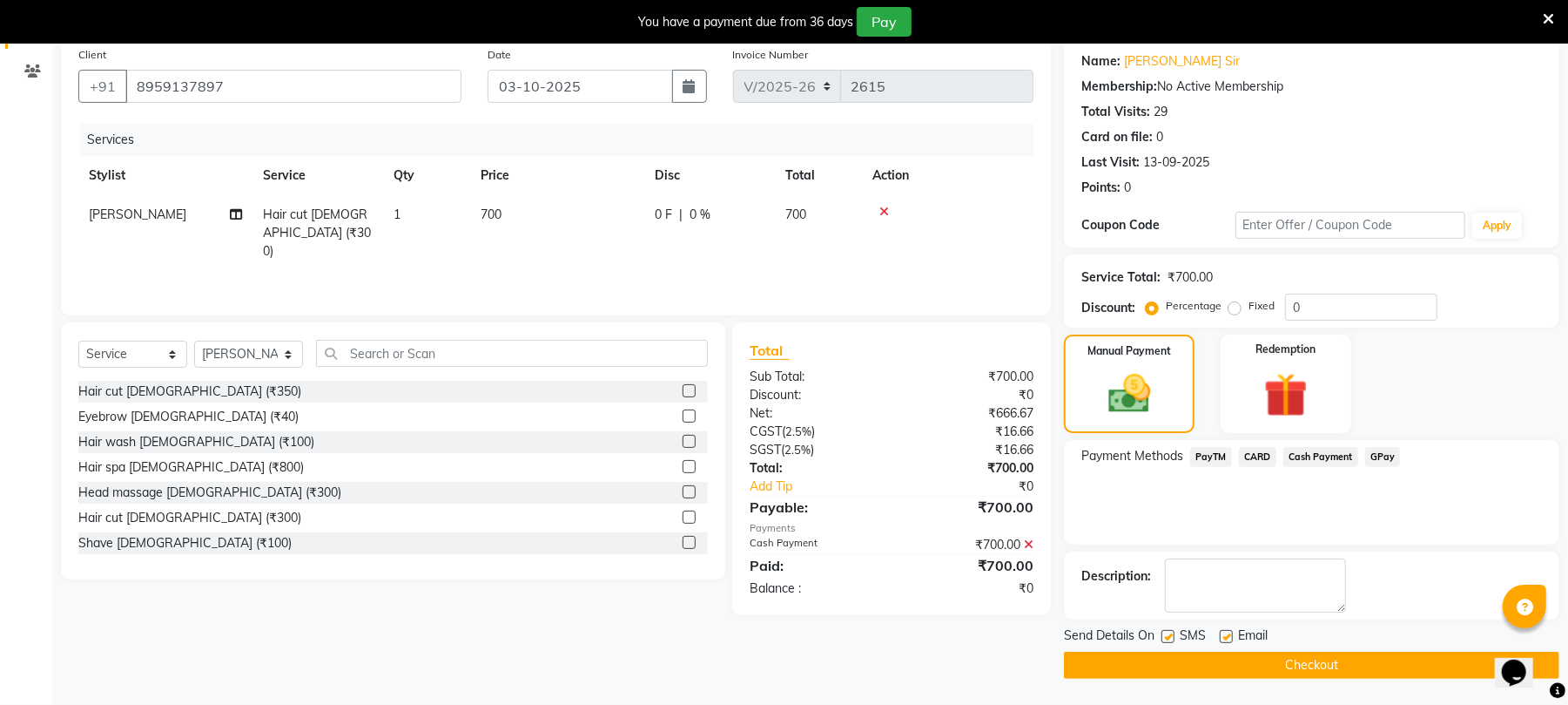
click at [1416, 677] on button "Checkout" at bounding box center [1312, 665] width 496 height 27
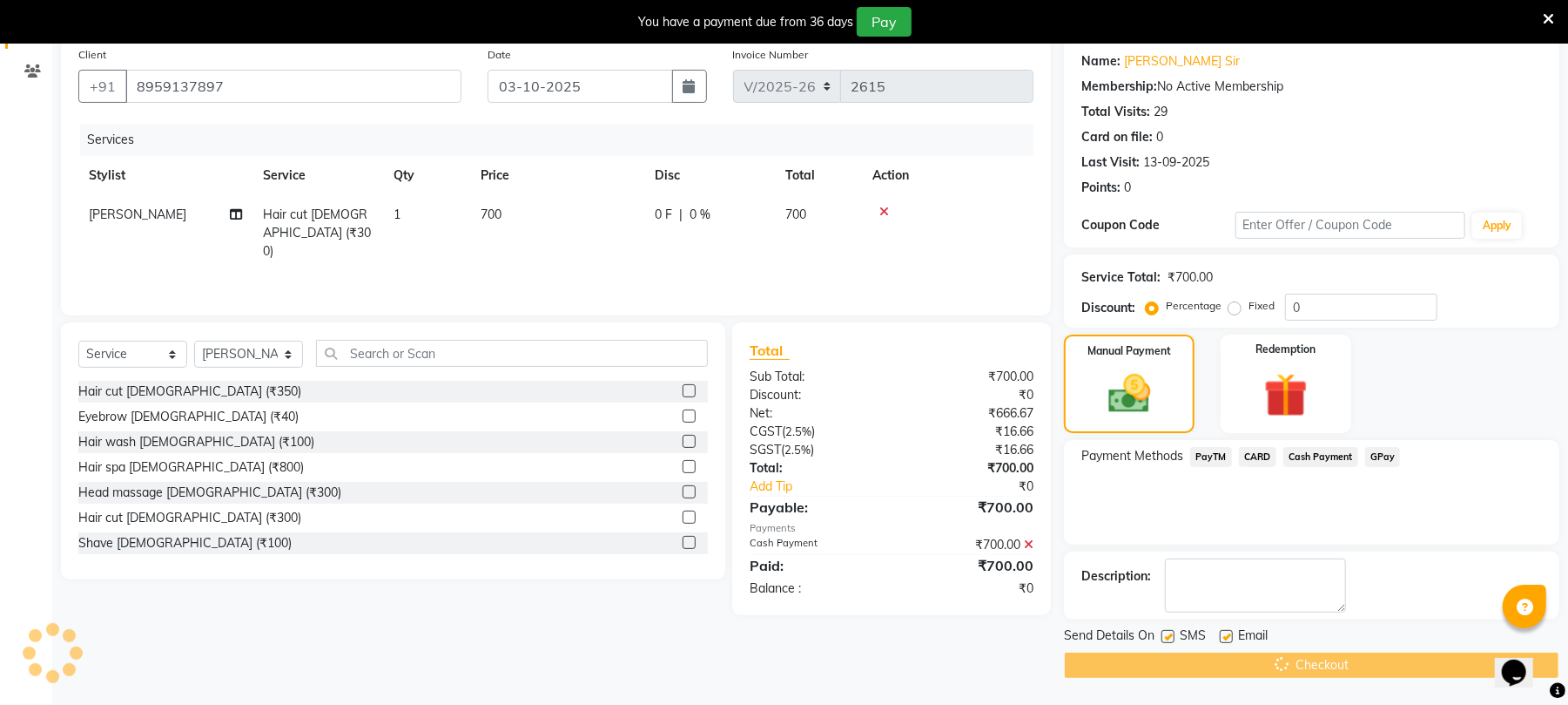
scroll to position [44, 0]
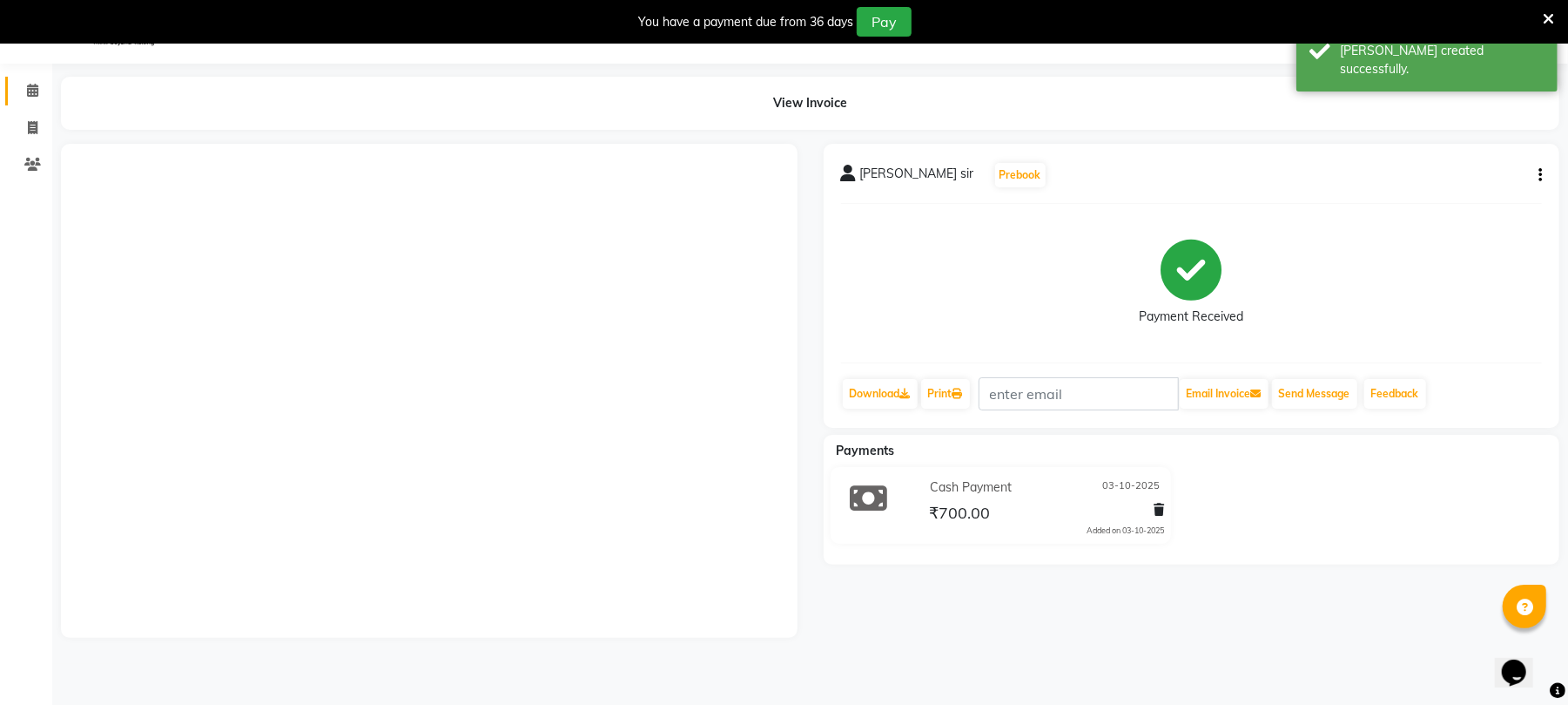
click at [12, 96] on link "Calendar" at bounding box center [26, 91] width 42 height 29
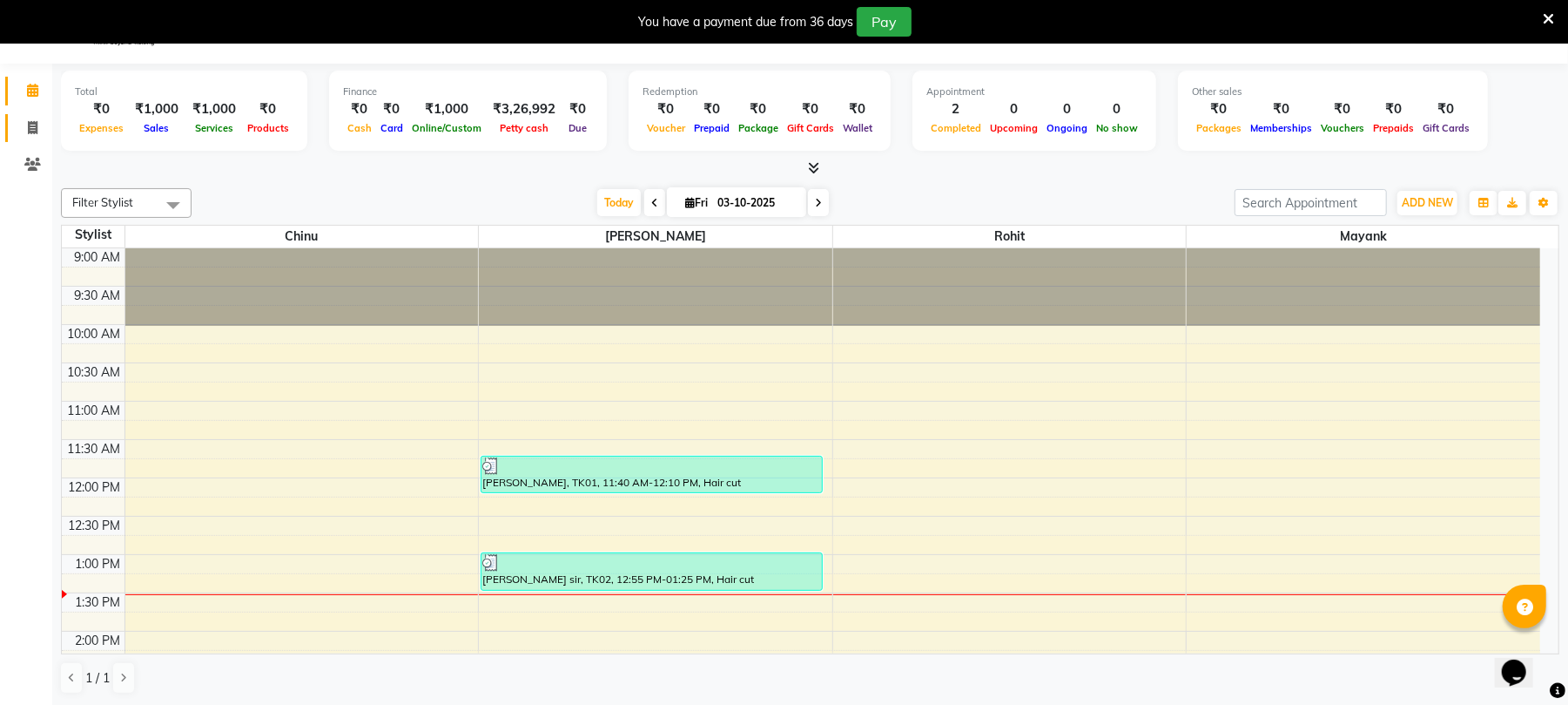
click at [31, 121] on icon at bounding box center [32, 127] width 10 height 13
select select "service"
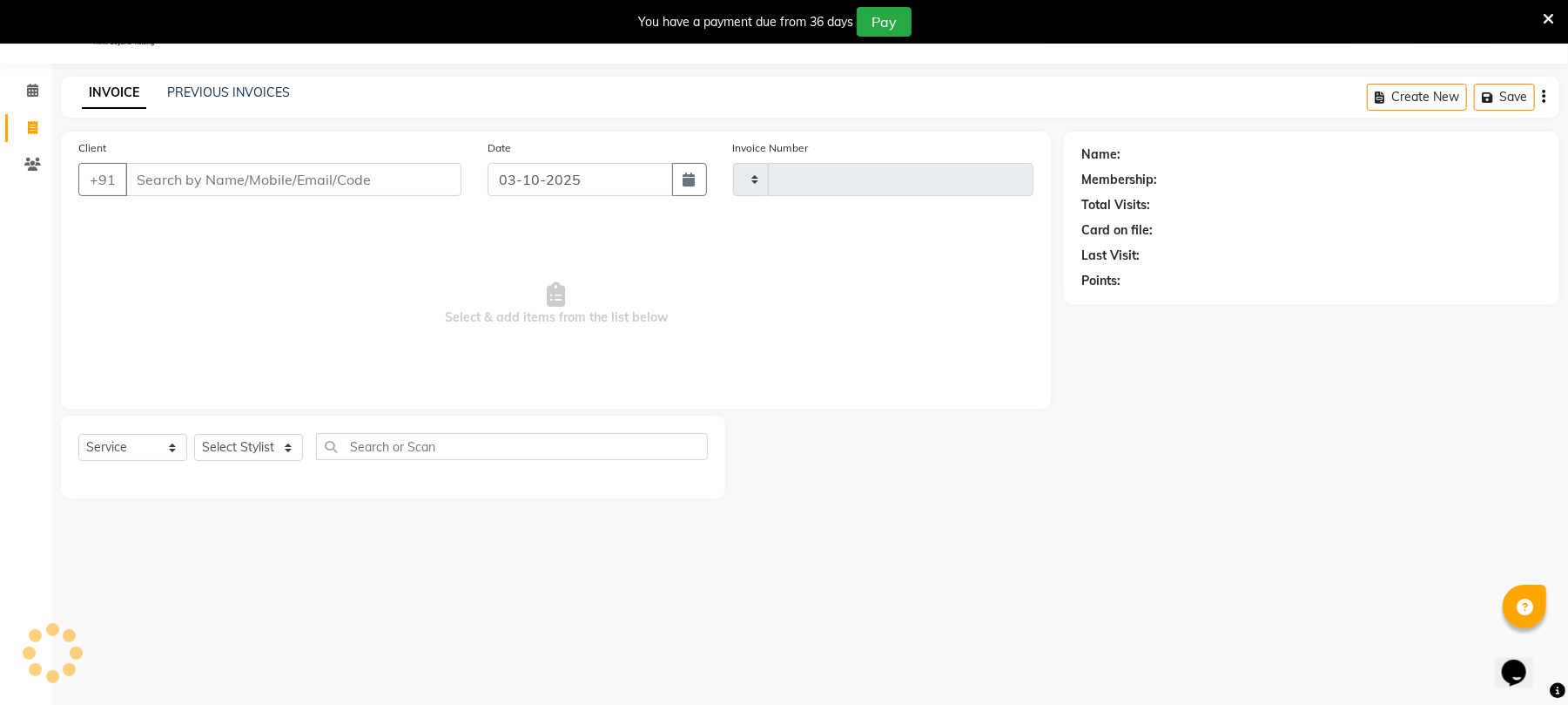
type input "2616"
select select "32"
click at [374, 186] on input "Client" at bounding box center [294, 180] width 336 height 33
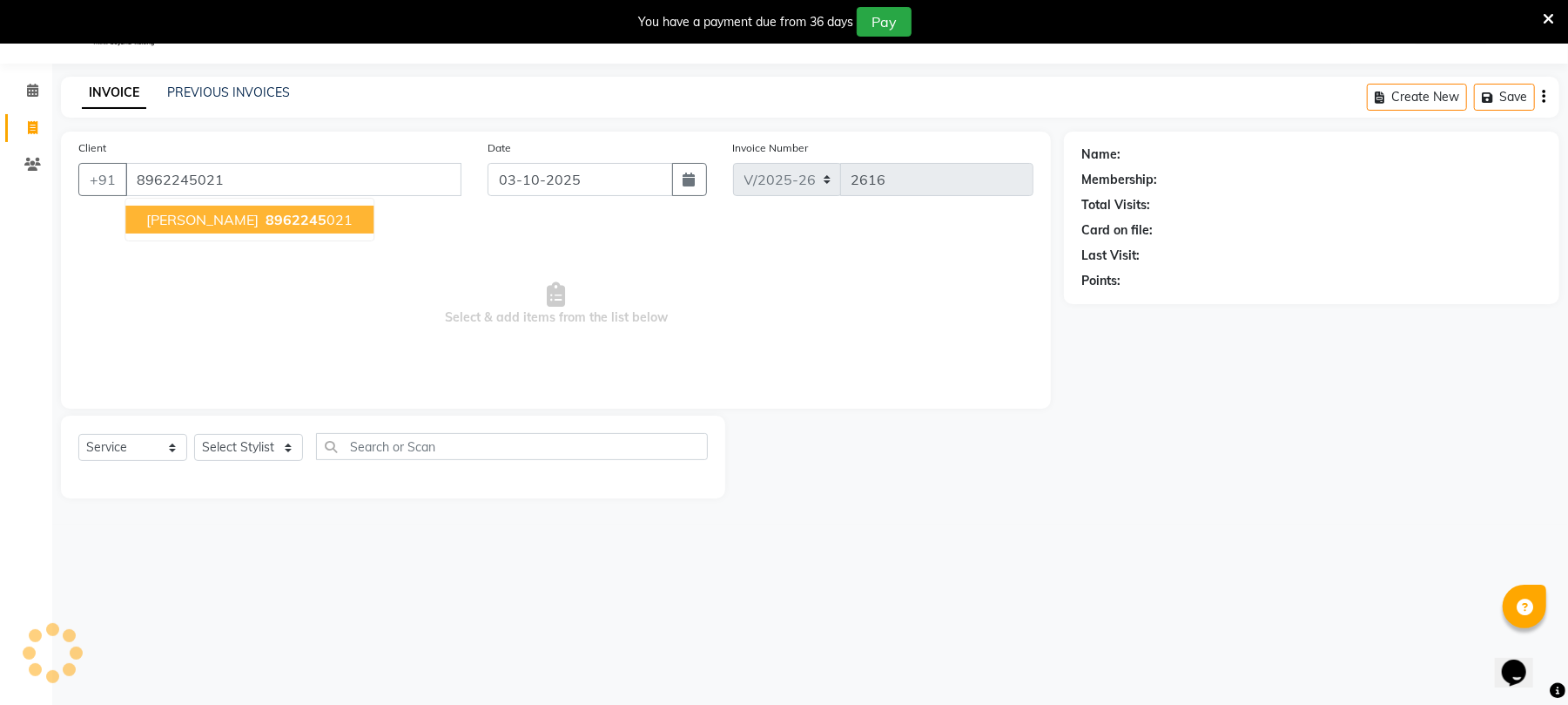
type input "8962245021"
click at [289, 214] on ngb-highlight "8962245 021" at bounding box center [308, 220] width 91 height 17
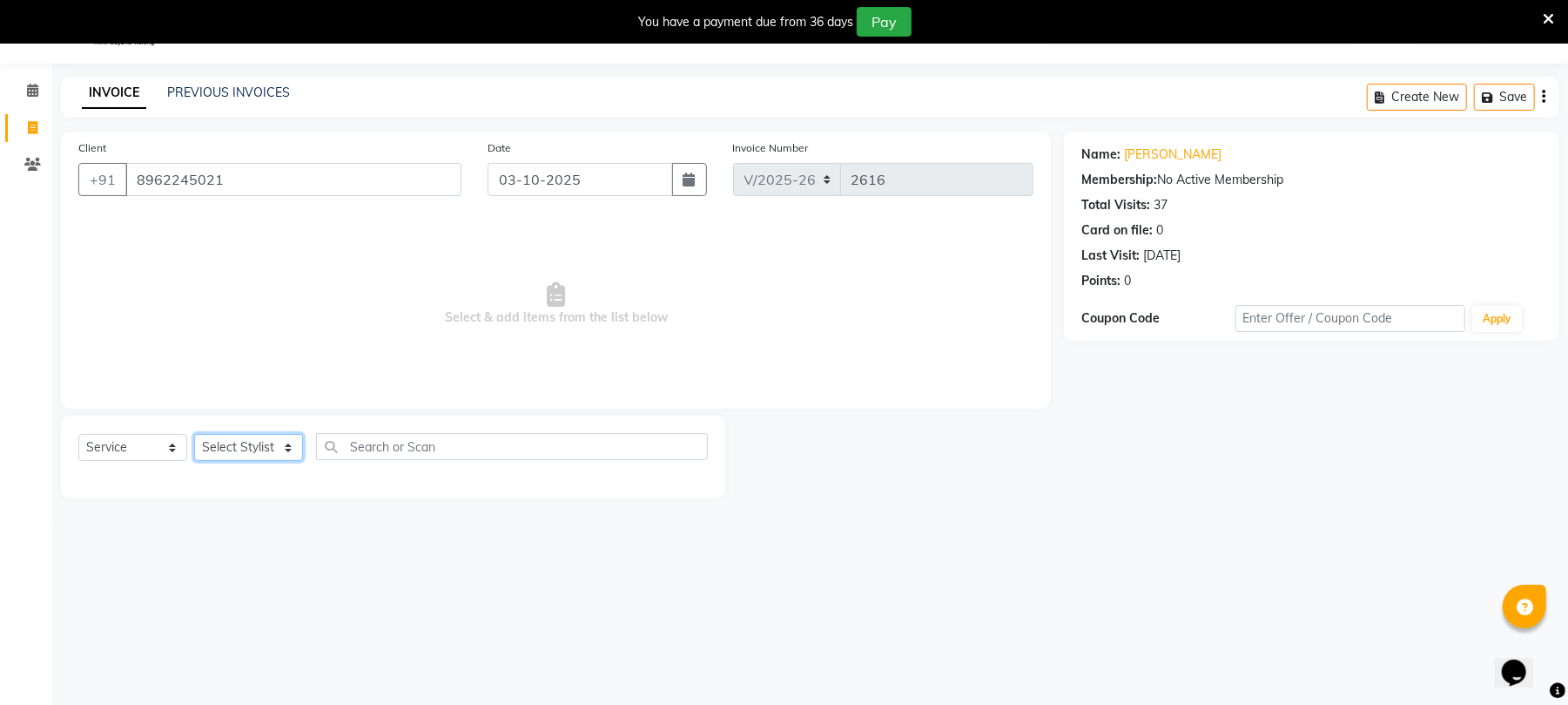
click at [249, 451] on select "Select Stylist Chinu [PERSON_NAME] Reception Rohit" at bounding box center [248, 447] width 109 height 27
select select "43283"
click at [194, 434] on select "Select Stylist Chinu [PERSON_NAME] Reception Rohit" at bounding box center [248, 447] width 109 height 27
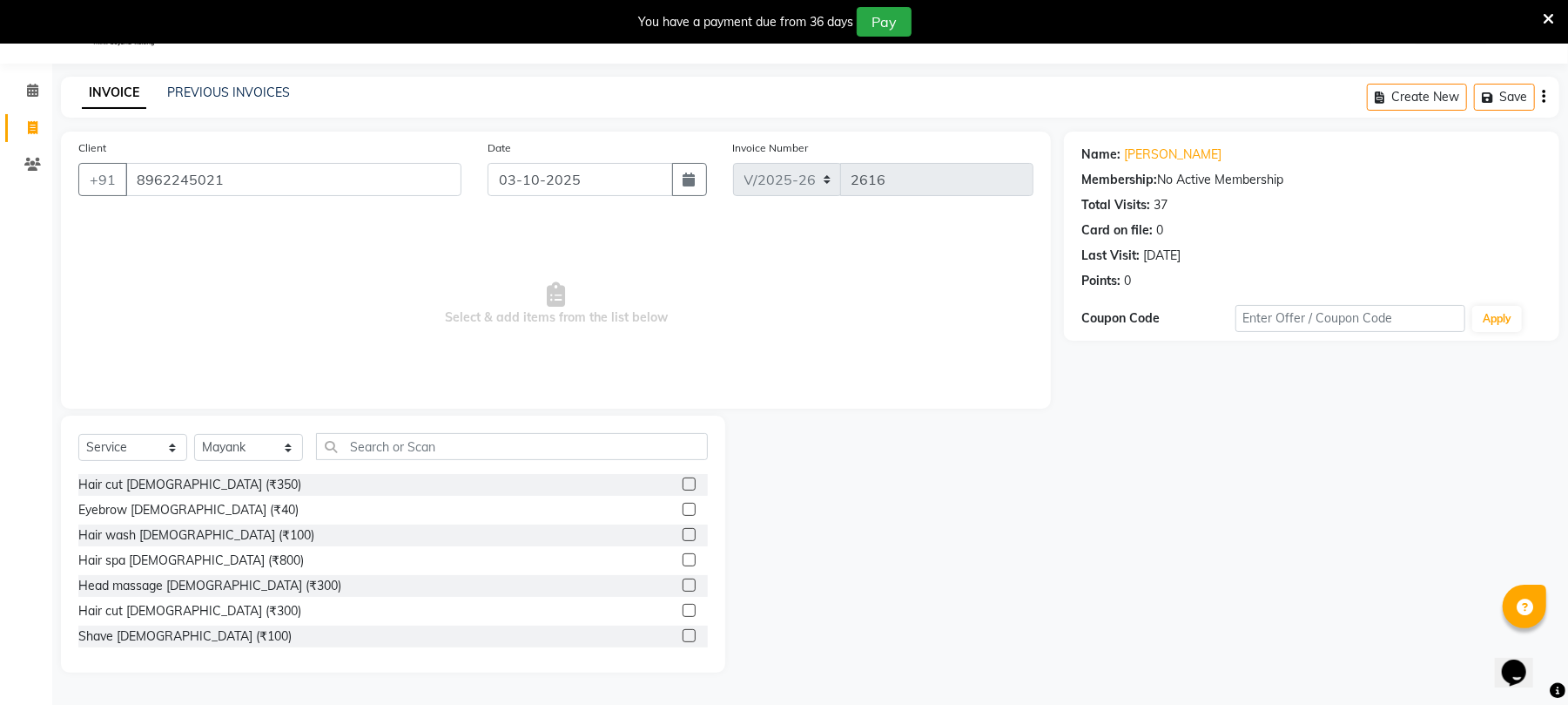
click at [683, 605] on label at bounding box center [689, 610] width 13 height 13
click at [683, 606] on input "checkbox" at bounding box center [688, 611] width 11 height 11
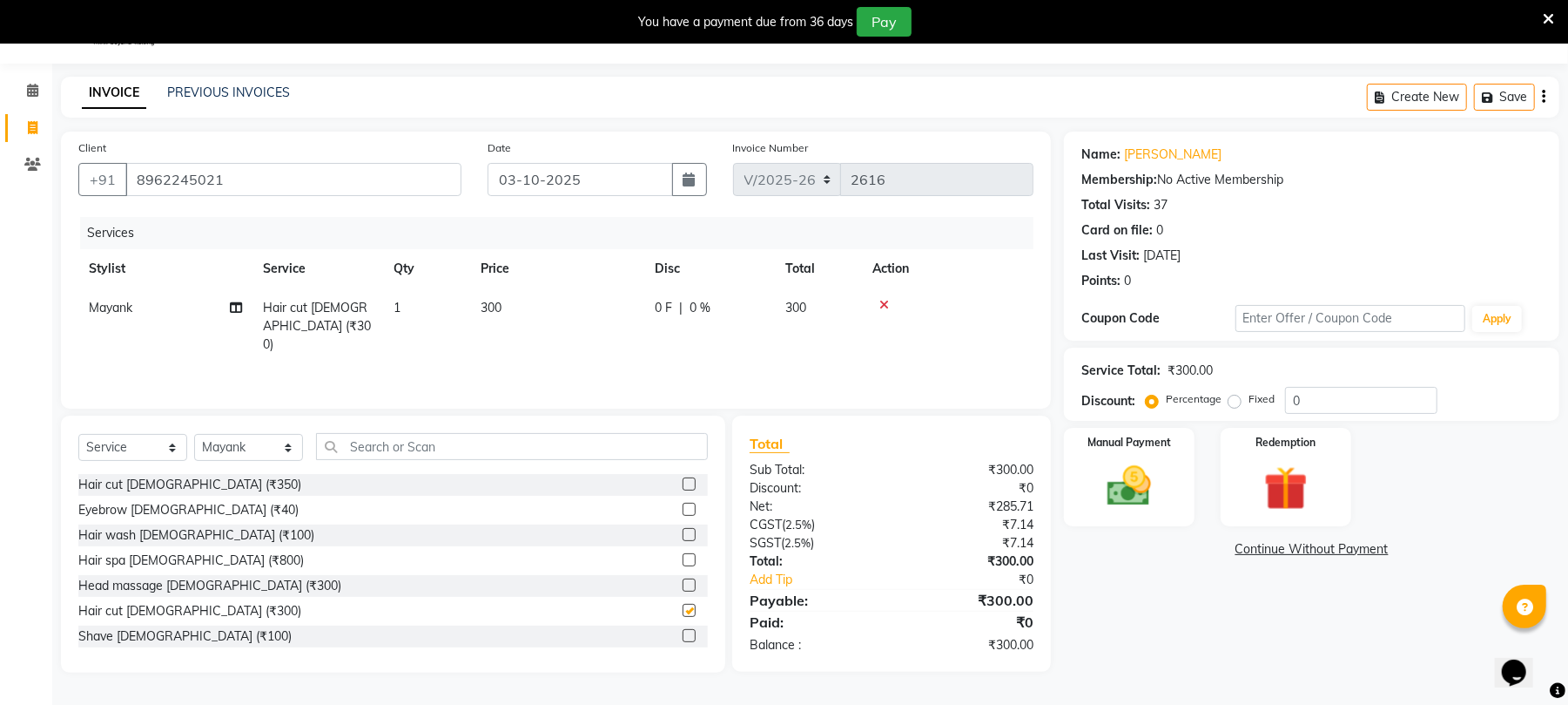
checkbox input "false"
click at [537, 298] on td "300" at bounding box center [558, 326] width 174 height 76
select select "43283"
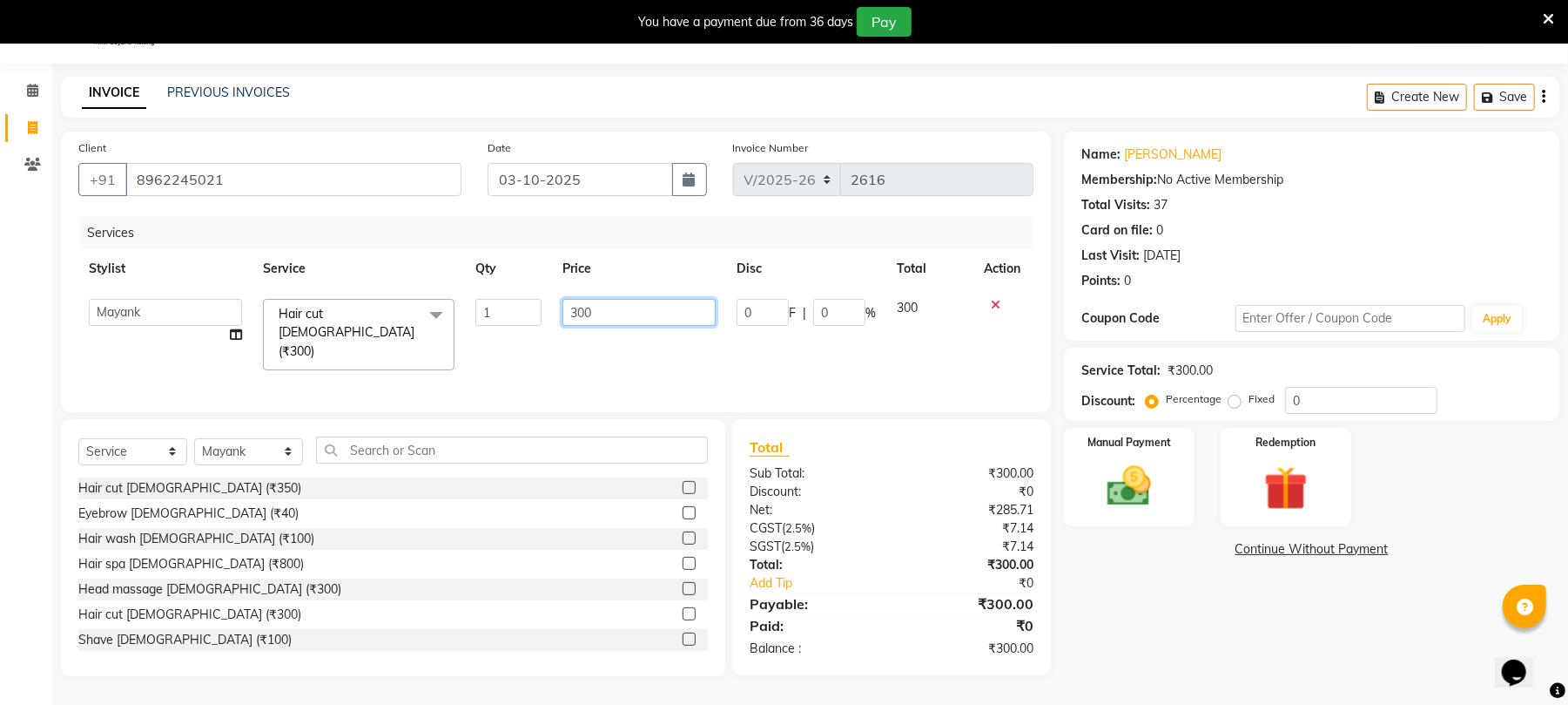
click at [708, 315] on input "300" at bounding box center [639, 312] width 153 height 27
type input "3"
type input "1150"
click at [1125, 502] on img at bounding box center [1130, 486] width 75 height 53
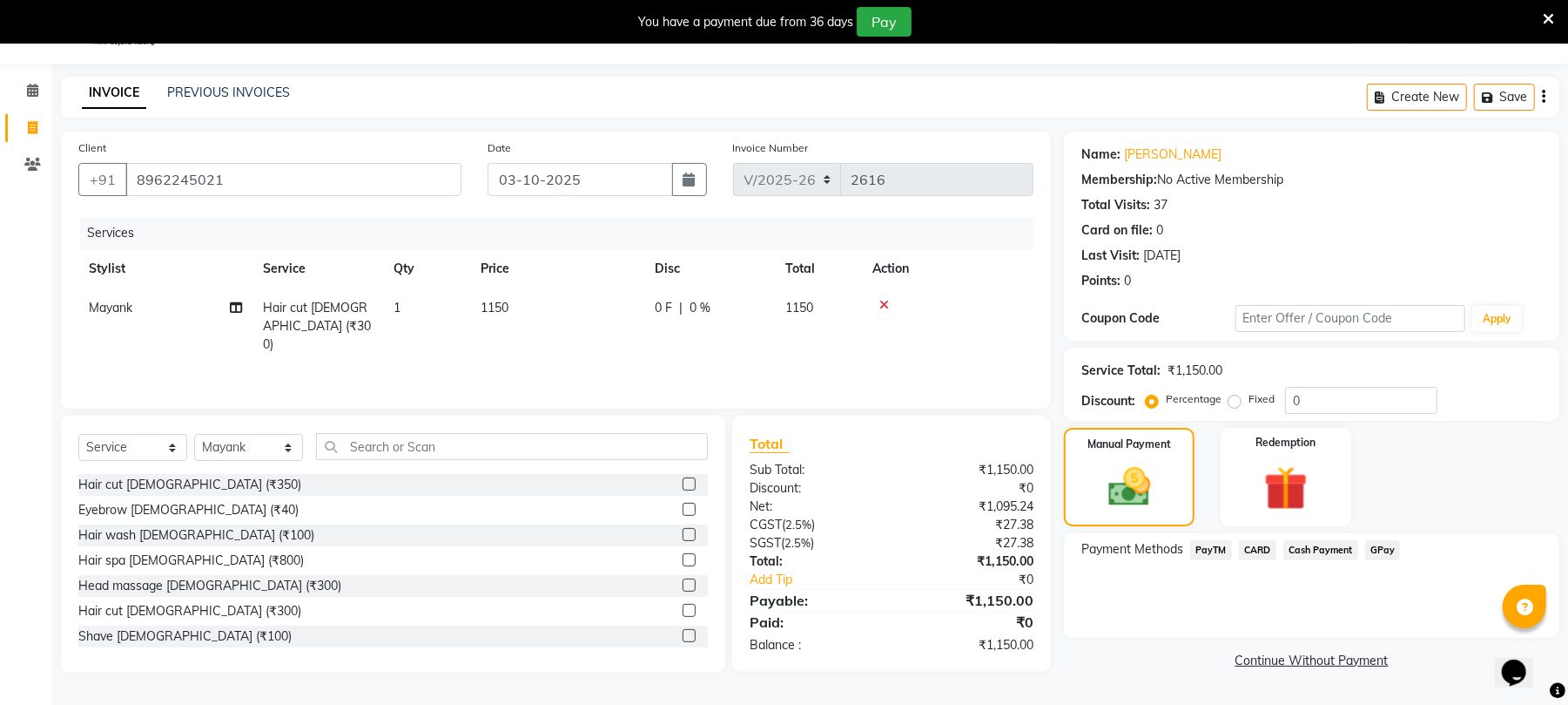
click at [1206, 556] on span "PayTM" at bounding box center [1211, 550] width 42 height 20
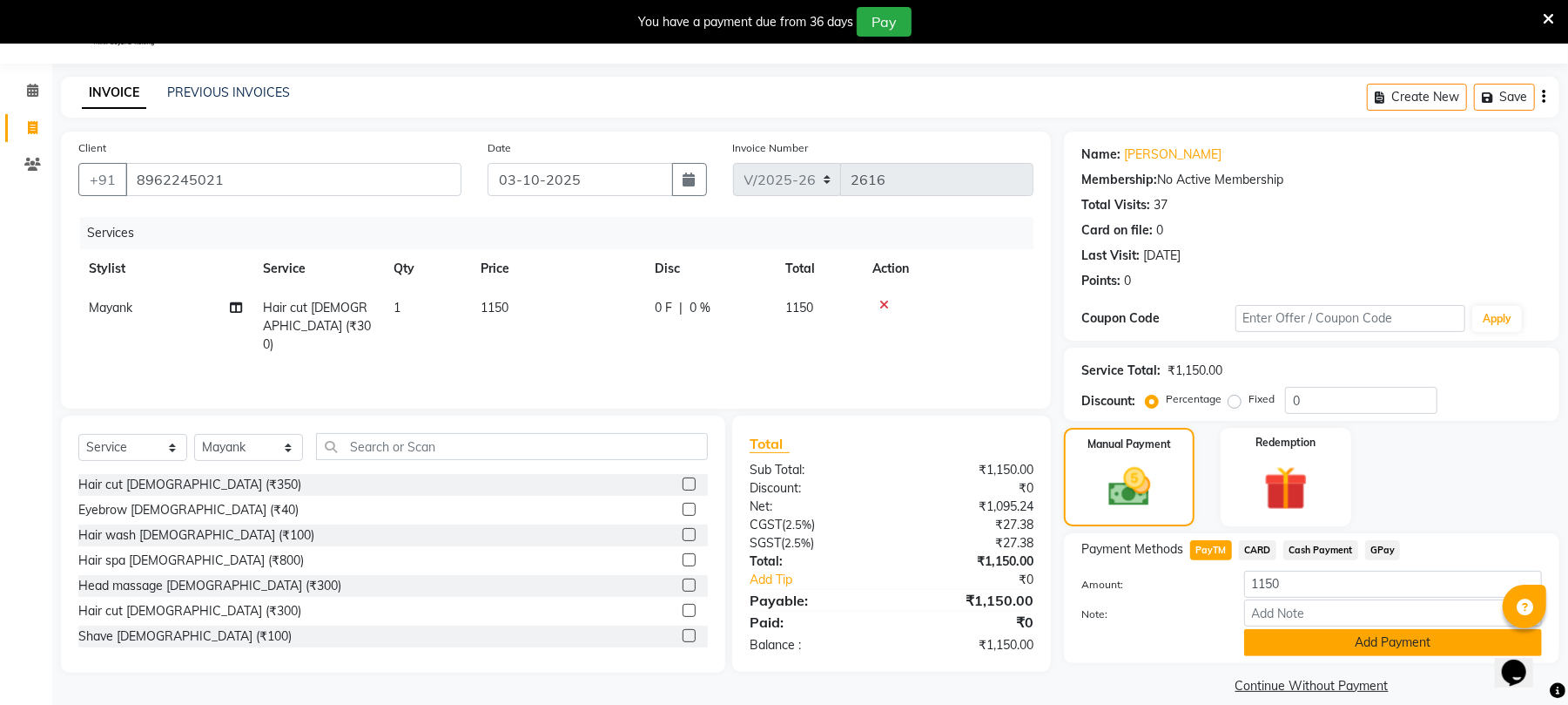
click at [1323, 642] on button "Add Payment" at bounding box center [1393, 642] width 298 height 27
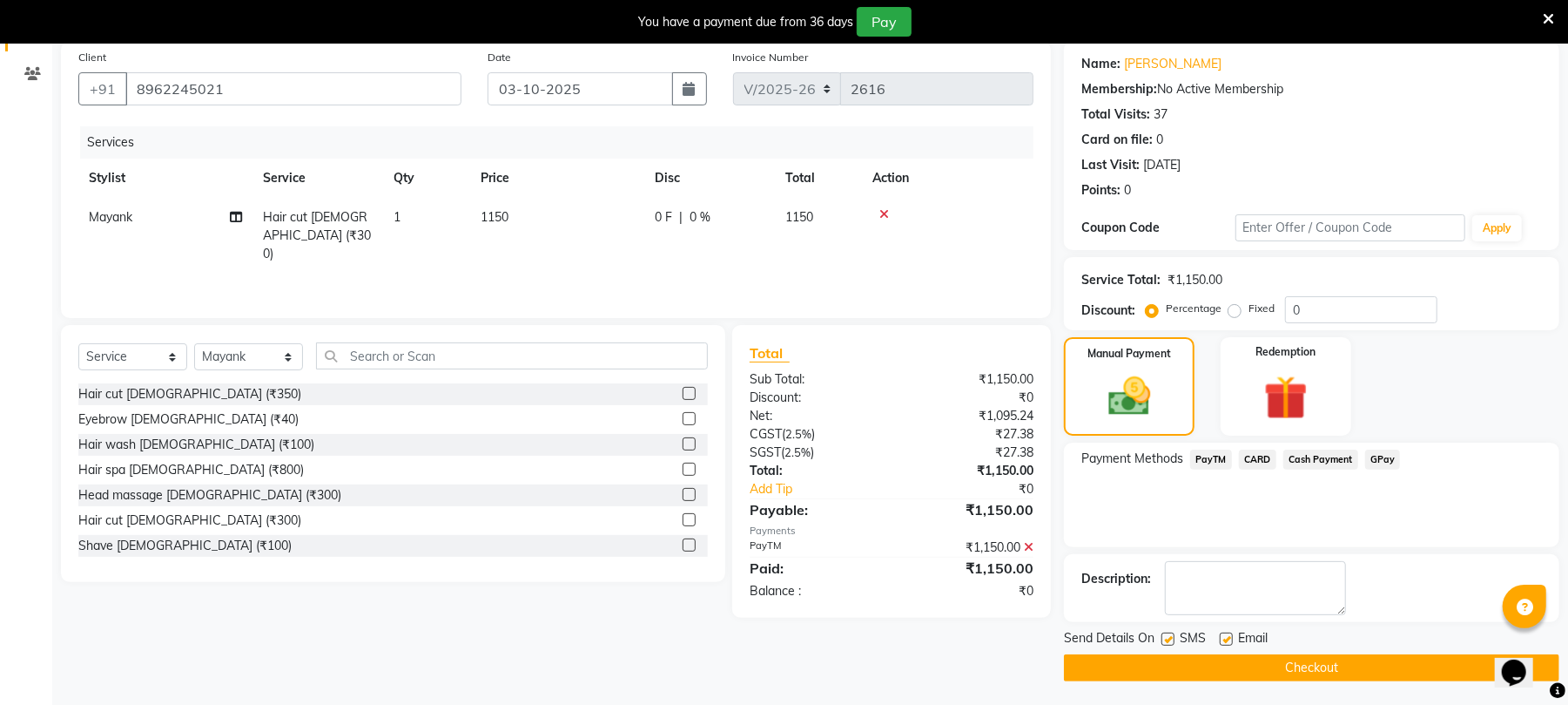
scroll to position [138, 0]
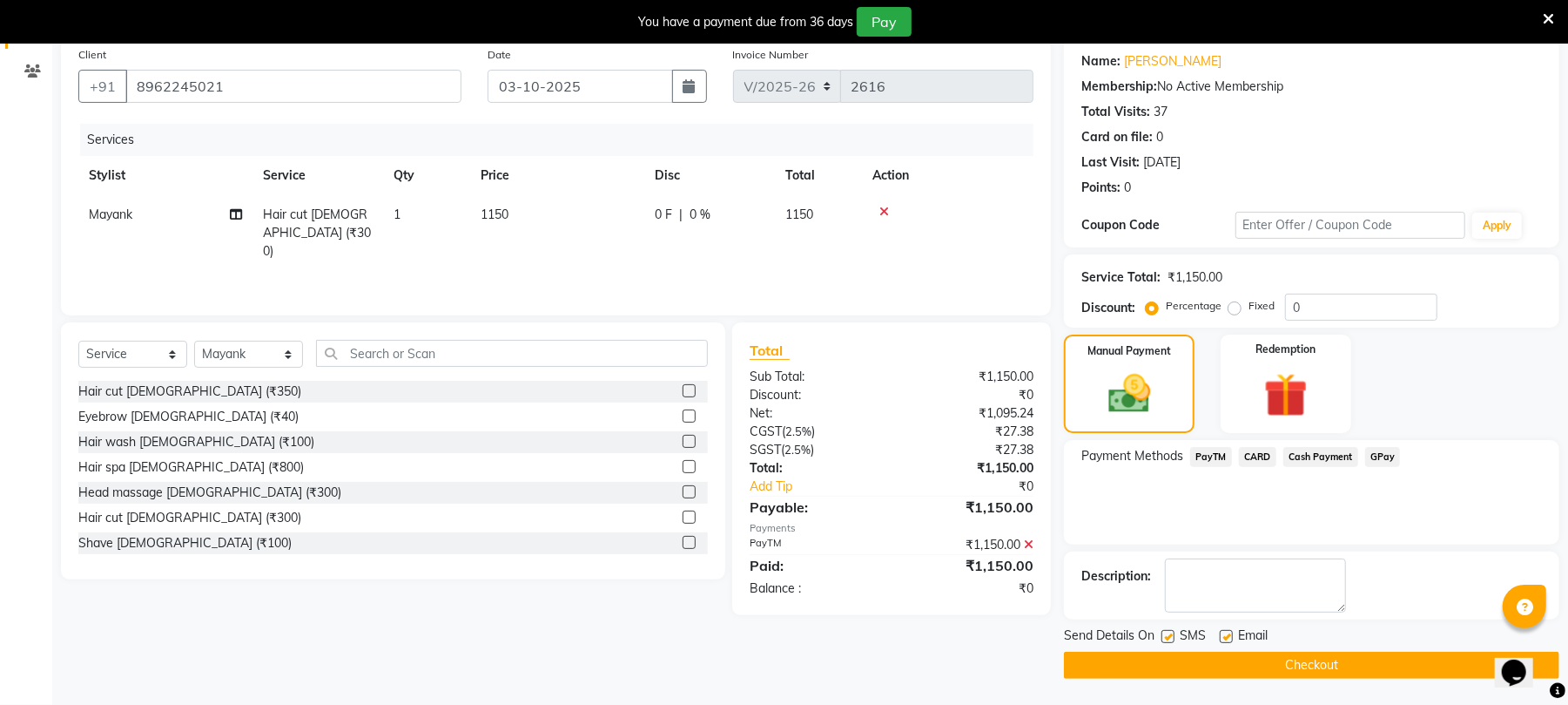
click at [1328, 661] on button "Checkout" at bounding box center [1312, 665] width 496 height 27
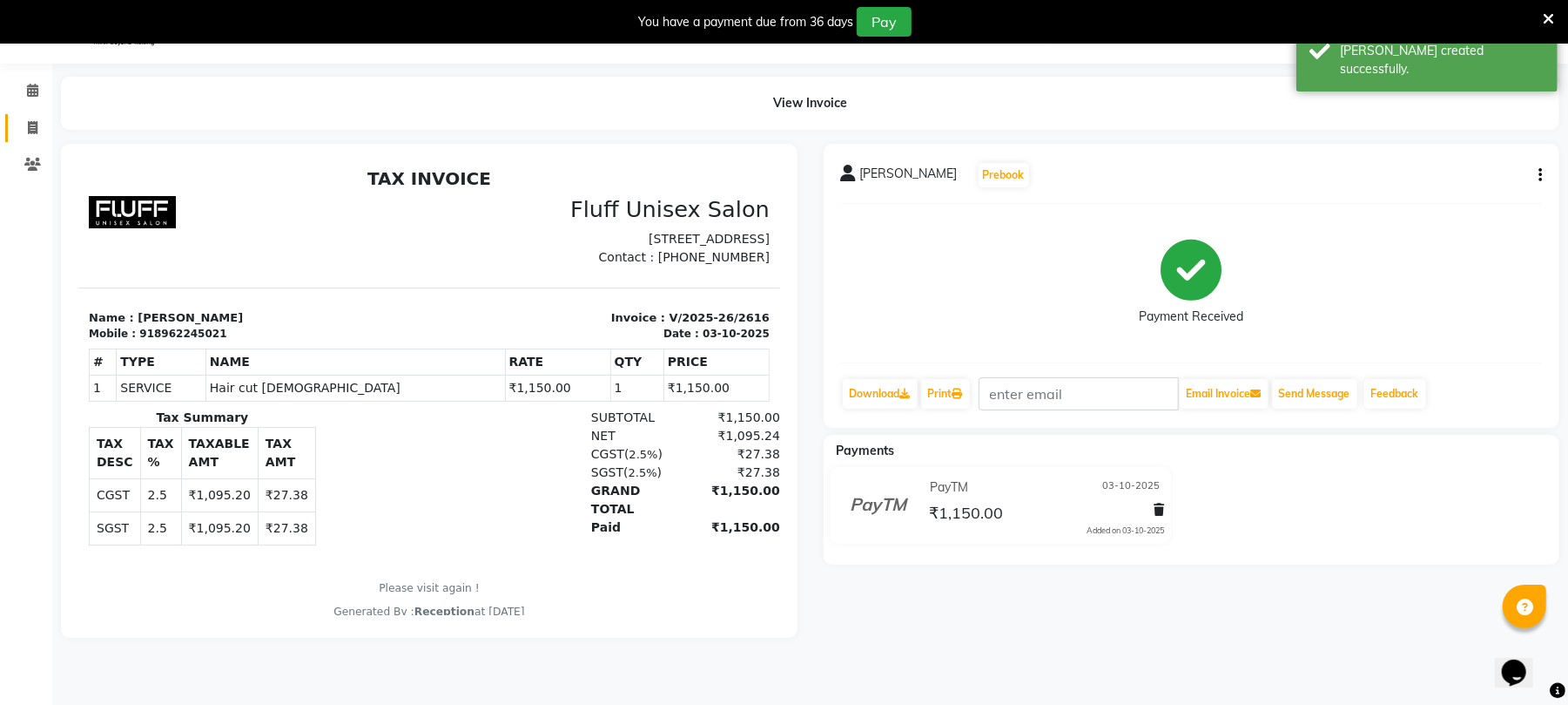
click at [33, 122] on icon at bounding box center [32, 127] width 10 height 13
select select "service"
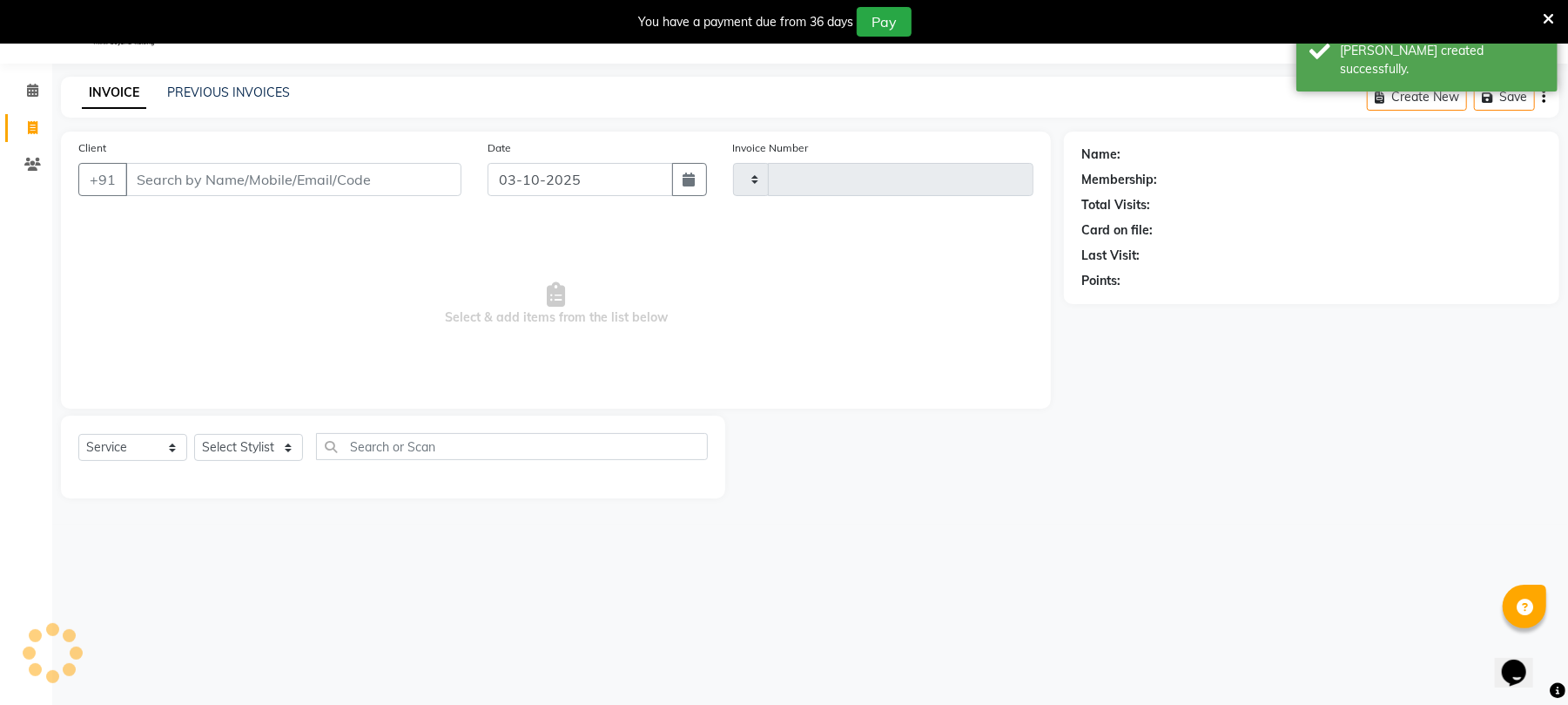
type input "2617"
select select "32"
click at [371, 186] on input "Client" at bounding box center [294, 180] width 336 height 33
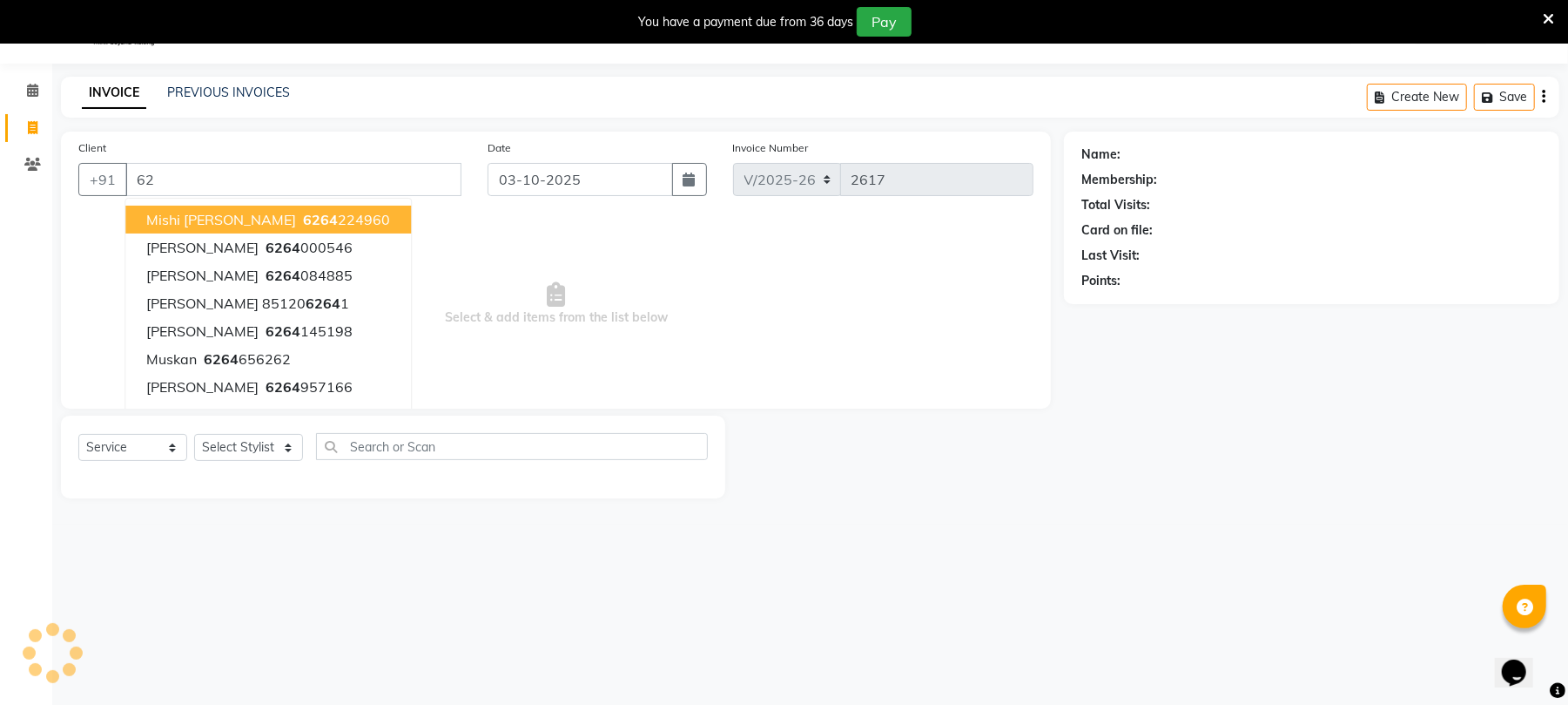
type input "6"
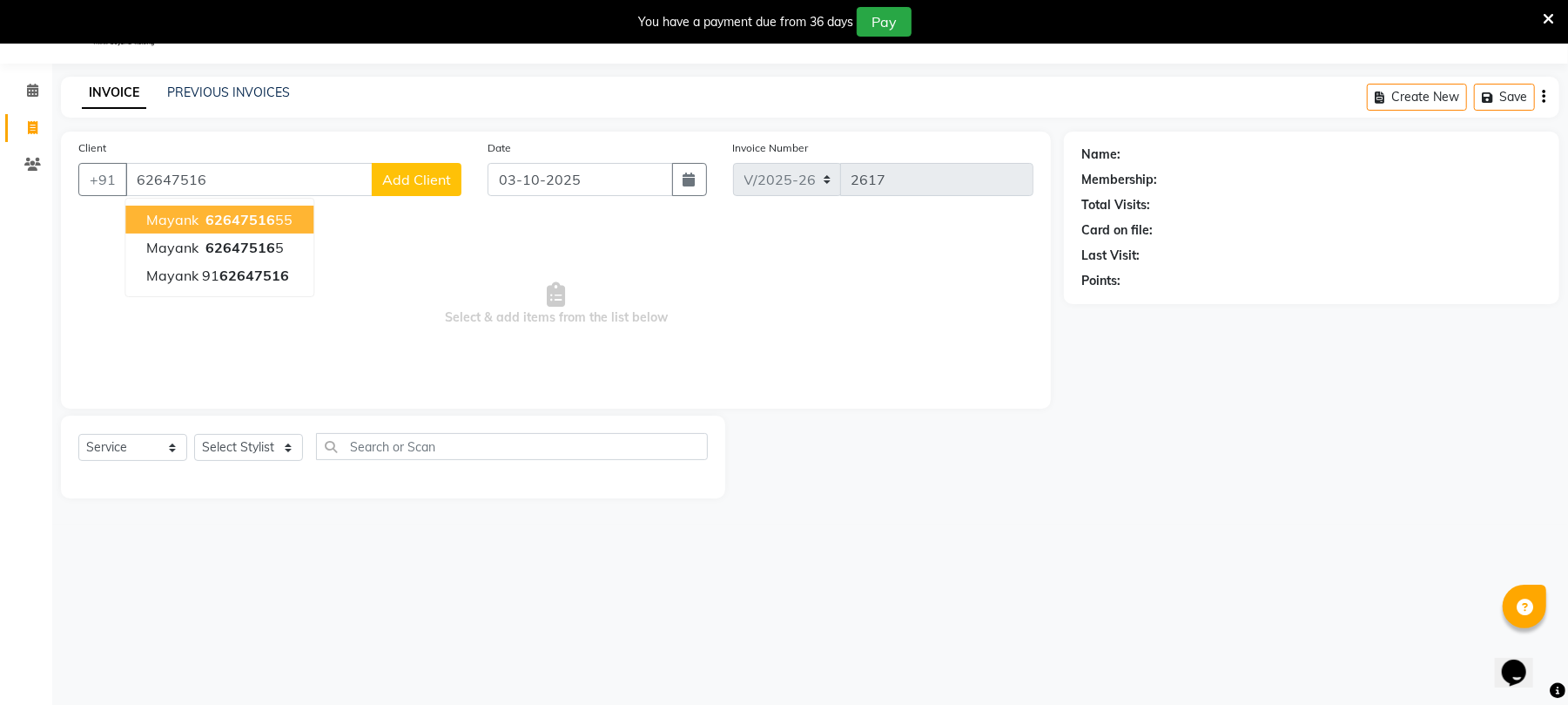
click at [276, 214] on ngb-highlight "62647516 55" at bounding box center [247, 220] width 91 height 17
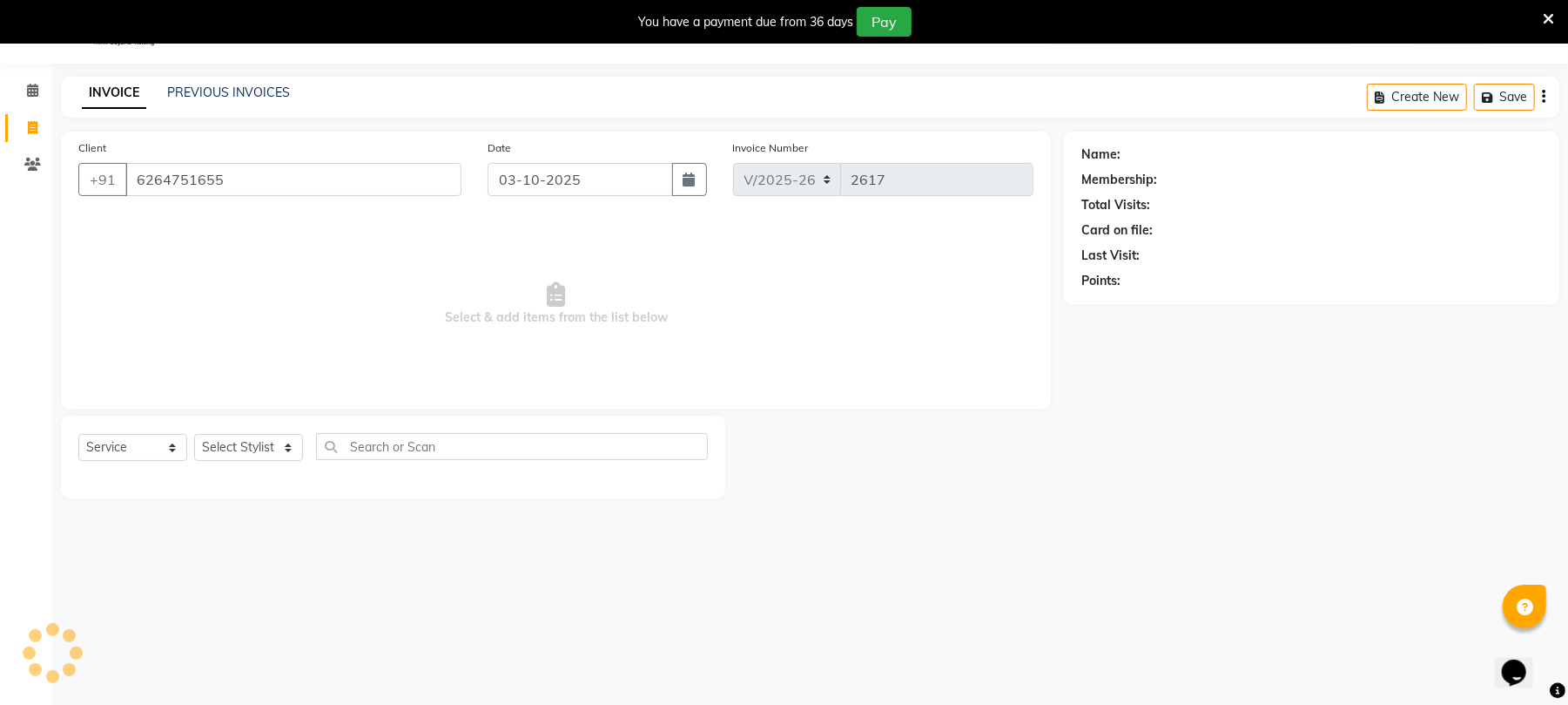
type input "6264751655"
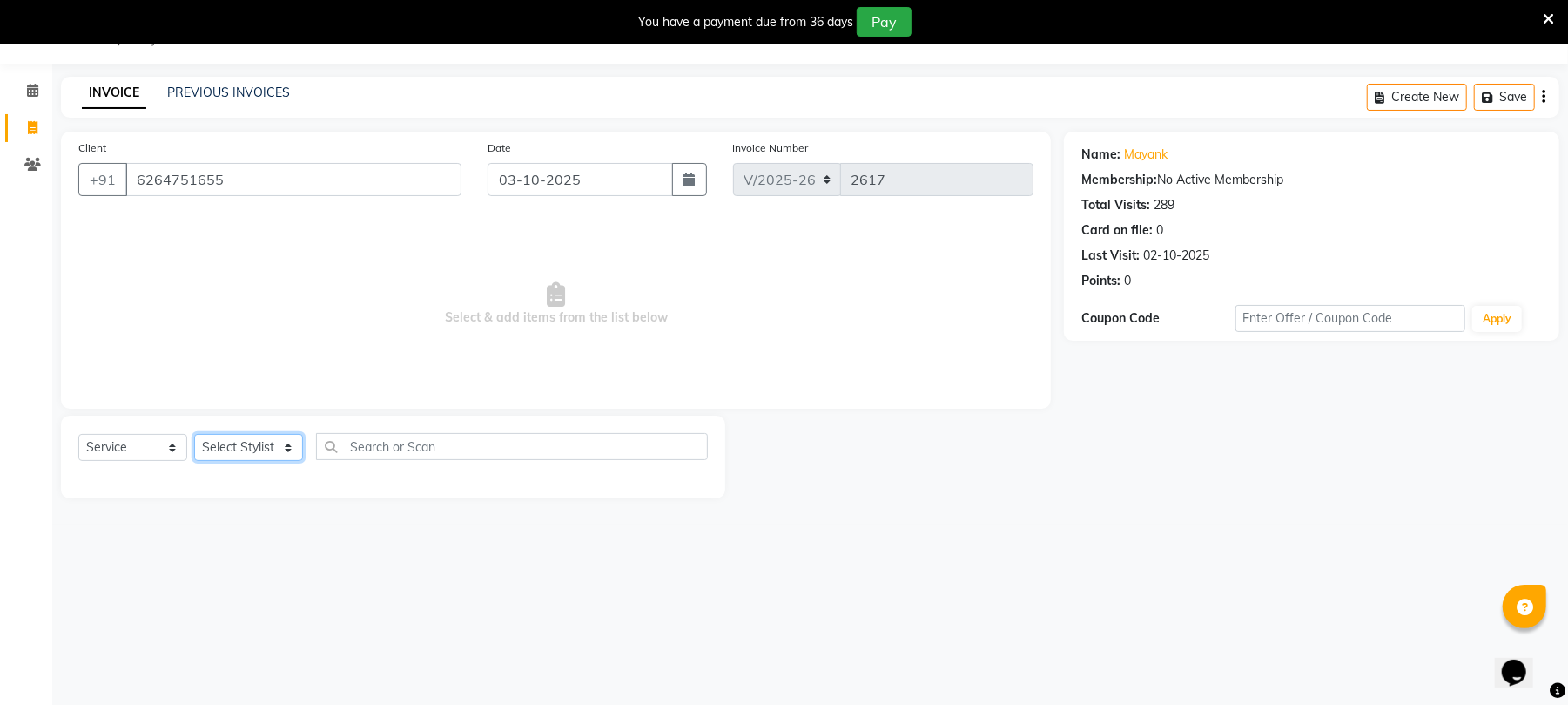
click at [237, 447] on select "Select Stylist Chinu [PERSON_NAME] Reception Rohit" at bounding box center [248, 447] width 109 height 27
select select "43283"
click at [194, 434] on select "Select Stylist Chinu [PERSON_NAME] Reception Rohit" at bounding box center [248, 447] width 109 height 27
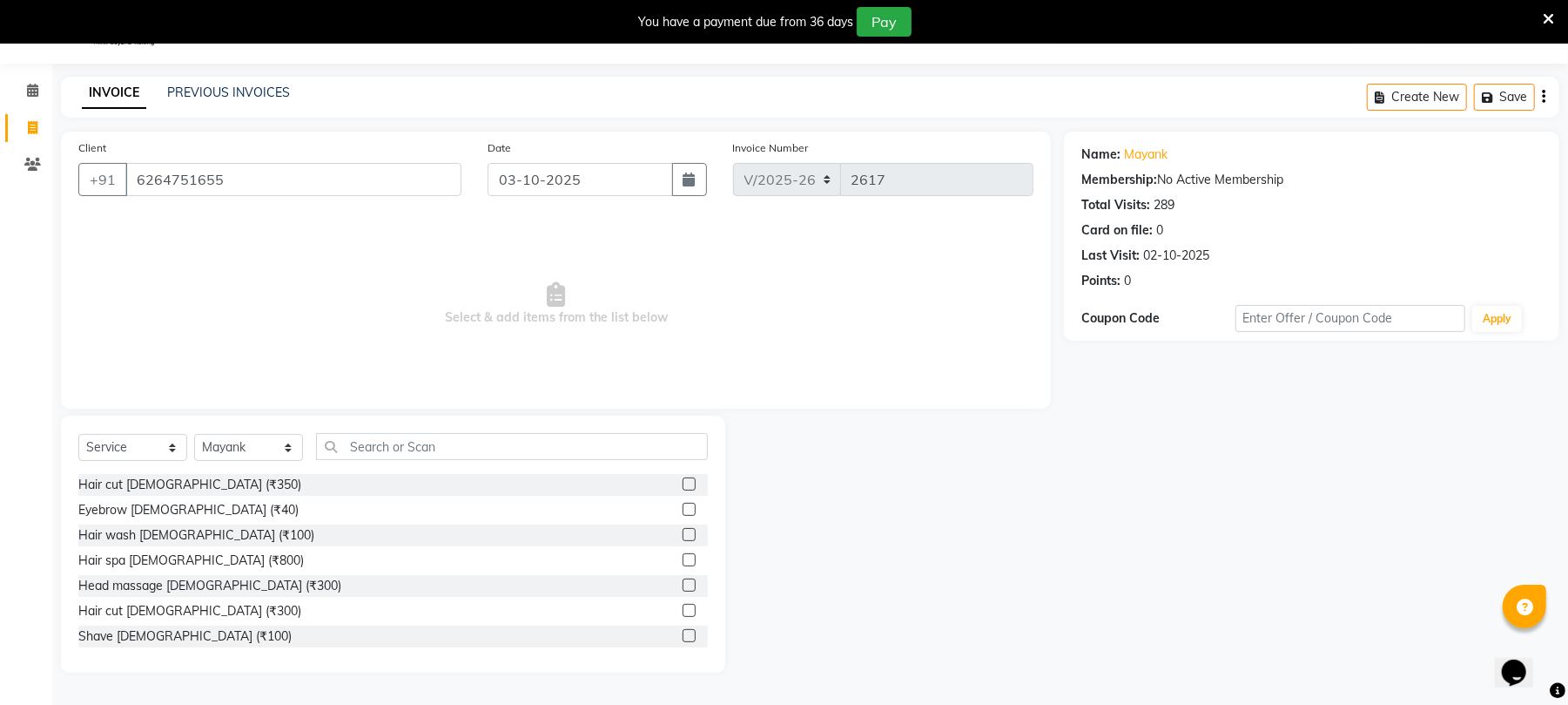
click at [683, 633] on label at bounding box center [689, 635] width 13 height 13
click at [683, 633] on input "checkbox" at bounding box center [688, 636] width 11 height 11
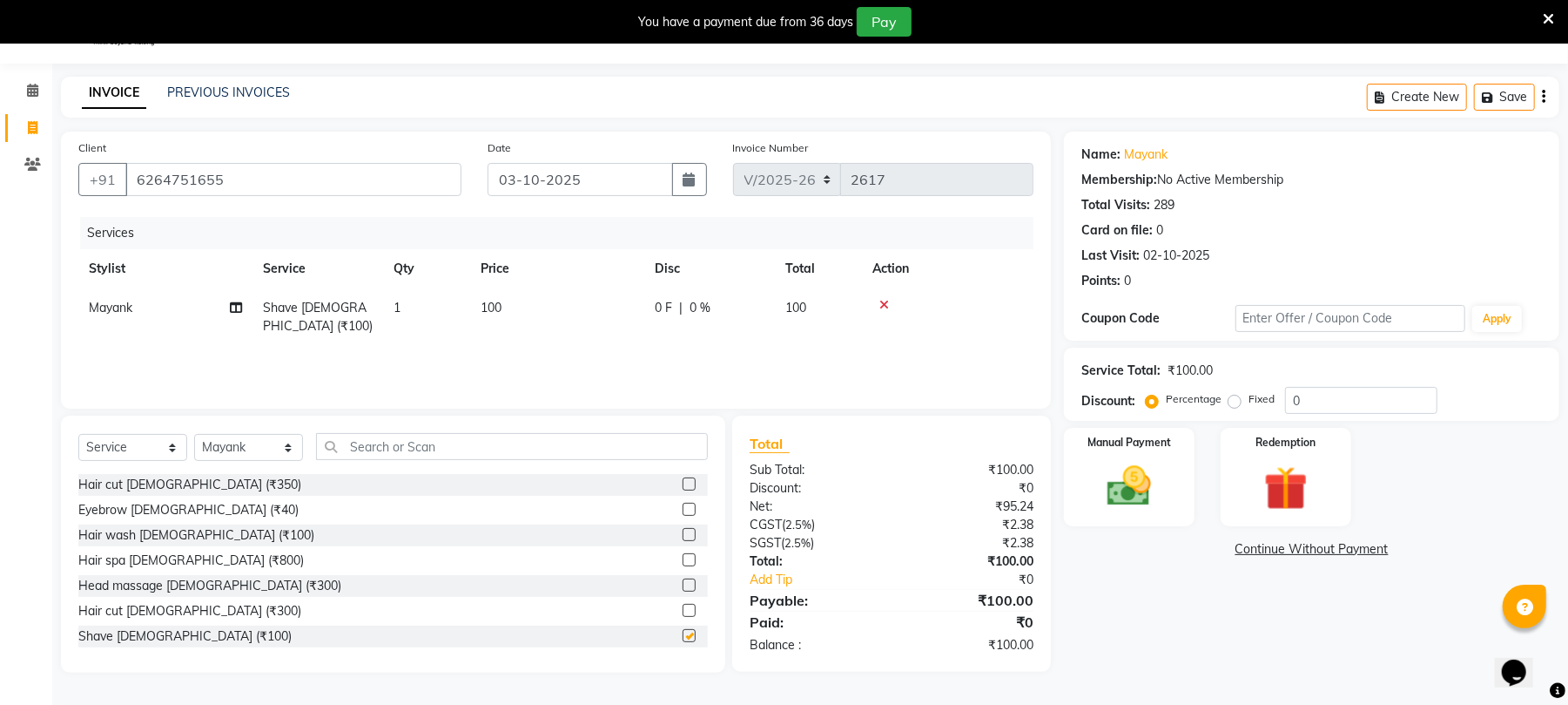
checkbox input "false"
click at [1151, 481] on img at bounding box center [1130, 486] width 75 height 53
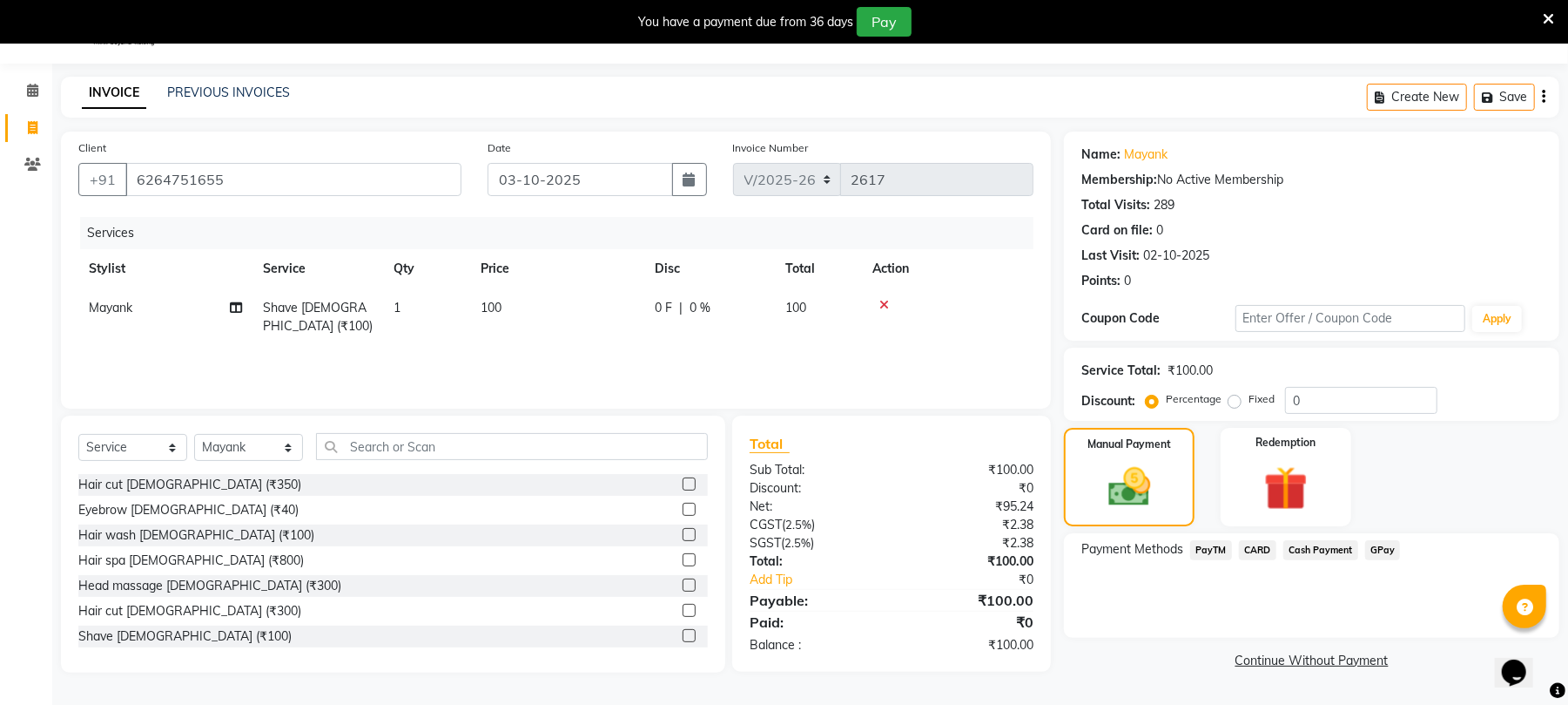
click at [1215, 546] on span "PayTM" at bounding box center [1211, 550] width 42 height 20
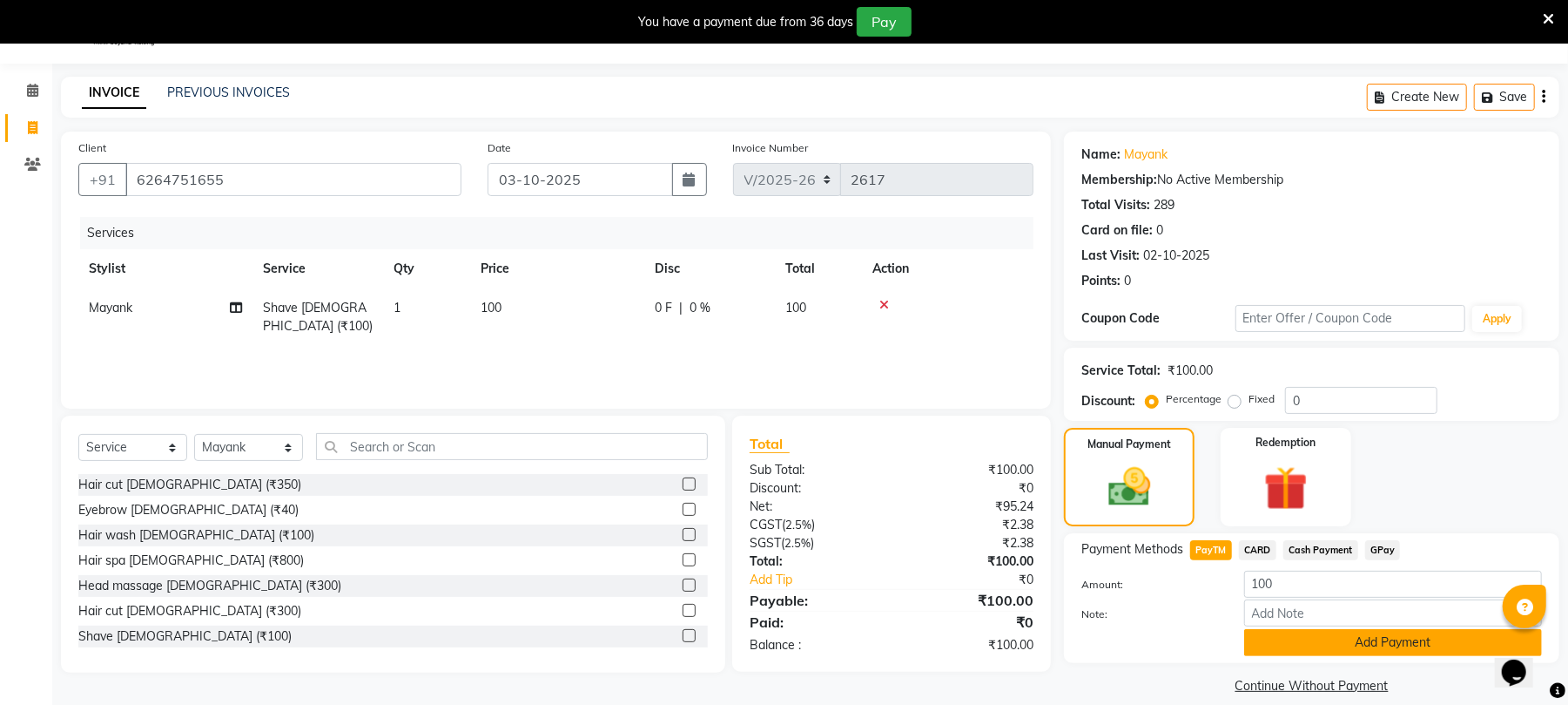
click at [1328, 642] on button "Add Payment" at bounding box center [1393, 642] width 298 height 27
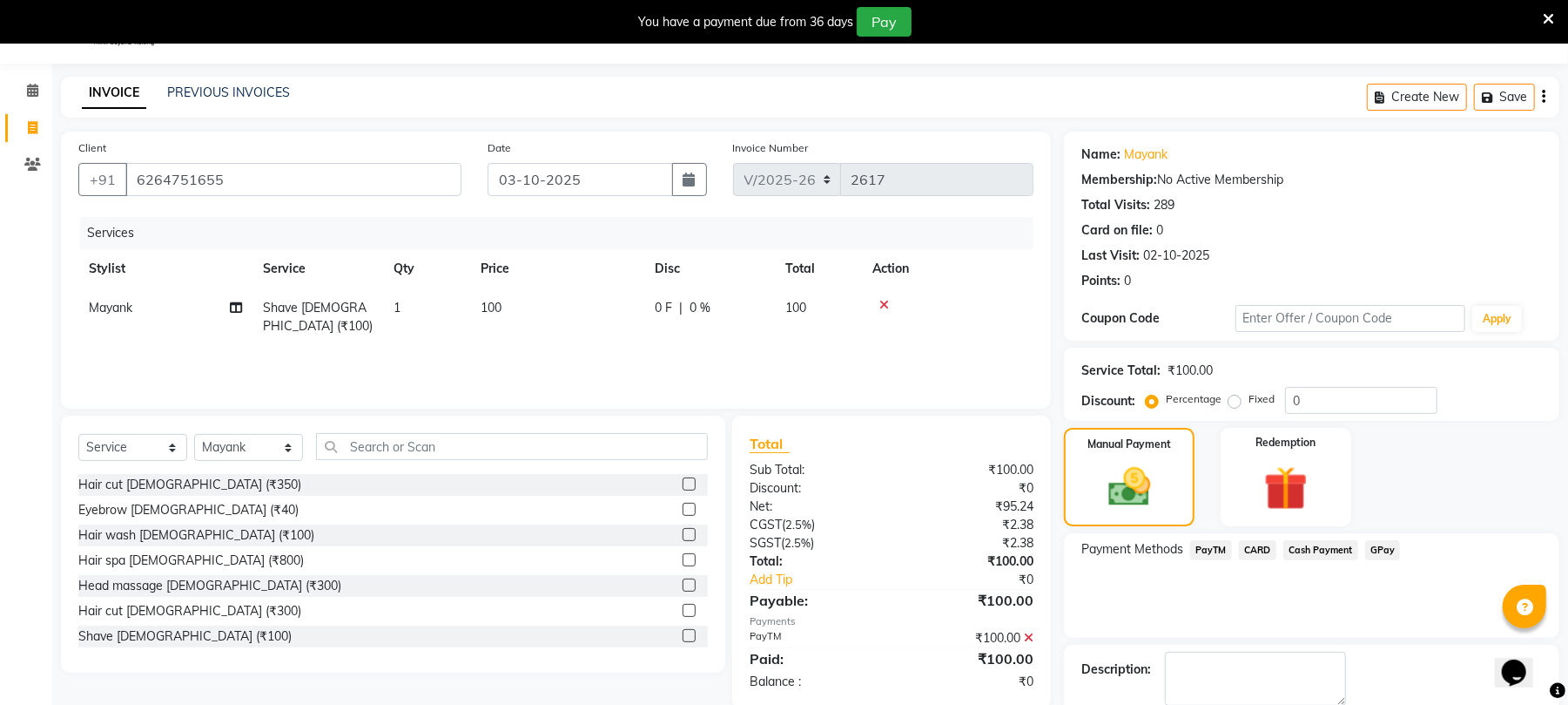
scroll to position [138, 0]
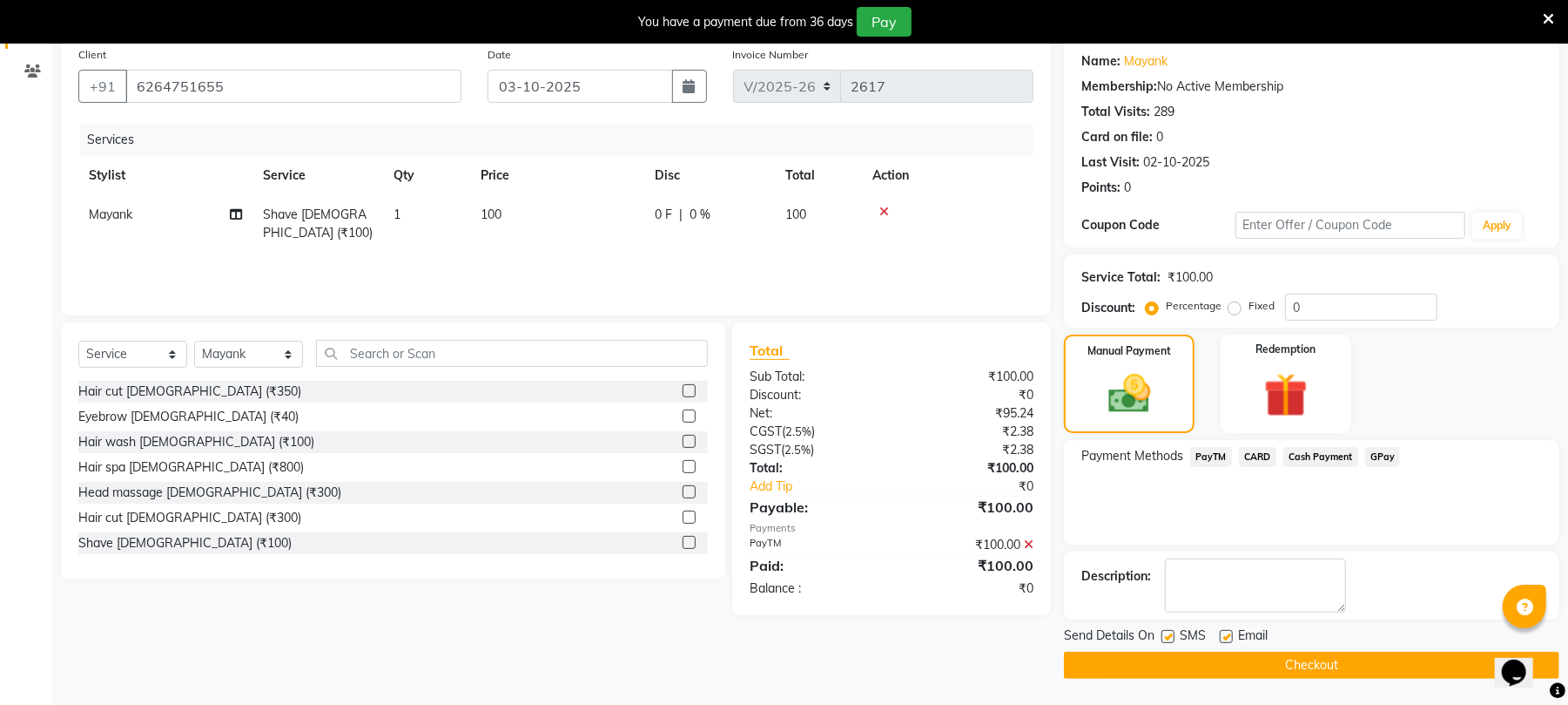
click at [1332, 661] on button "Checkout" at bounding box center [1312, 665] width 496 height 27
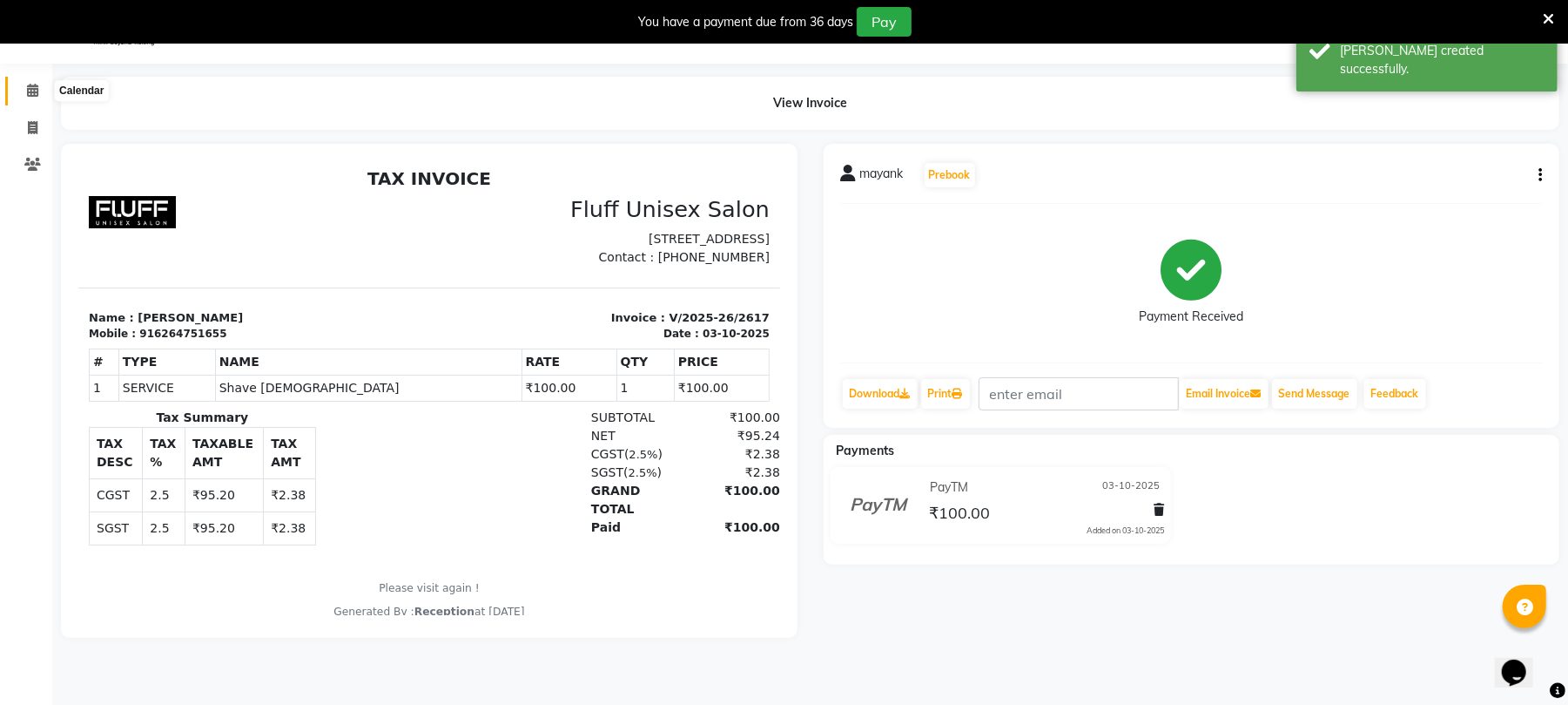
click at [31, 84] on icon at bounding box center [32, 90] width 11 height 13
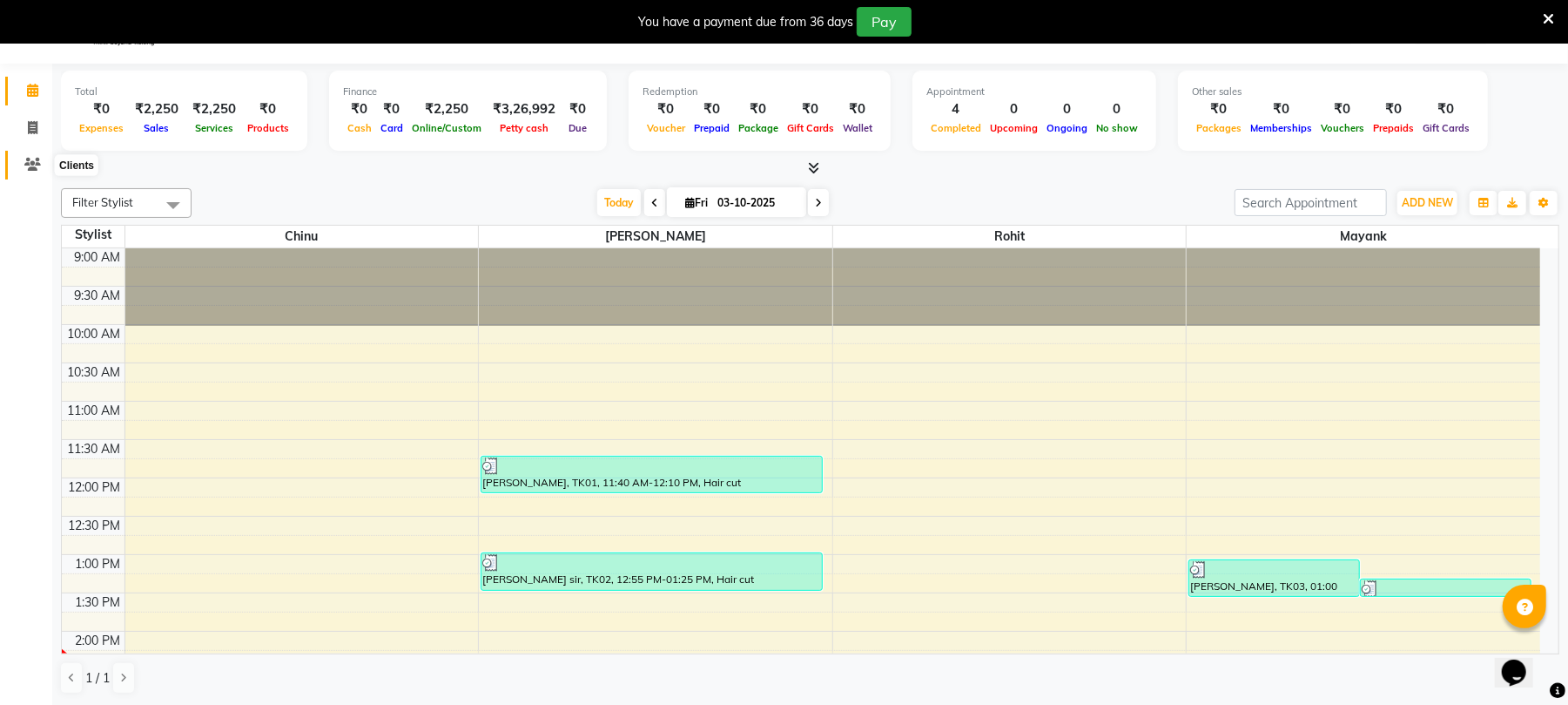
click at [43, 169] on span at bounding box center [32, 165] width 30 height 20
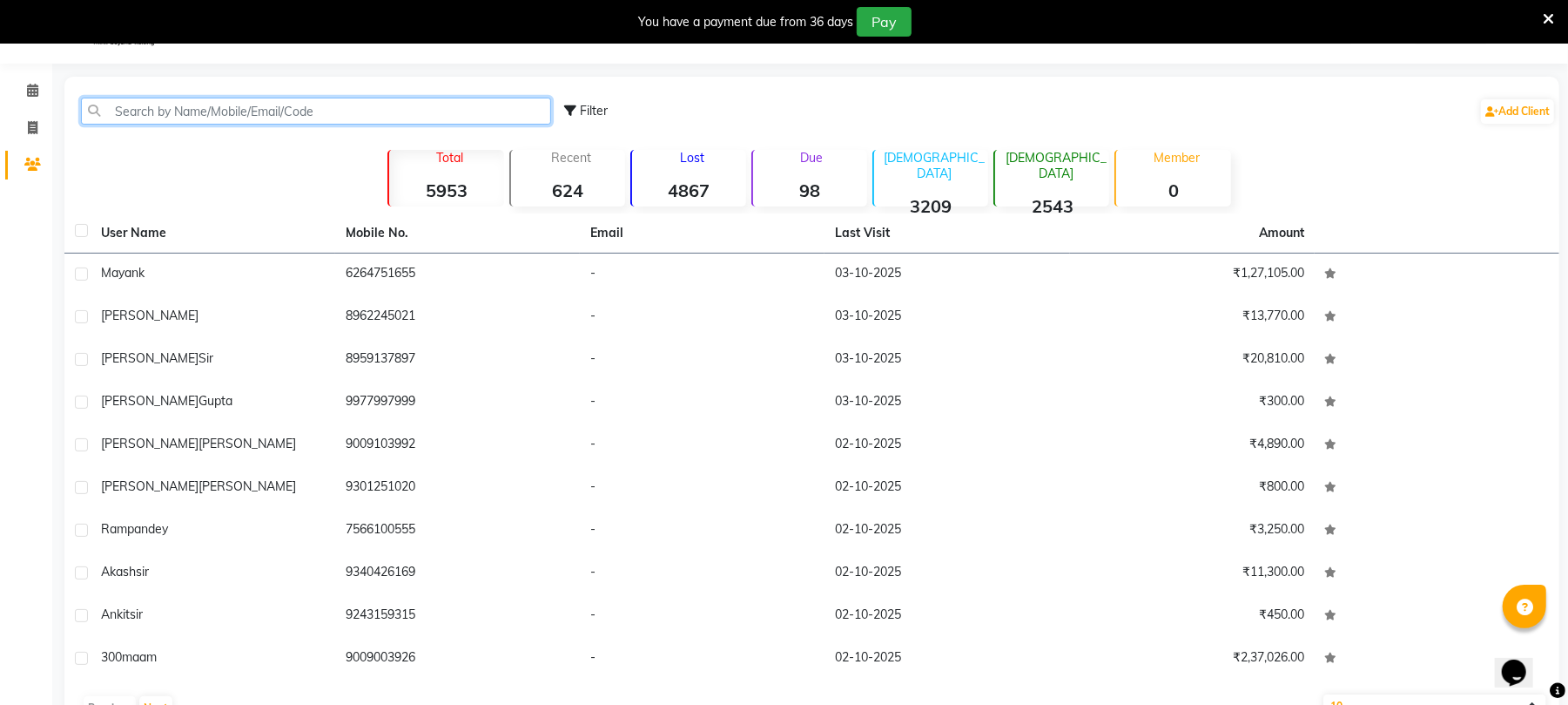
click at [298, 98] on input "text" at bounding box center [316, 111] width 470 height 27
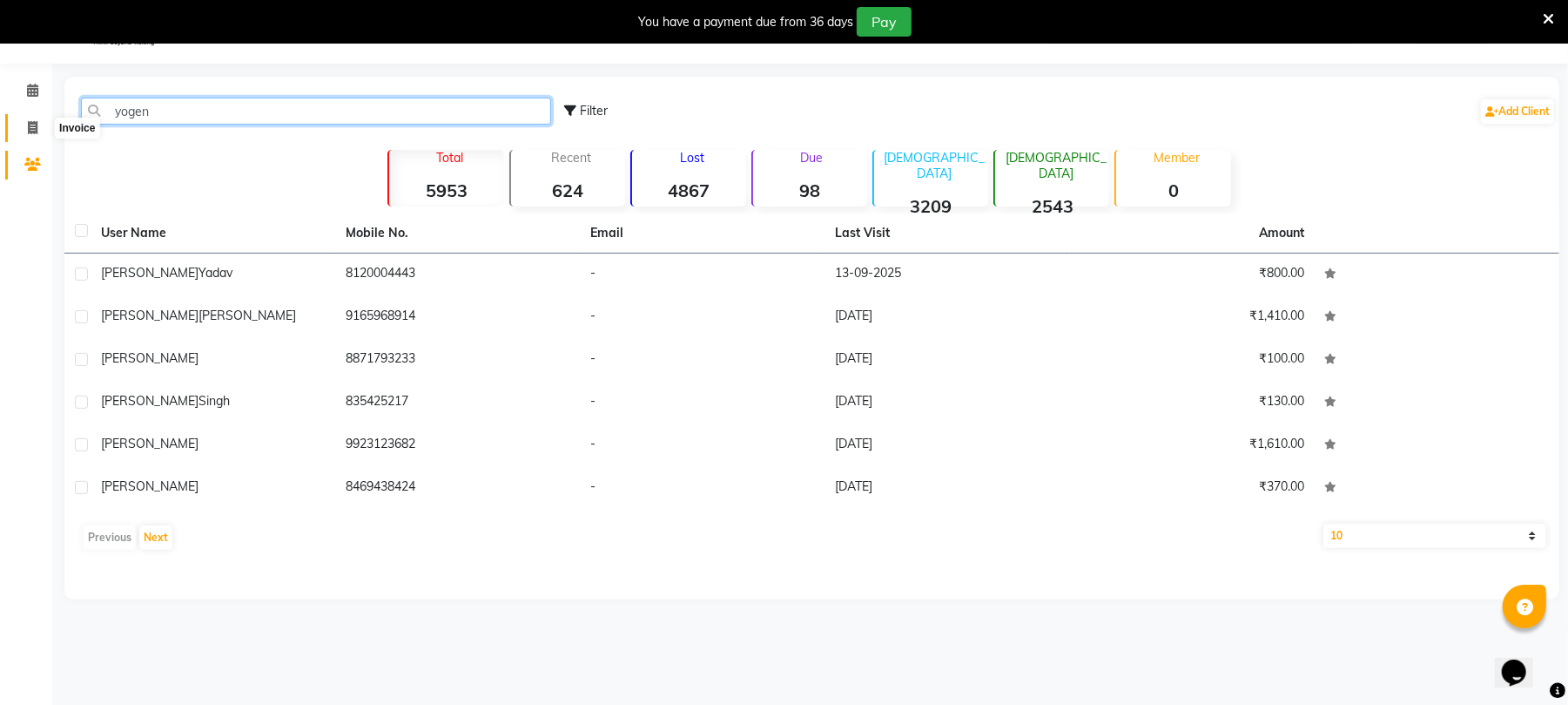
type input "yogen"
click at [24, 120] on span at bounding box center [32, 128] width 30 height 20
select select "service"
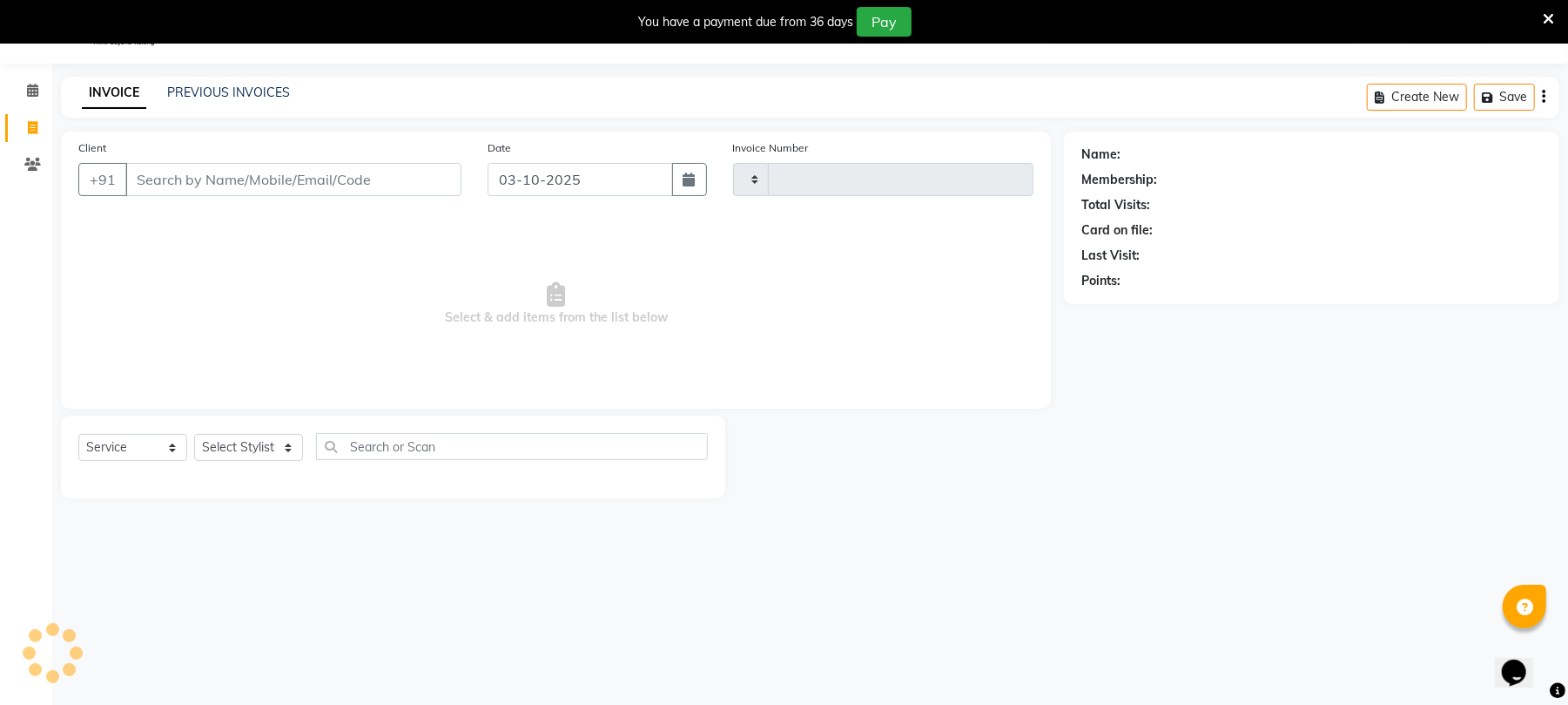
type input "2618"
select select "32"
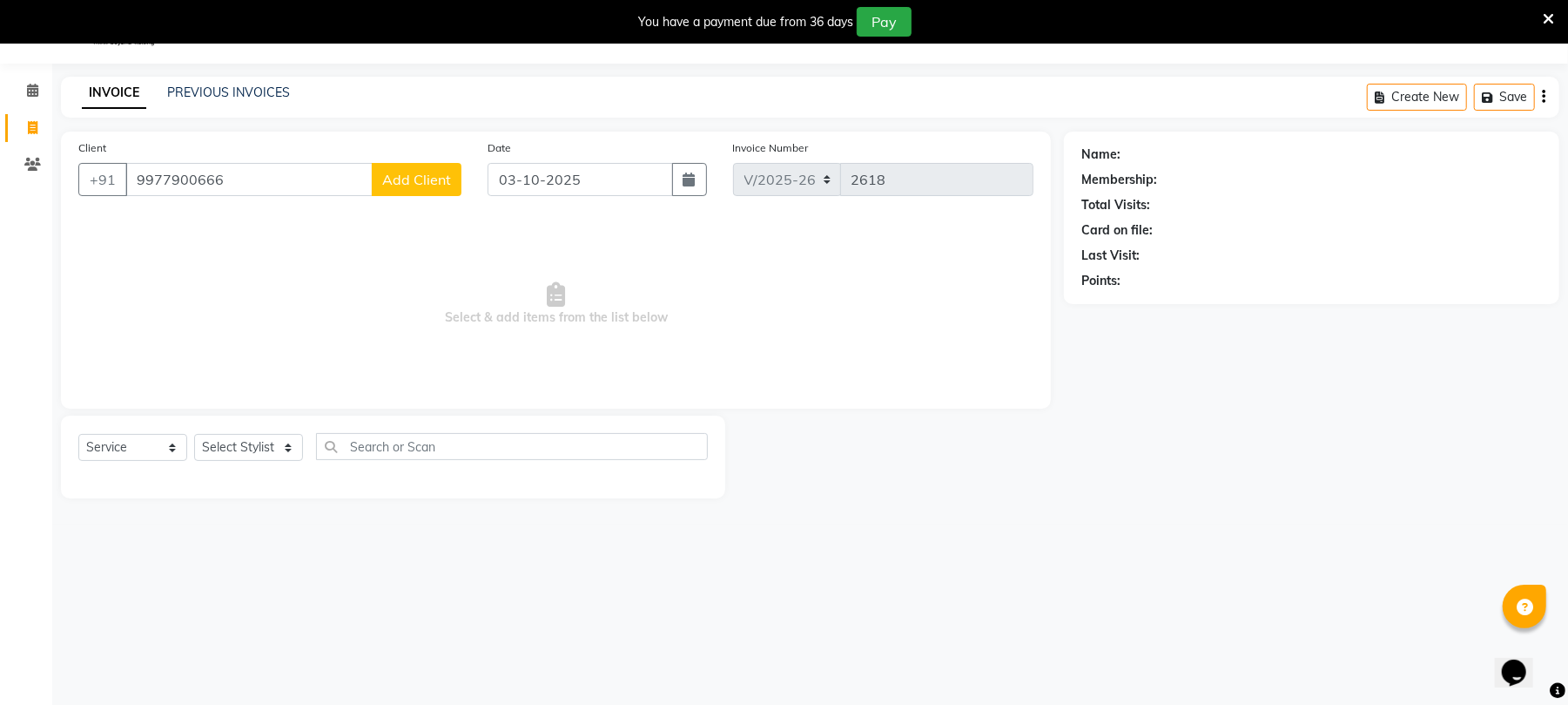
type input "9977900666"
click at [425, 179] on span "Add Client" at bounding box center [416, 180] width 69 height 17
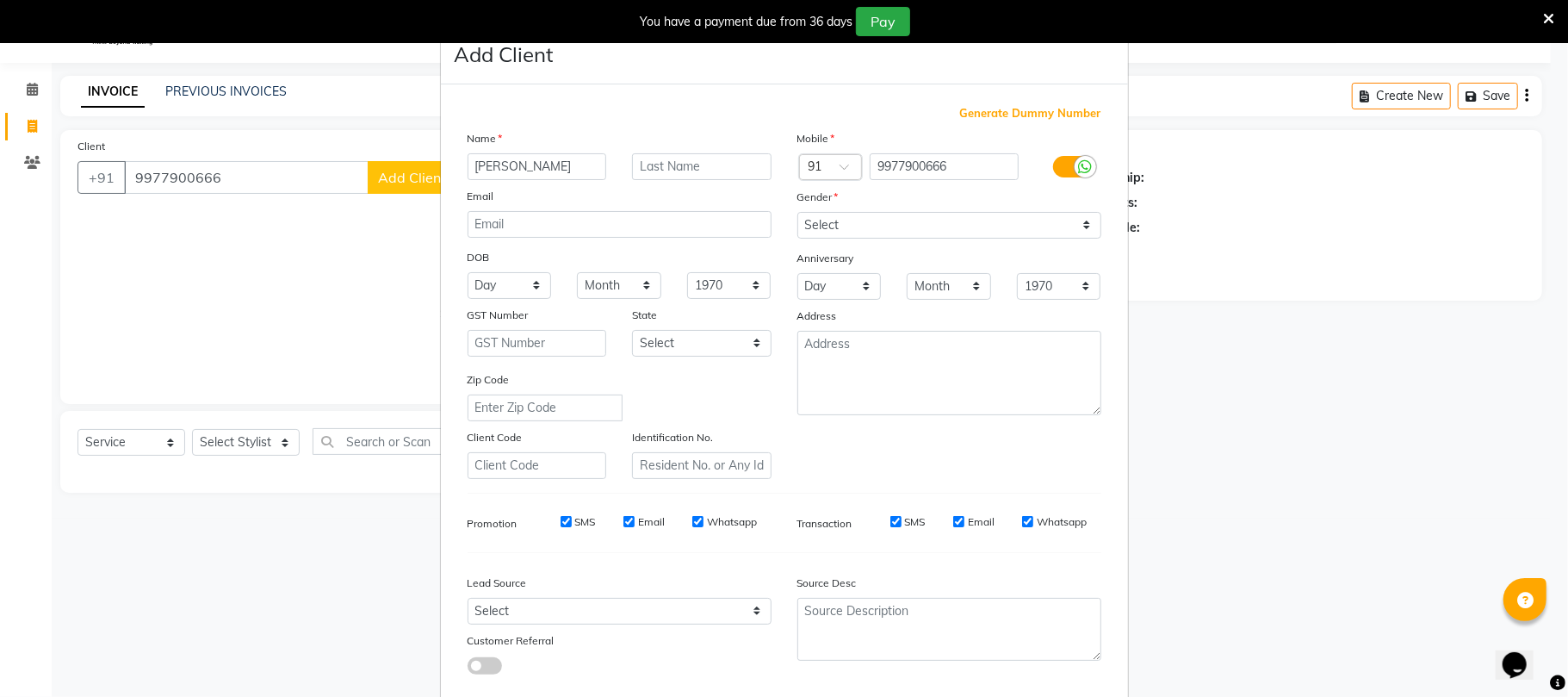
type input "[PERSON_NAME]"
click at [669, 169] on input "text" at bounding box center [702, 166] width 140 height 27
type input "yadav"
click at [952, 221] on select "Select [DEMOGRAPHIC_DATA] [DEMOGRAPHIC_DATA] Other Prefer Not To Say" at bounding box center [949, 225] width 304 height 27
select select "[DEMOGRAPHIC_DATA]"
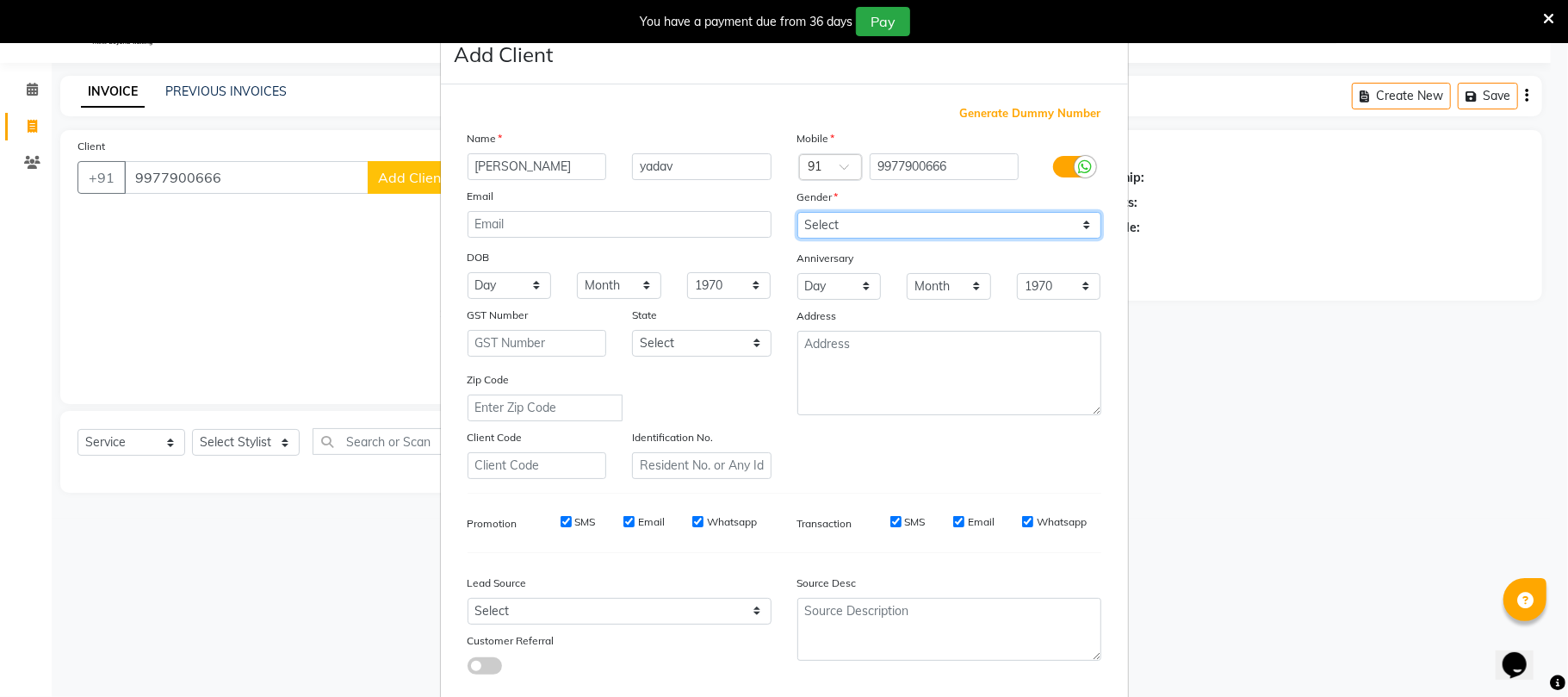
click at [798, 212] on select "Select [DEMOGRAPHIC_DATA] [DEMOGRAPHIC_DATA] Other Prefer Not To Say" at bounding box center [949, 225] width 304 height 27
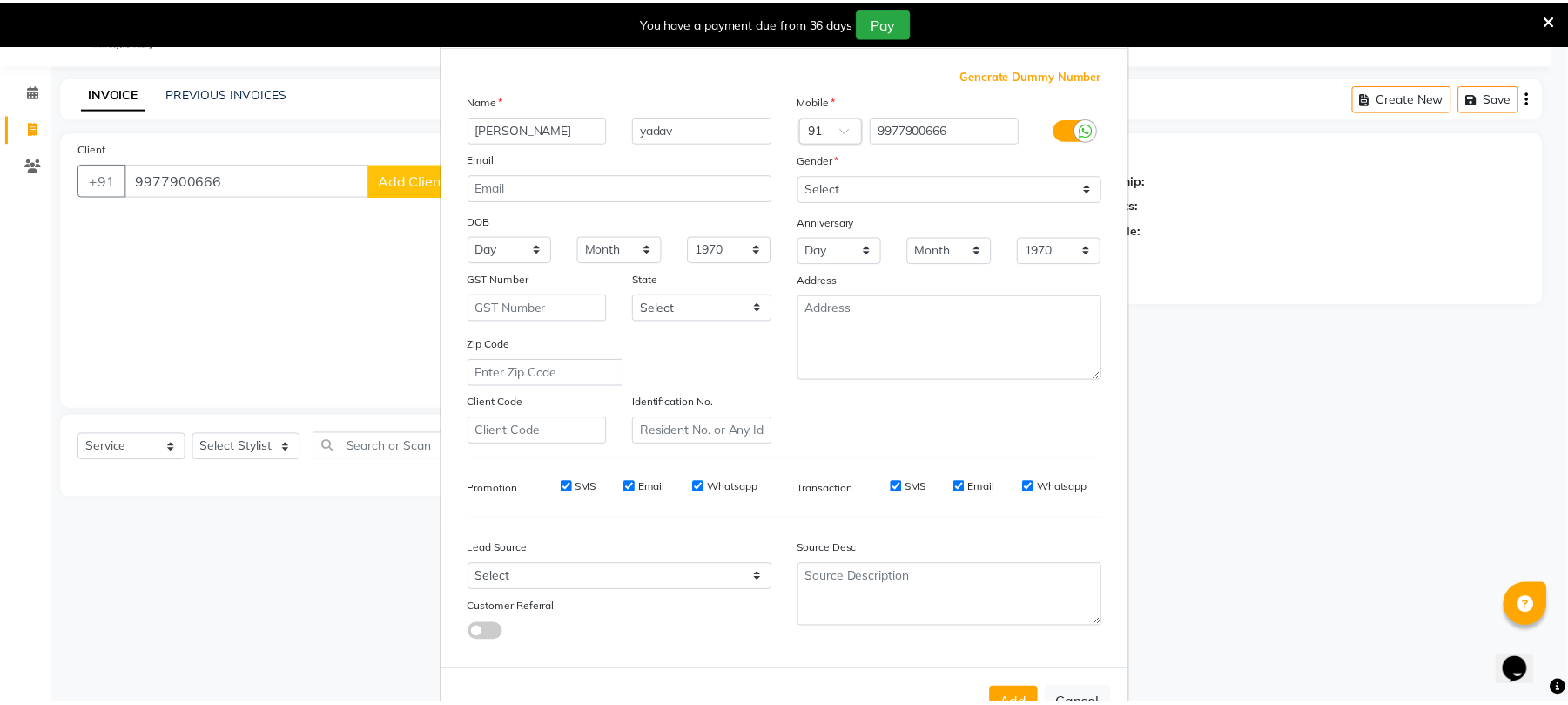
scroll to position [95, 0]
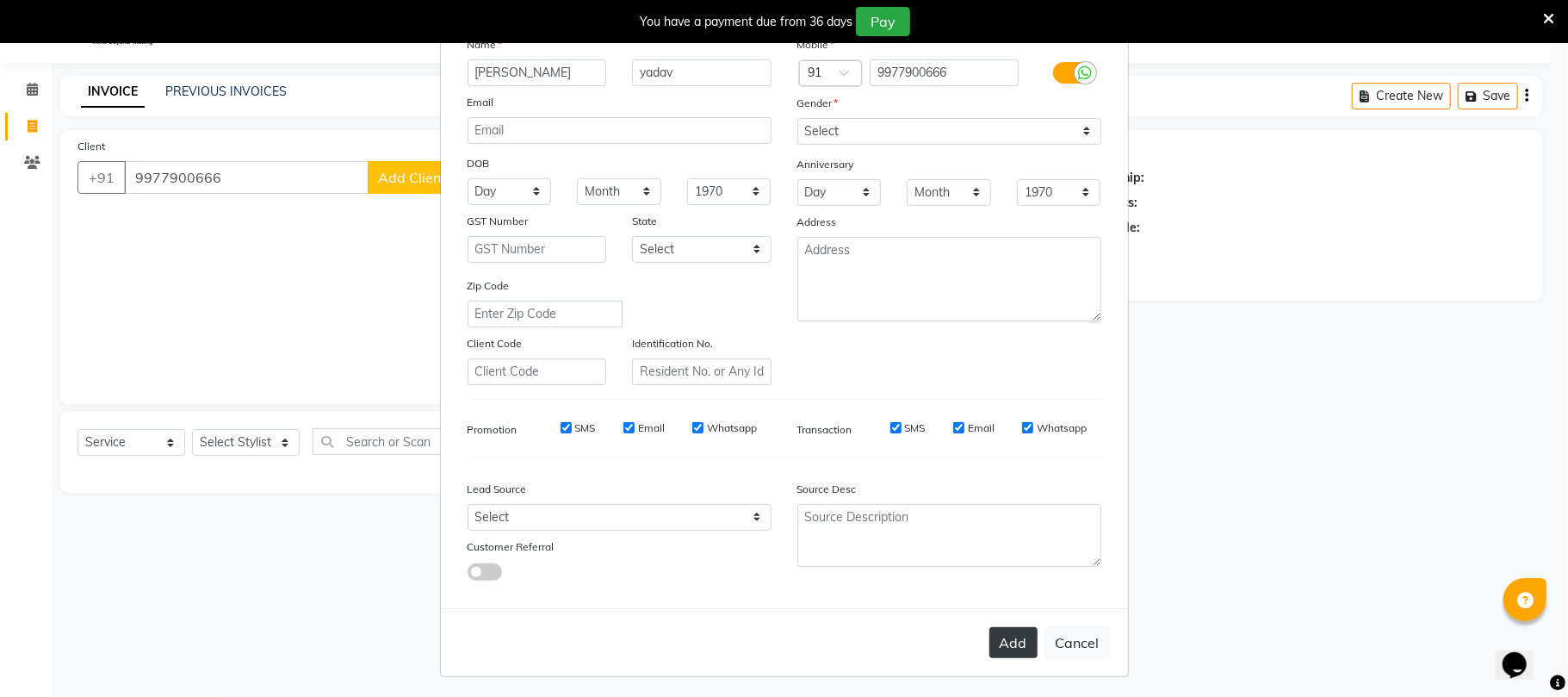
click at [1010, 638] on button "Add" at bounding box center [1014, 643] width 48 height 31
select select
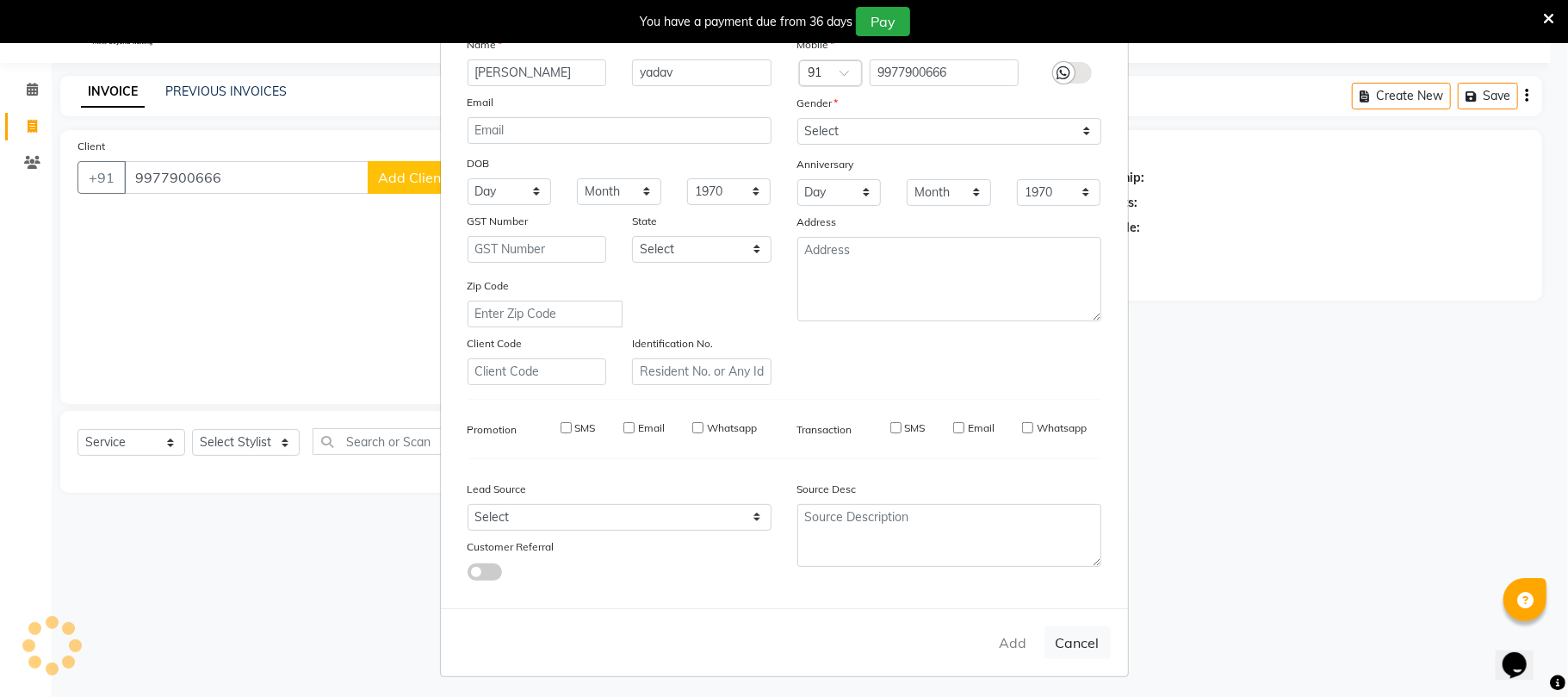
select select
checkbox input "false"
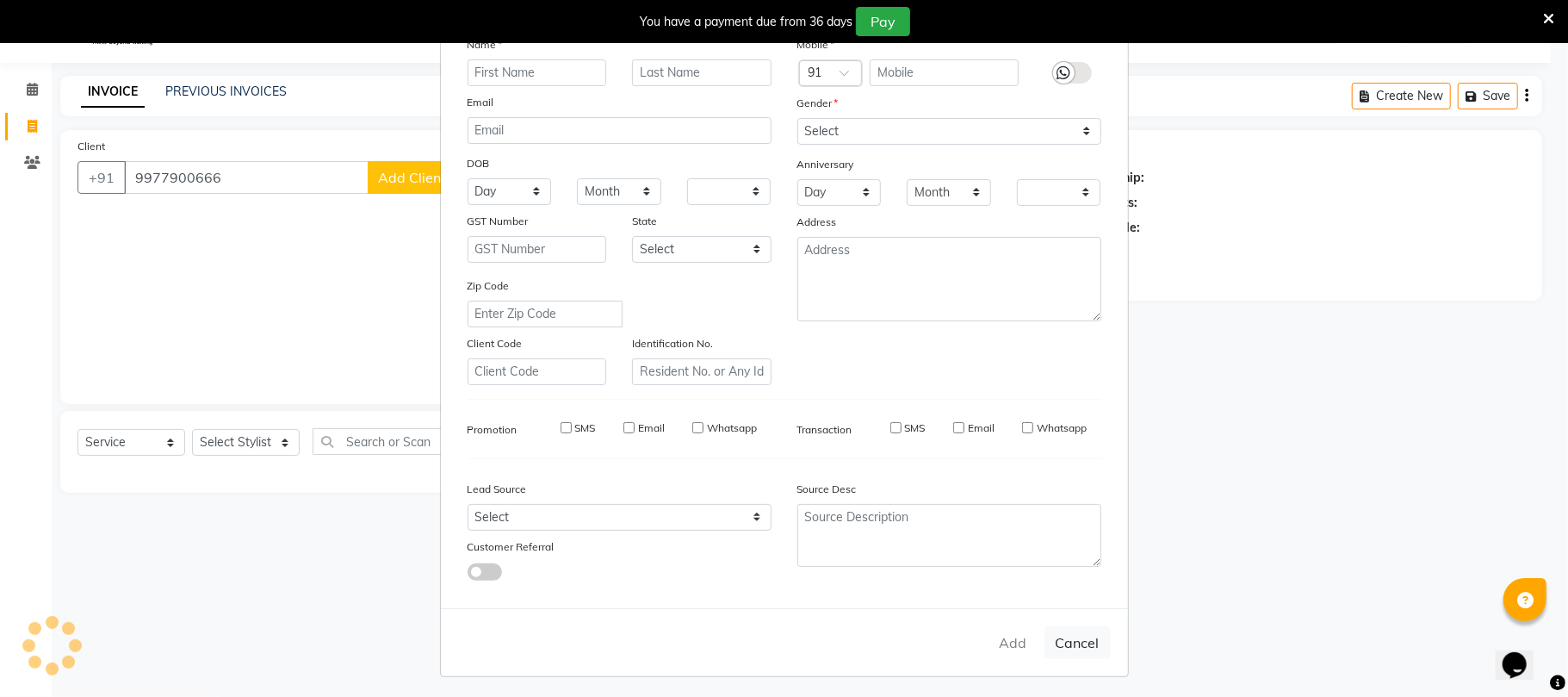
checkbox input "false"
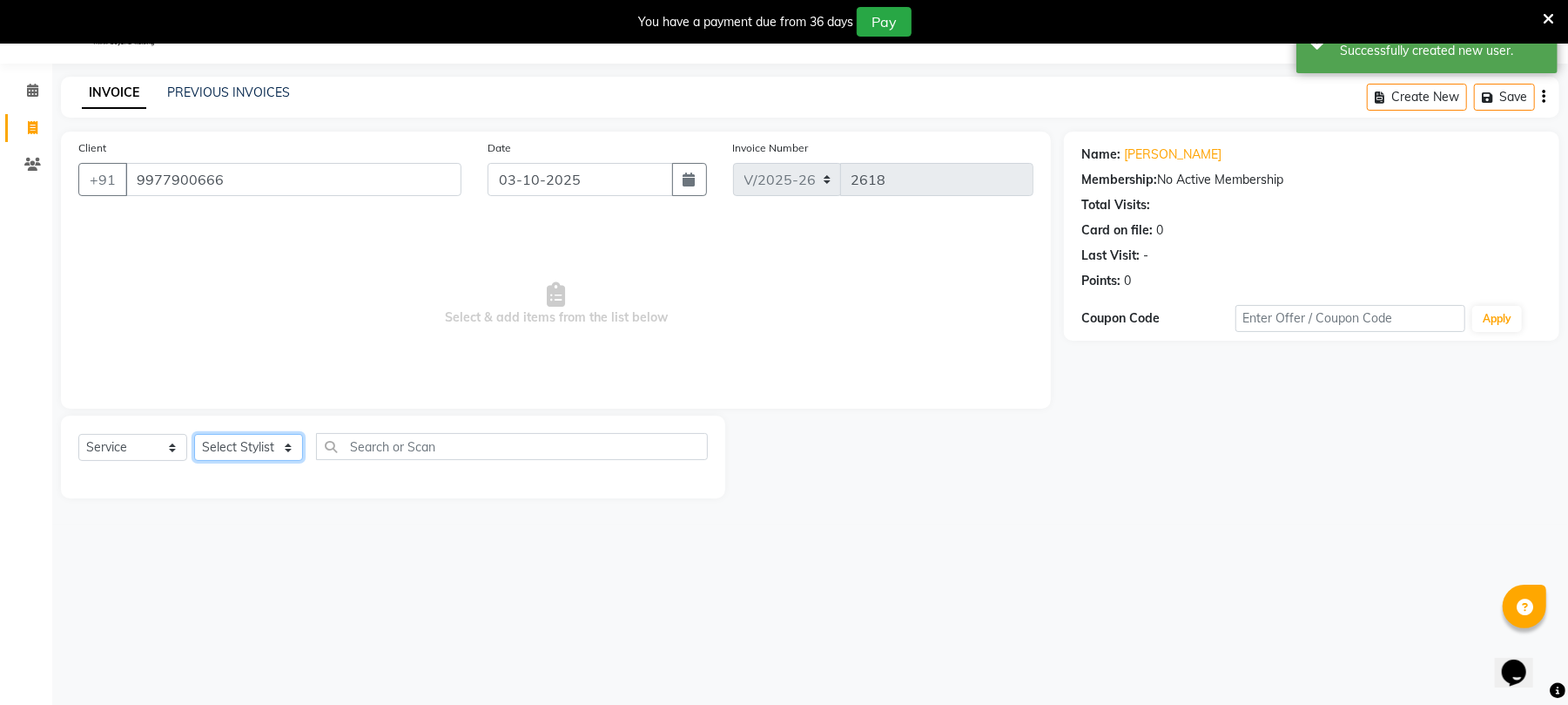
click at [273, 447] on select "Select Stylist Chinu [PERSON_NAME] Reception Rohit" at bounding box center [248, 447] width 109 height 27
select select "39020"
click at [194, 434] on select "Select Stylist Chinu [PERSON_NAME] Reception Rohit" at bounding box center [248, 447] width 109 height 27
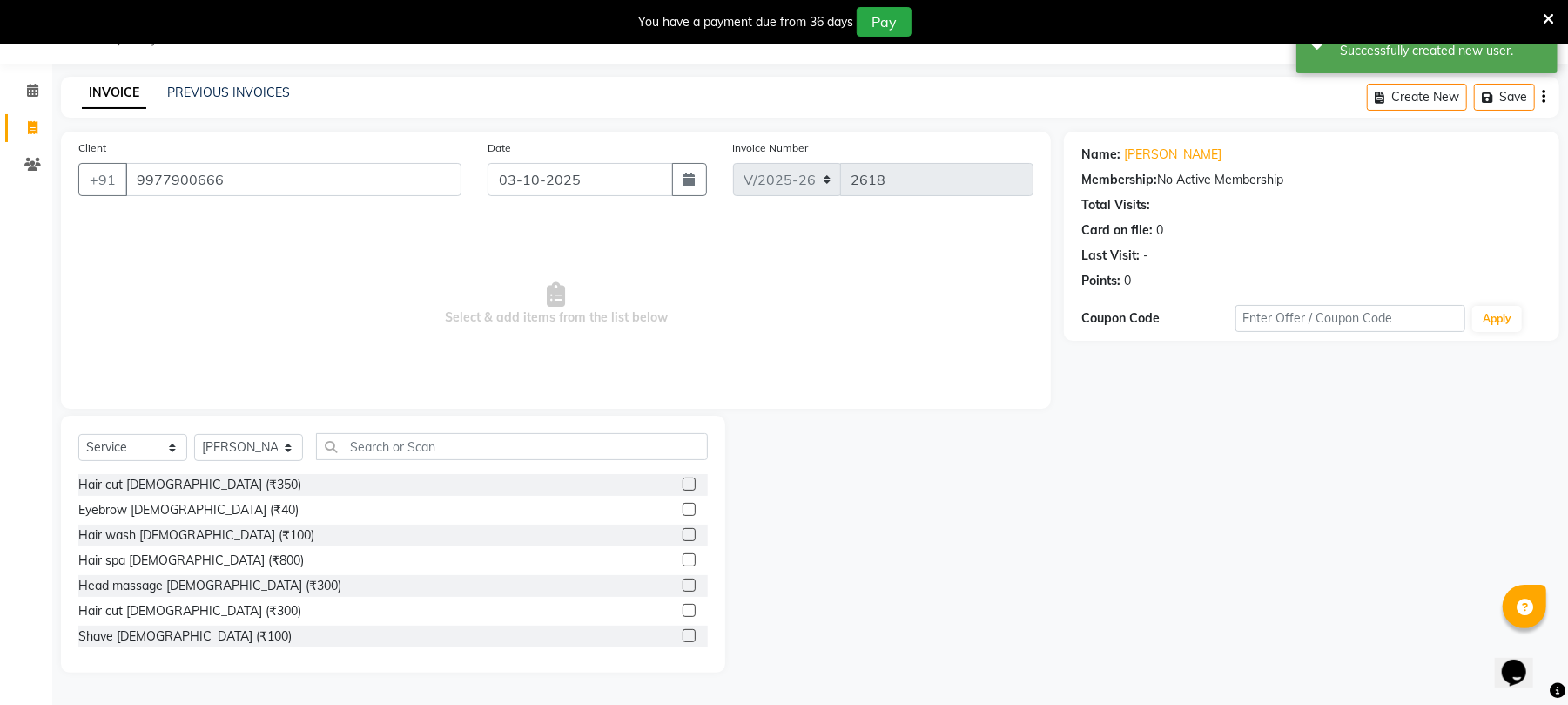
click at [683, 607] on label at bounding box center [689, 610] width 13 height 13
click at [683, 607] on input "checkbox" at bounding box center [688, 611] width 11 height 11
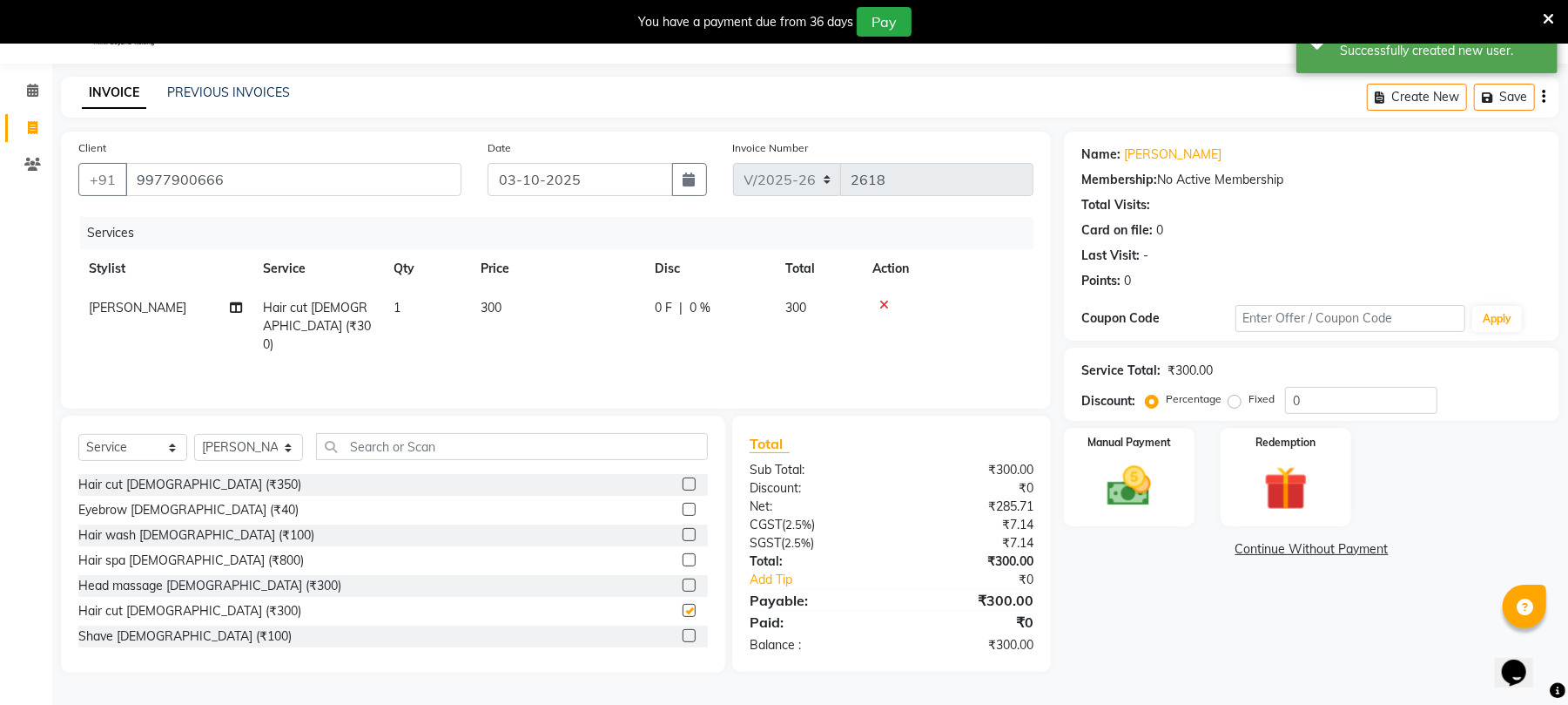
click at [683, 643] on div at bounding box center [688, 638] width 11 height 18
checkbox input "false"
click at [683, 631] on label at bounding box center [689, 635] width 13 height 13
click at [683, 631] on input "checkbox" at bounding box center [688, 636] width 11 height 11
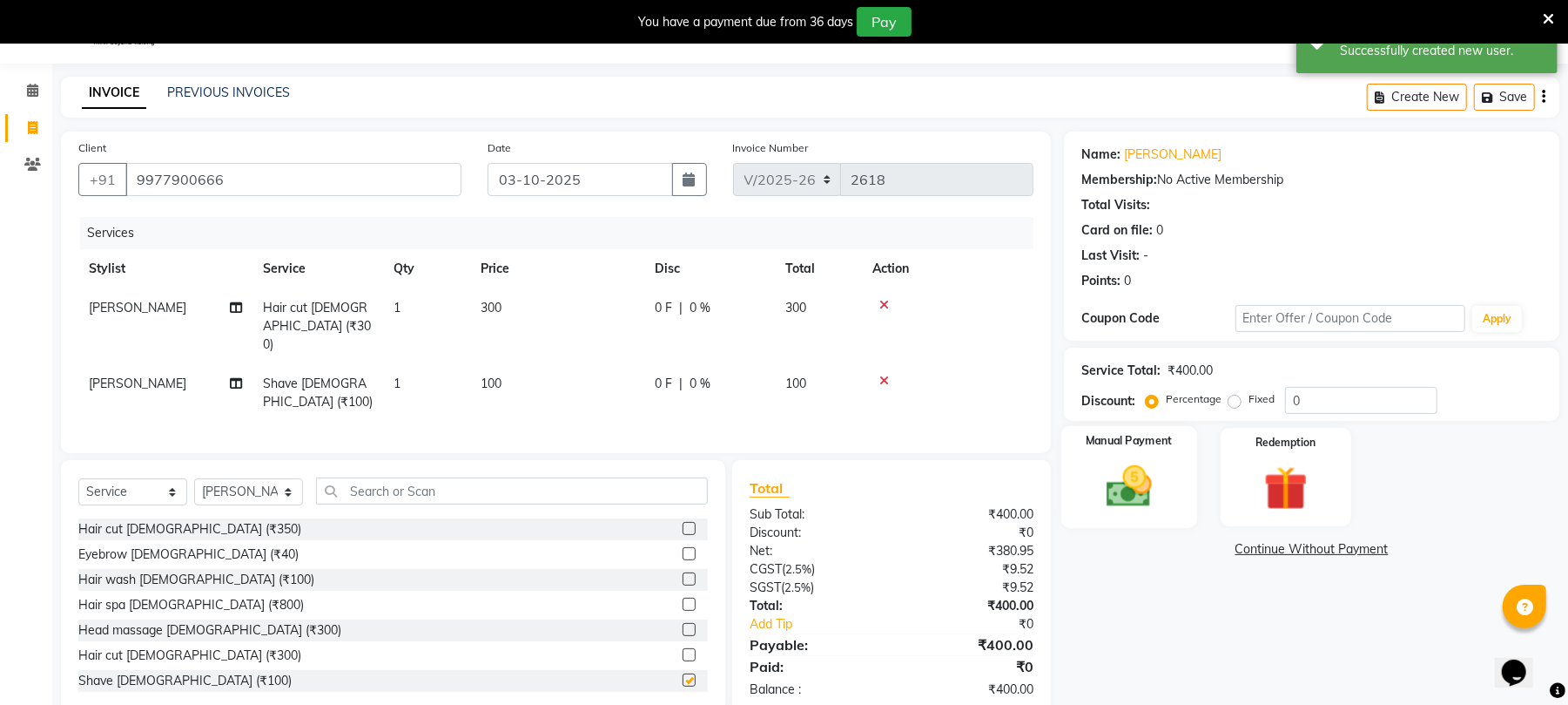
checkbox input "false"
click at [1161, 481] on img at bounding box center [1130, 486] width 75 height 53
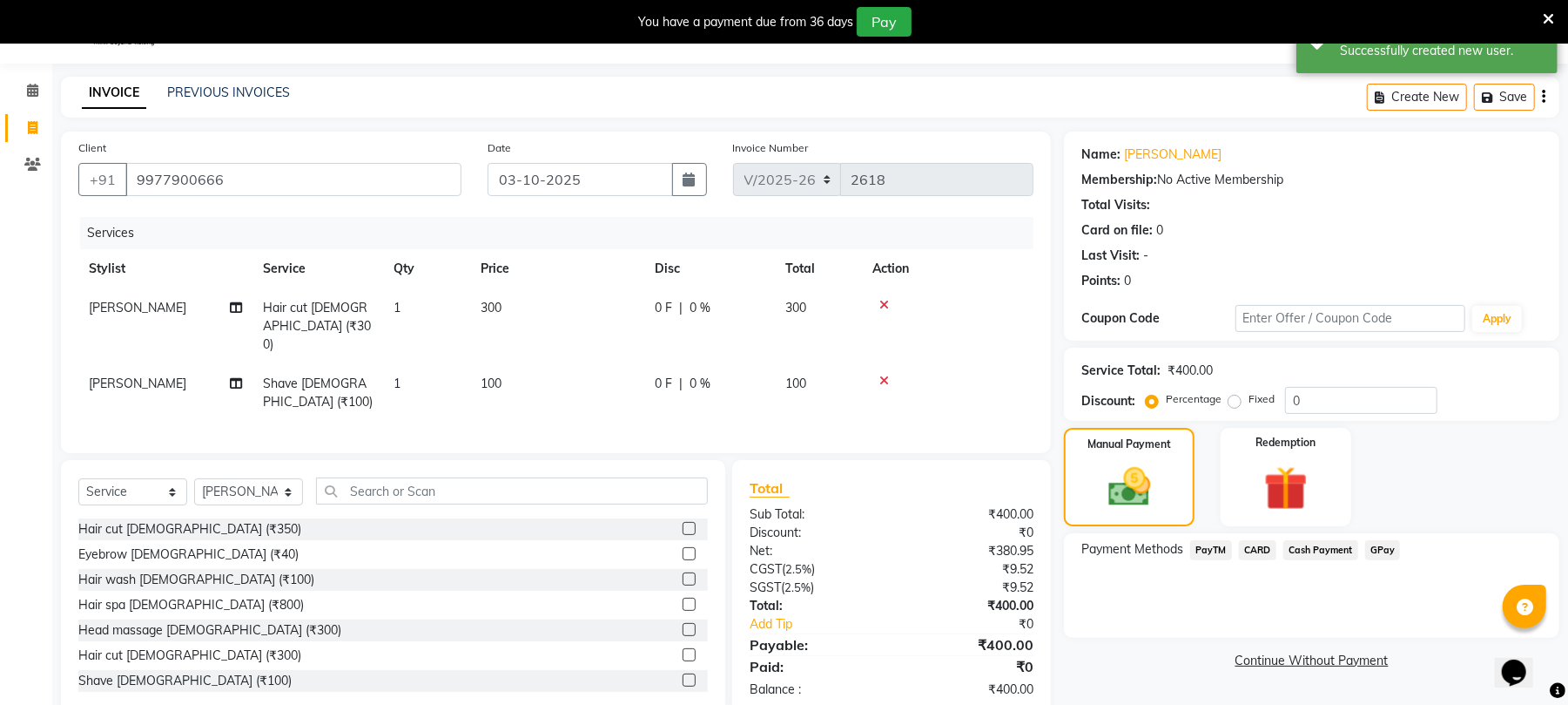
click at [1382, 545] on span "GPay" at bounding box center [1382, 550] width 36 height 20
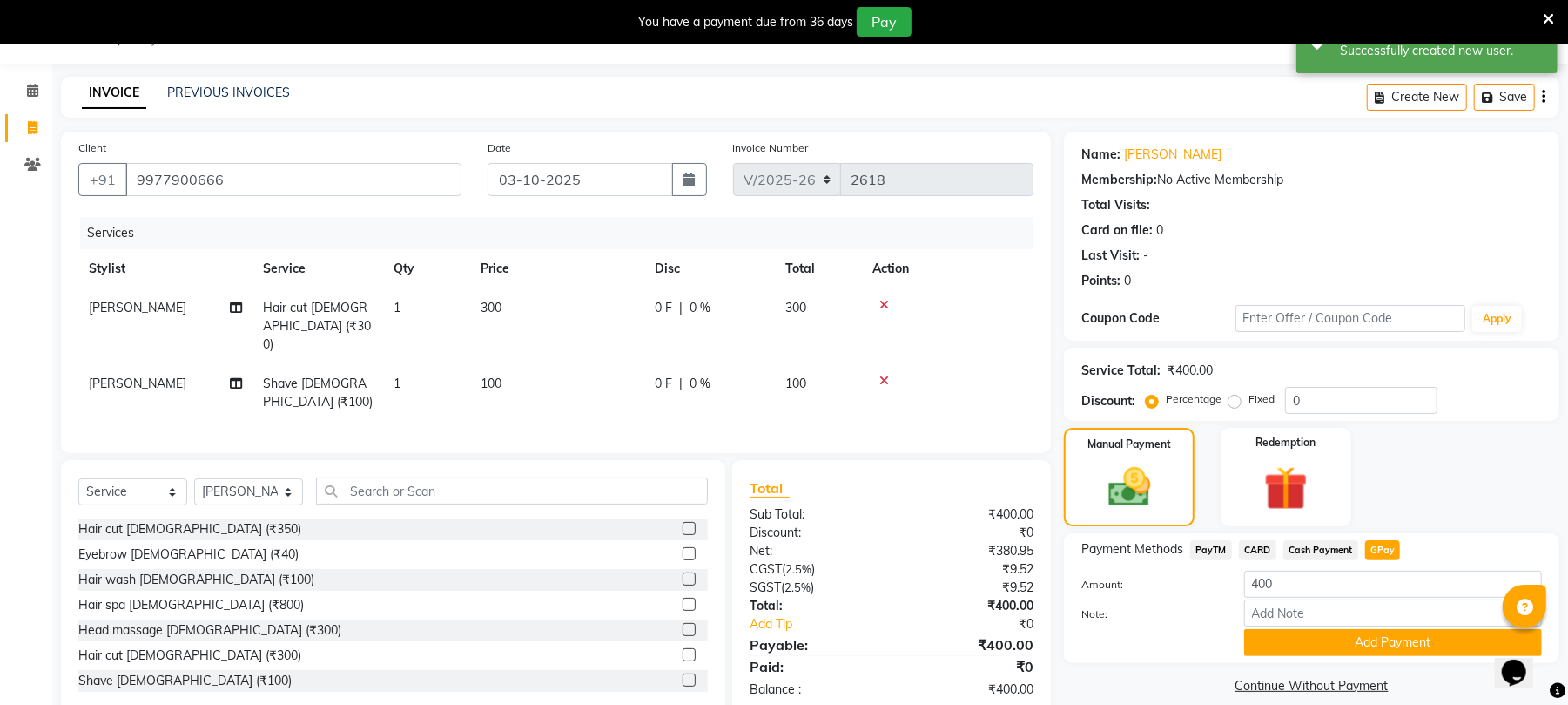
scroll to position [64, 0]
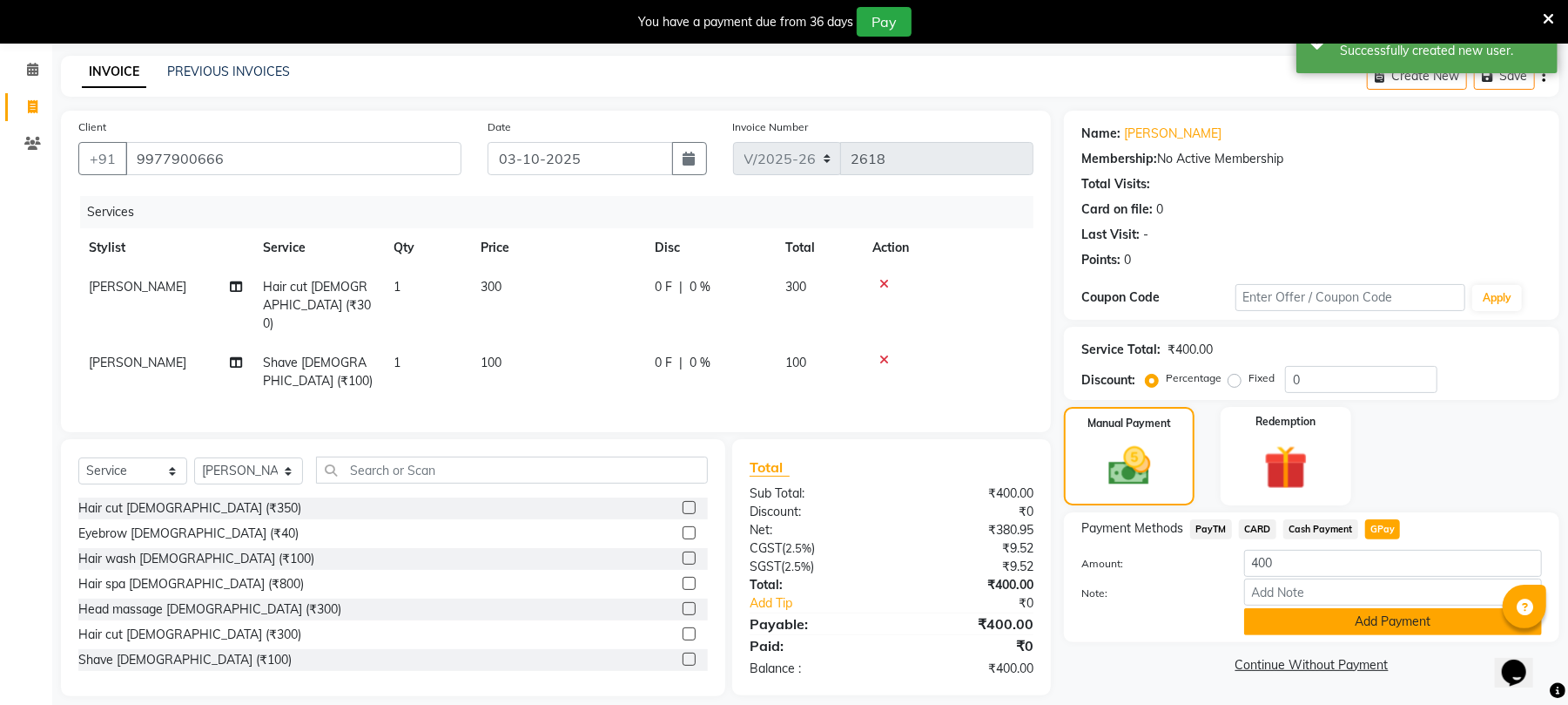
click at [1402, 626] on button "Add Payment" at bounding box center [1393, 621] width 298 height 27
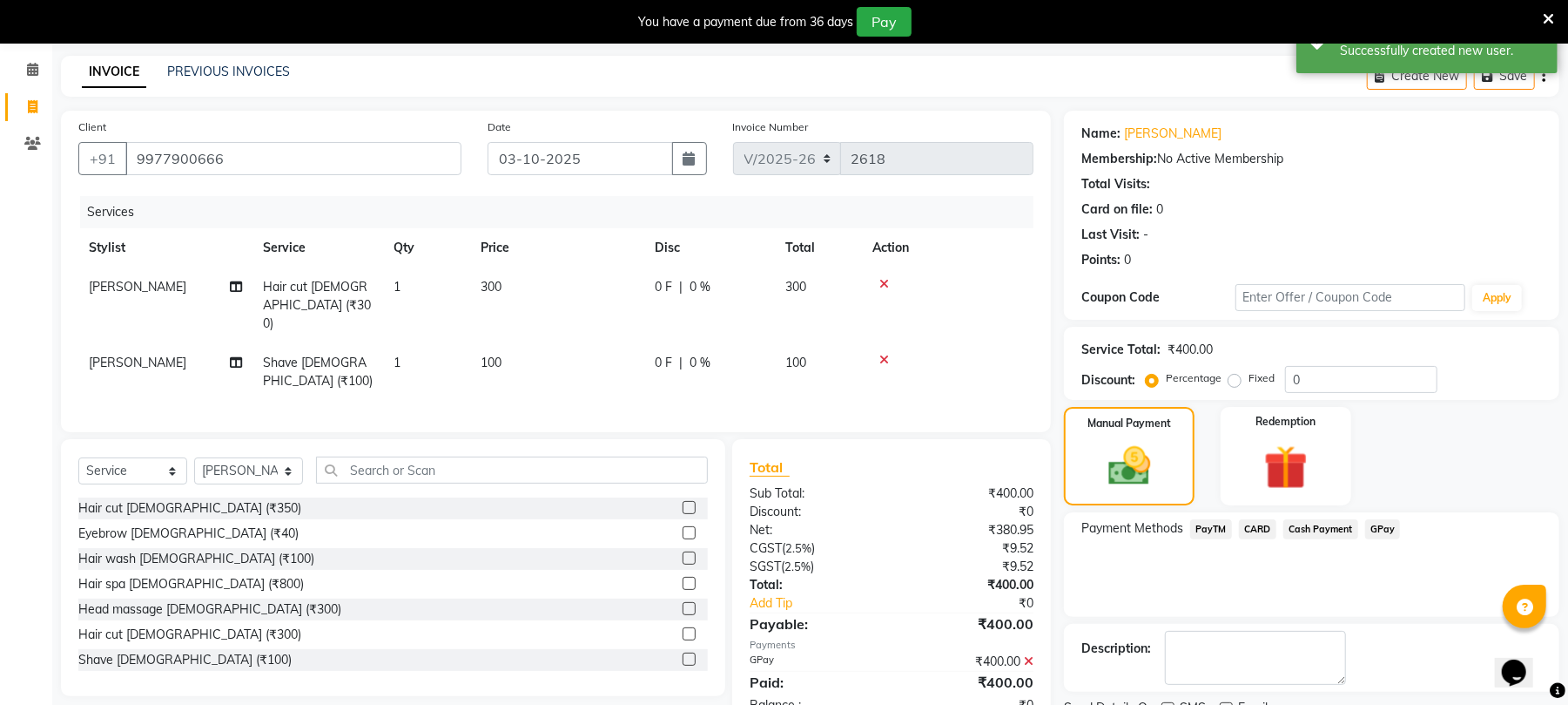
scroll to position [138, 0]
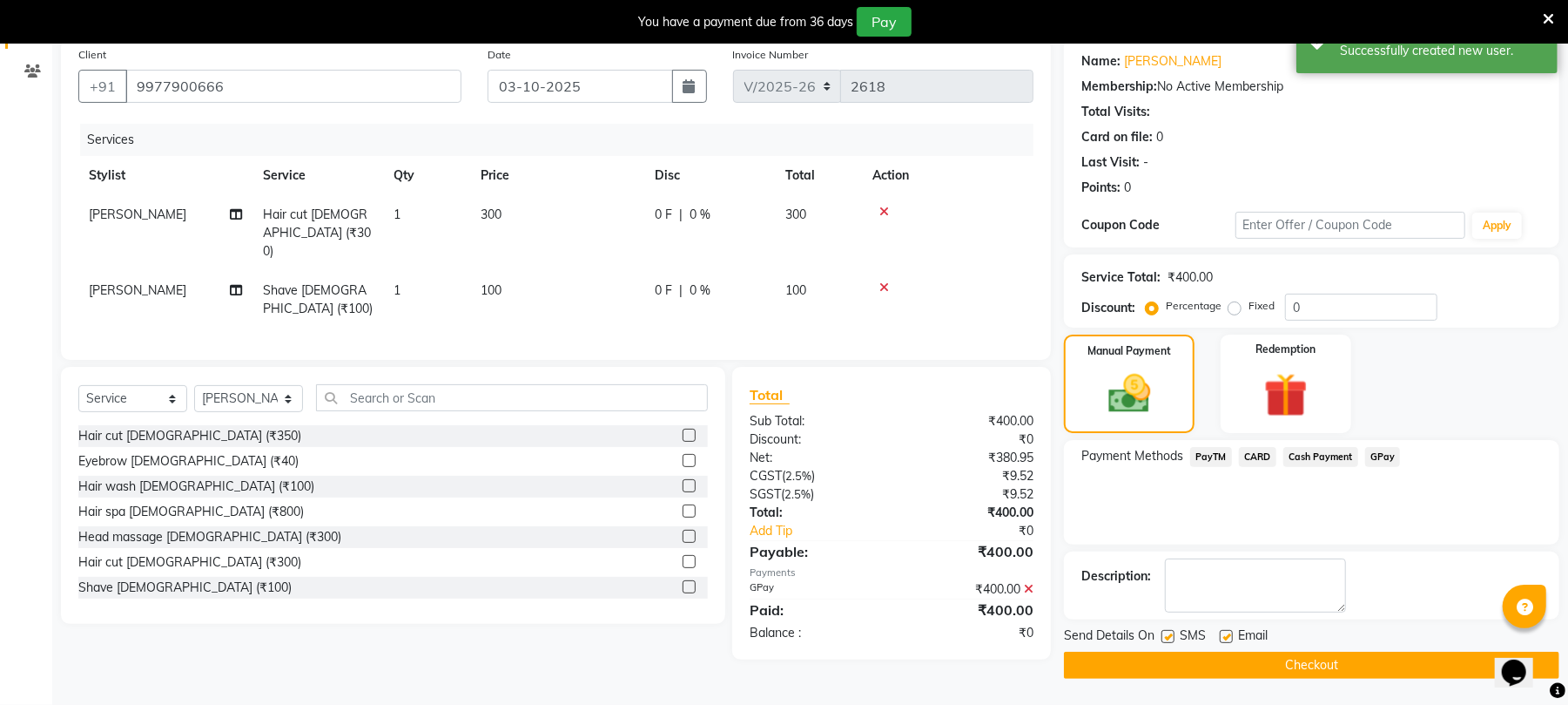
click at [1318, 674] on button "Checkout" at bounding box center [1312, 665] width 496 height 27
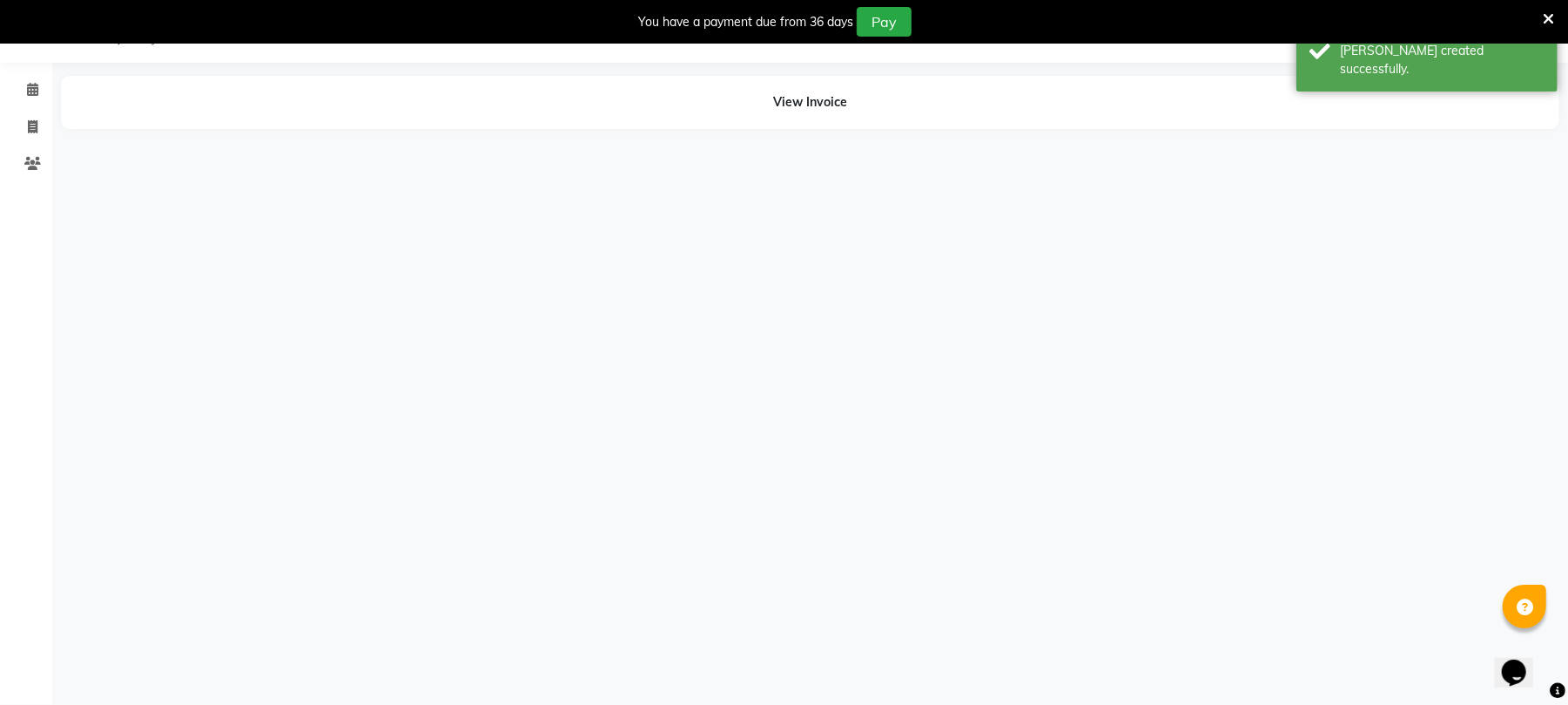
scroll to position [44, 0]
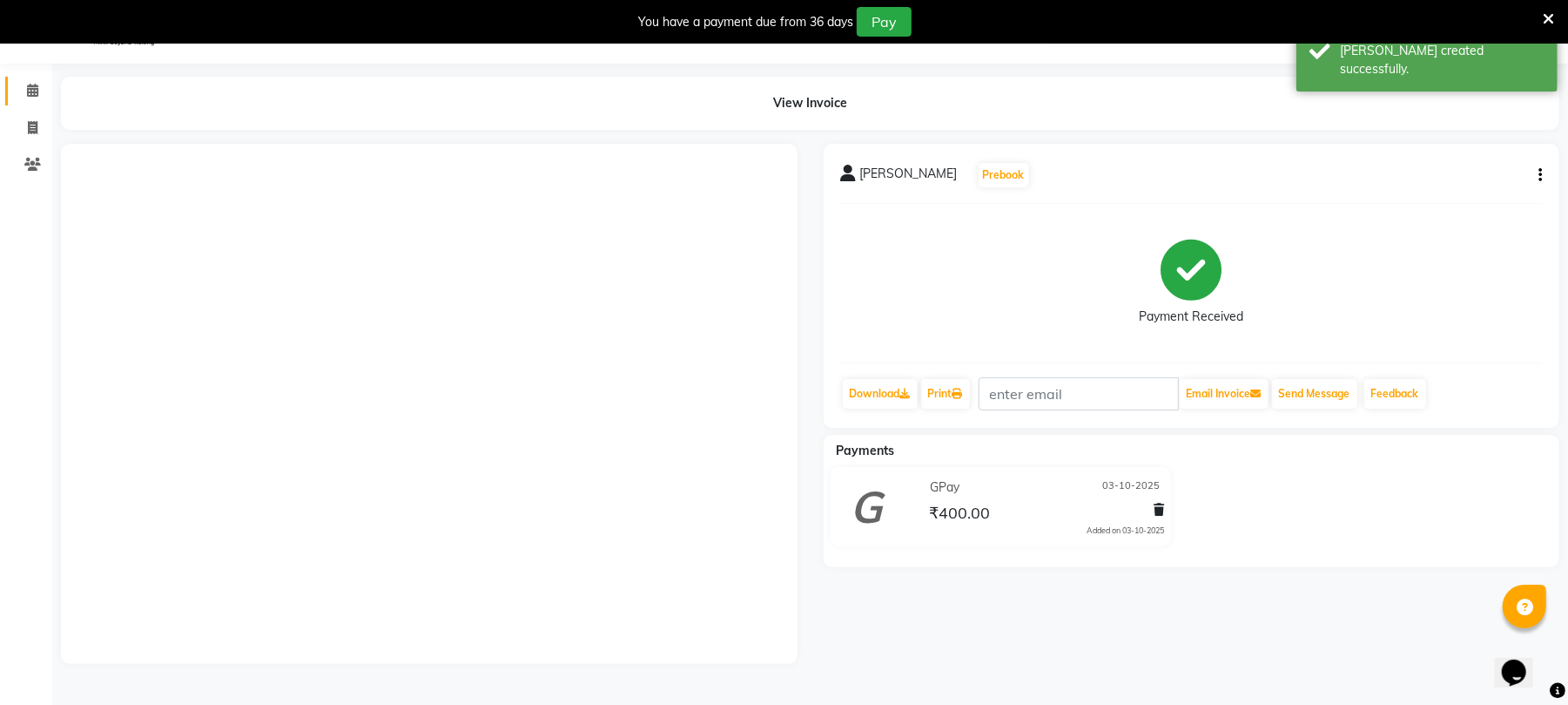
click at [15, 78] on link "Calendar" at bounding box center [26, 91] width 42 height 29
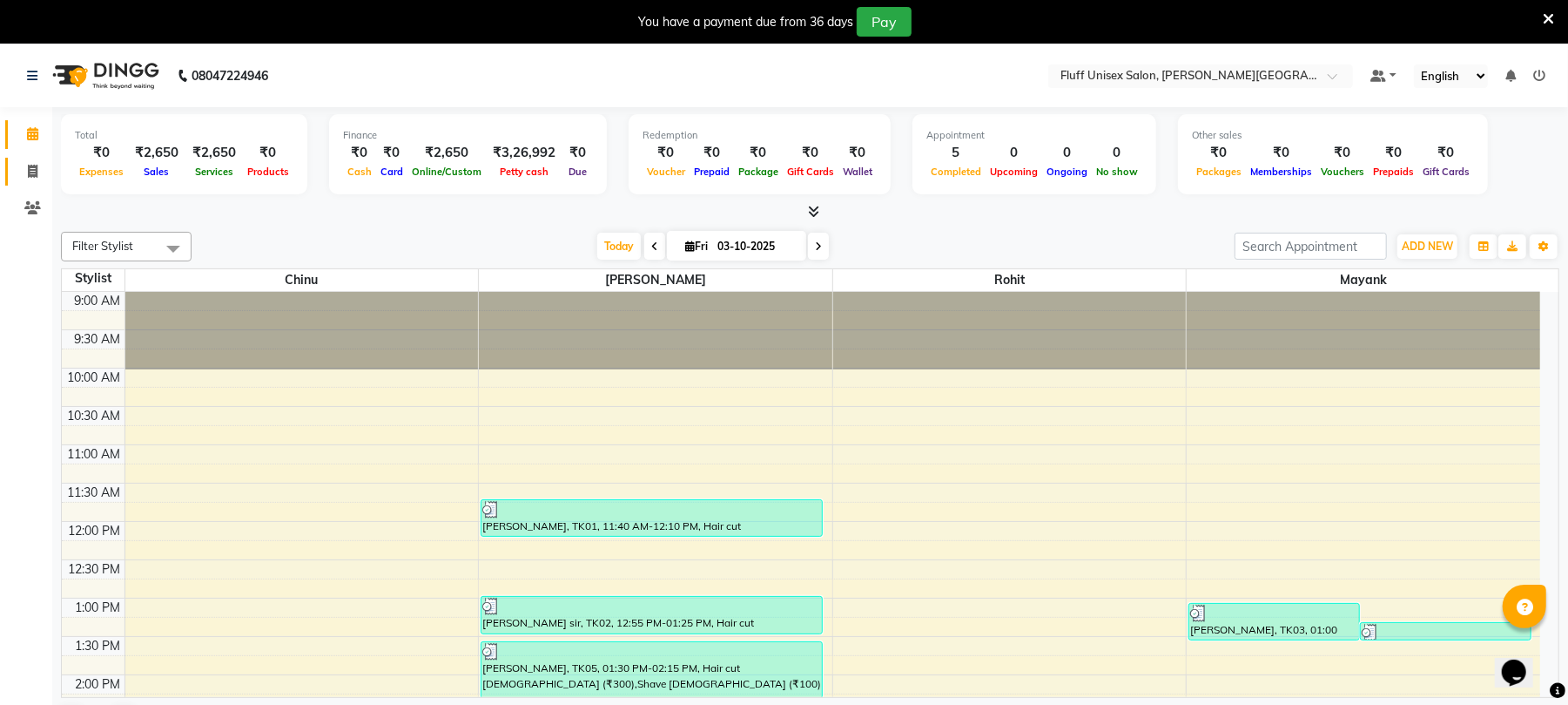
click at [24, 181] on link "Invoice" at bounding box center [26, 172] width 42 height 29
select select "service"
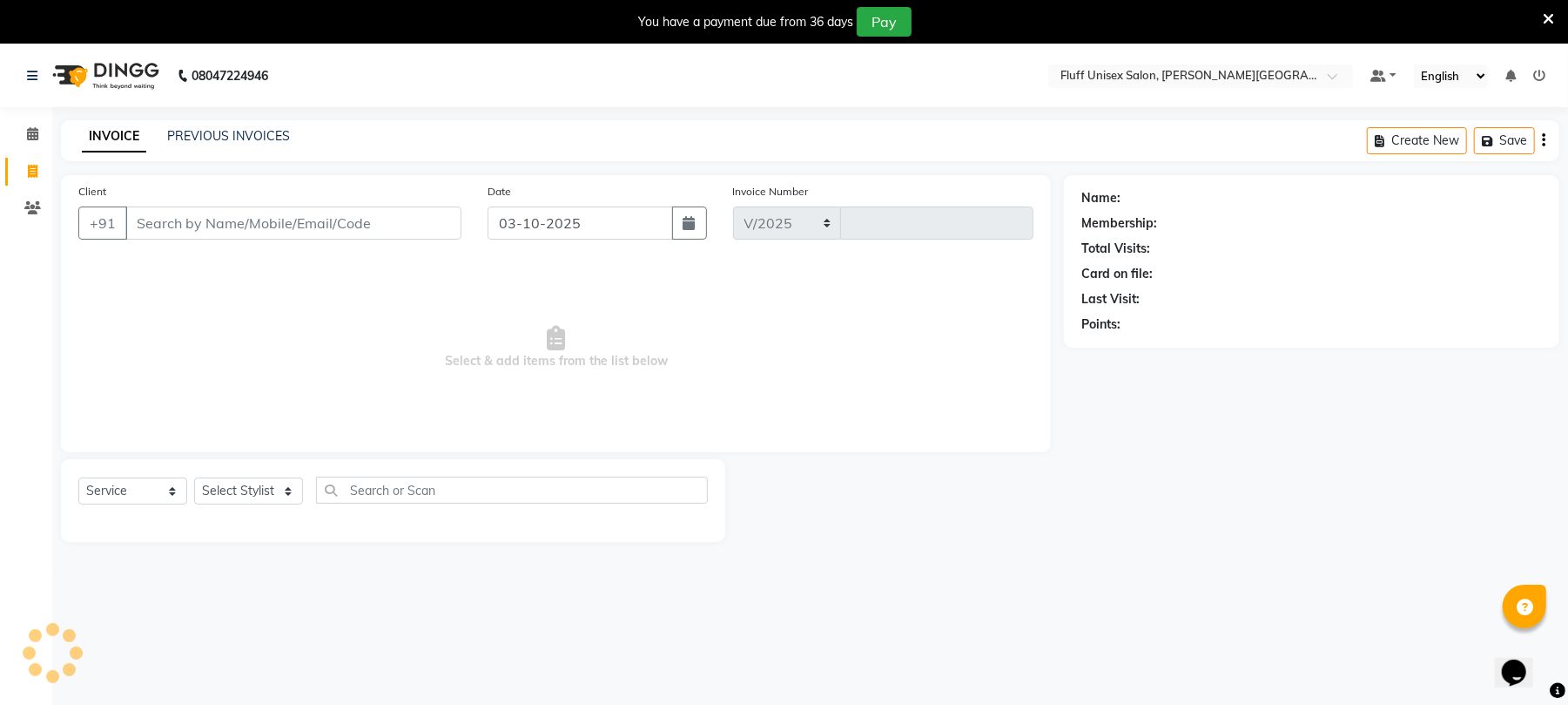
select select "32"
type input "2619"
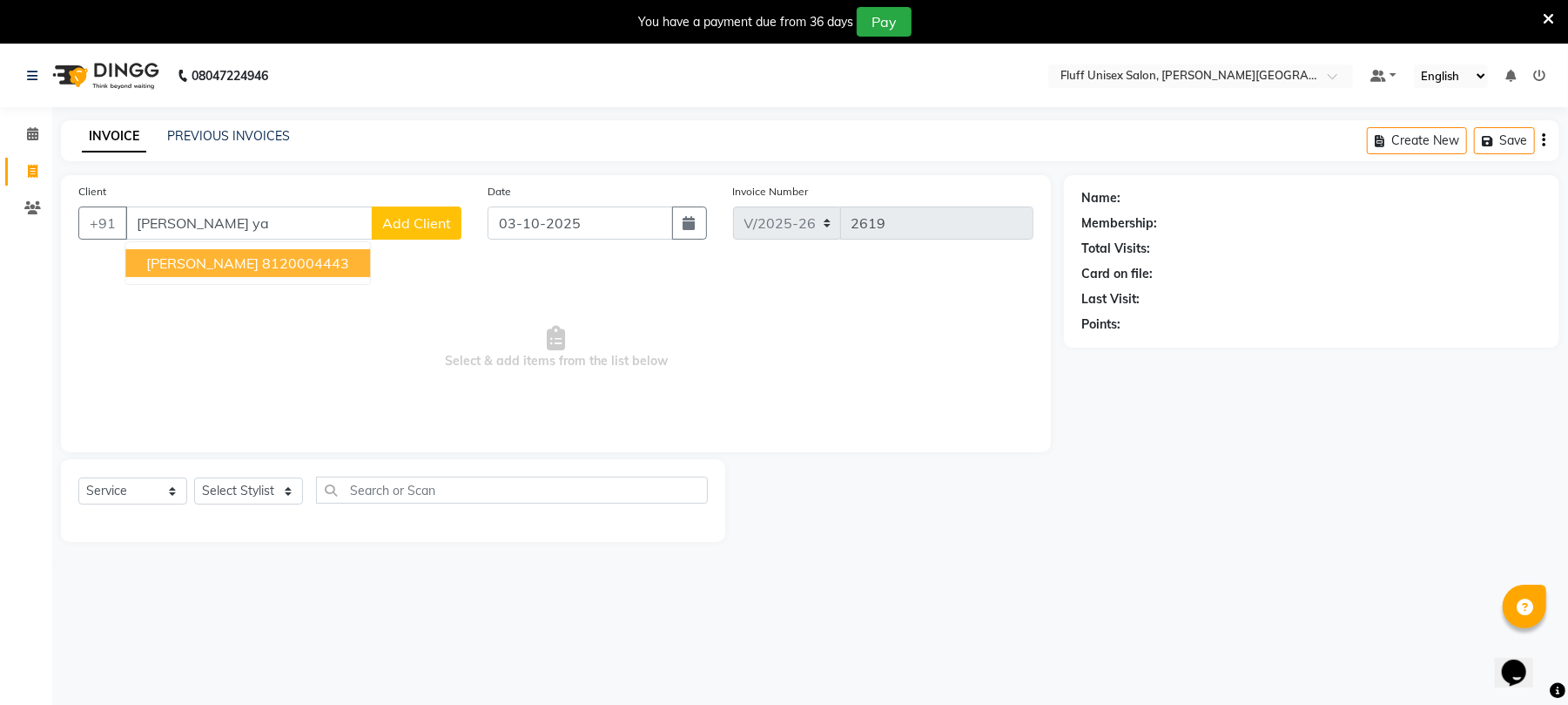
click at [230, 263] on span "[PERSON_NAME]" at bounding box center [202, 263] width 112 height 17
type input "8120004443"
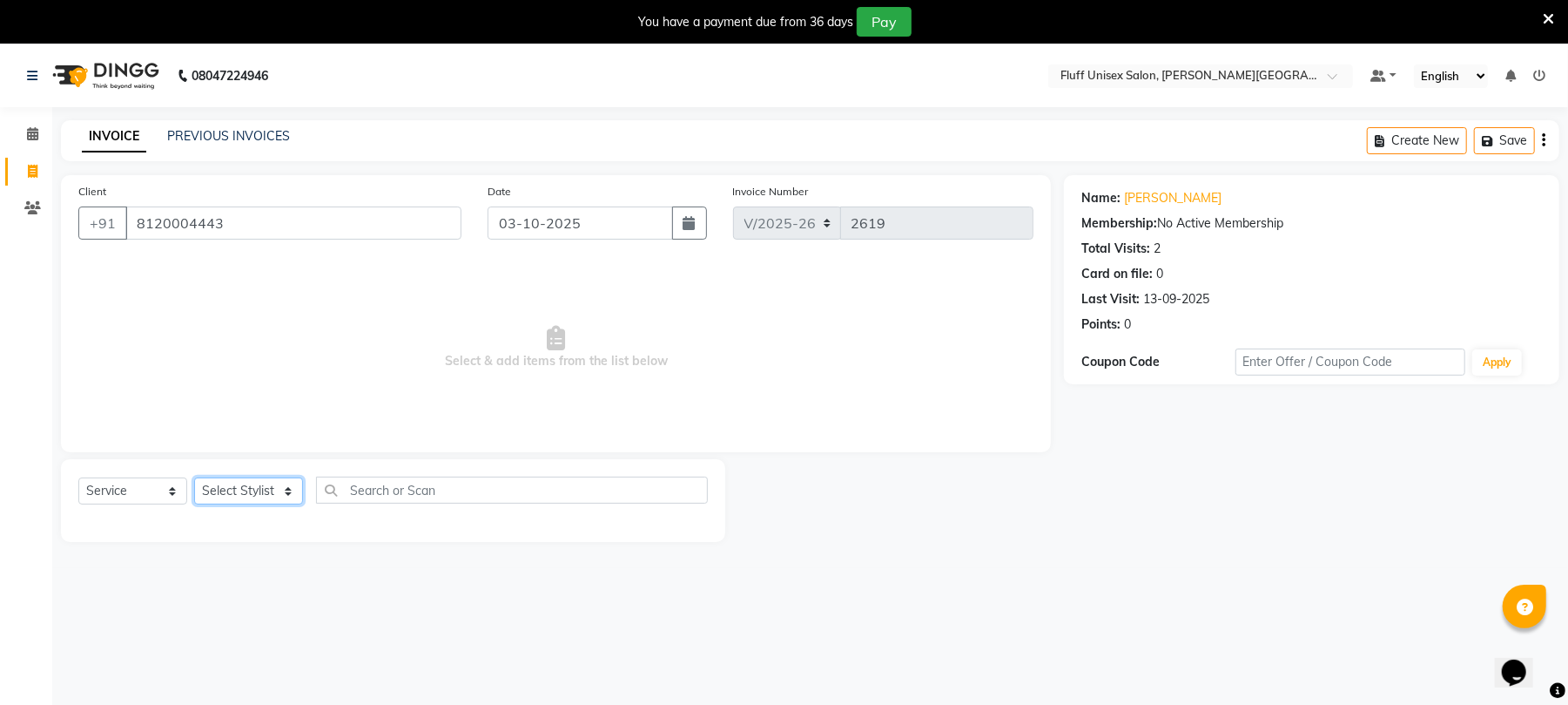
click at [226, 482] on select "Select Stylist Chinu [PERSON_NAME] Reception Rohit" at bounding box center [248, 491] width 109 height 27
select select "39020"
click at [194, 478] on select "Select Stylist Chinu [PERSON_NAME] Reception Rohit" at bounding box center [248, 491] width 109 height 27
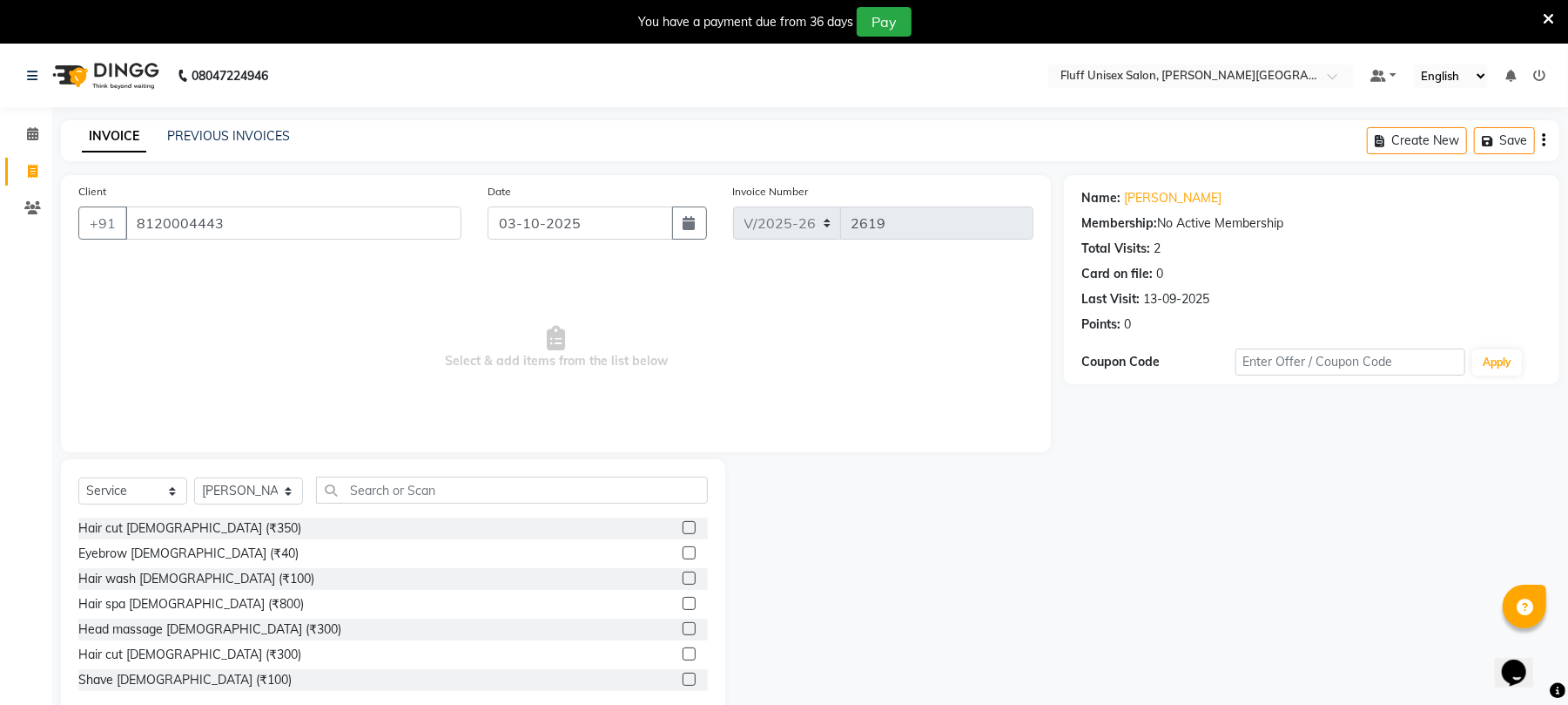
click at [683, 681] on label at bounding box center [689, 679] width 13 height 13
click at [683, 681] on input "checkbox" at bounding box center [688, 680] width 11 height 11
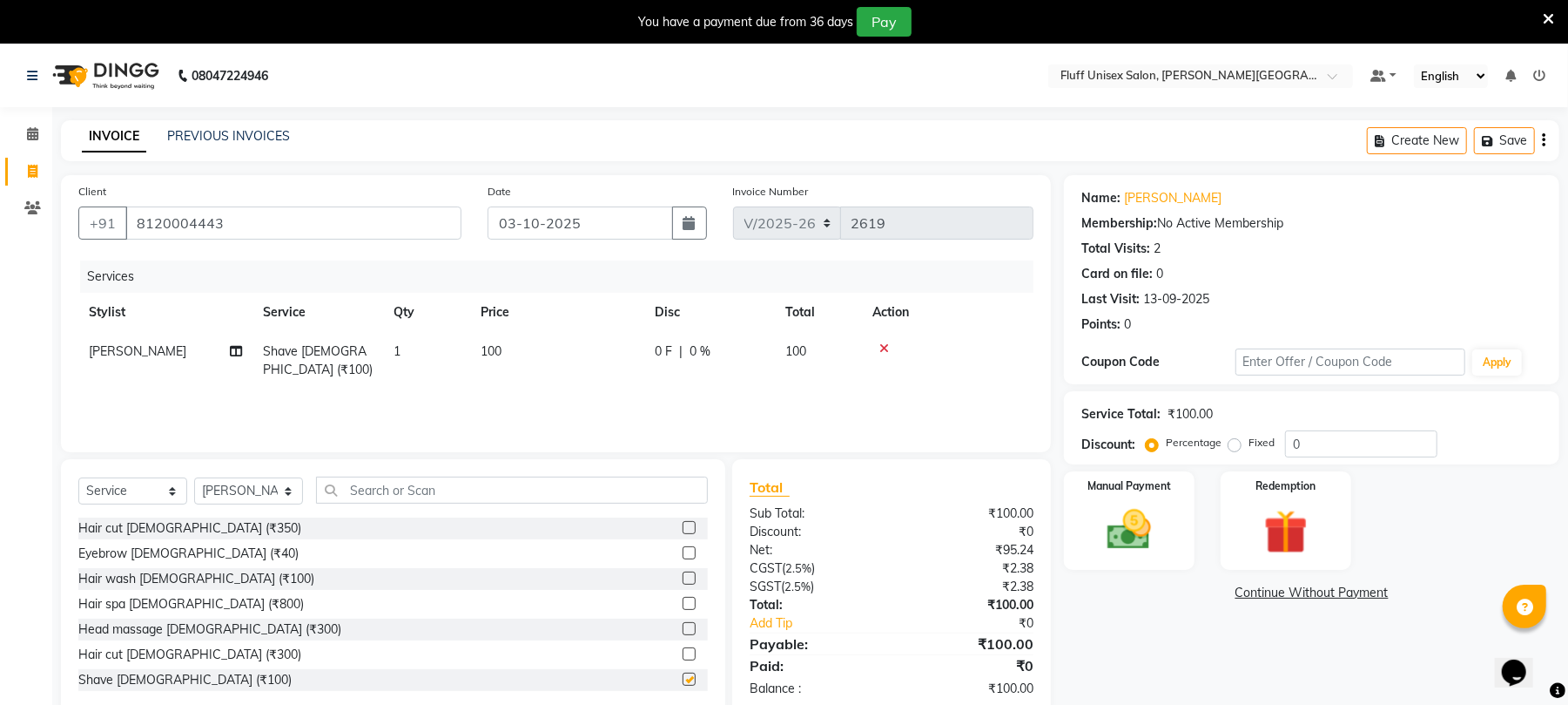
checkbox input "false"
click at [621, 350] on td "100" at bounding box center [558, 361] width 174 height 58
select select "39020"
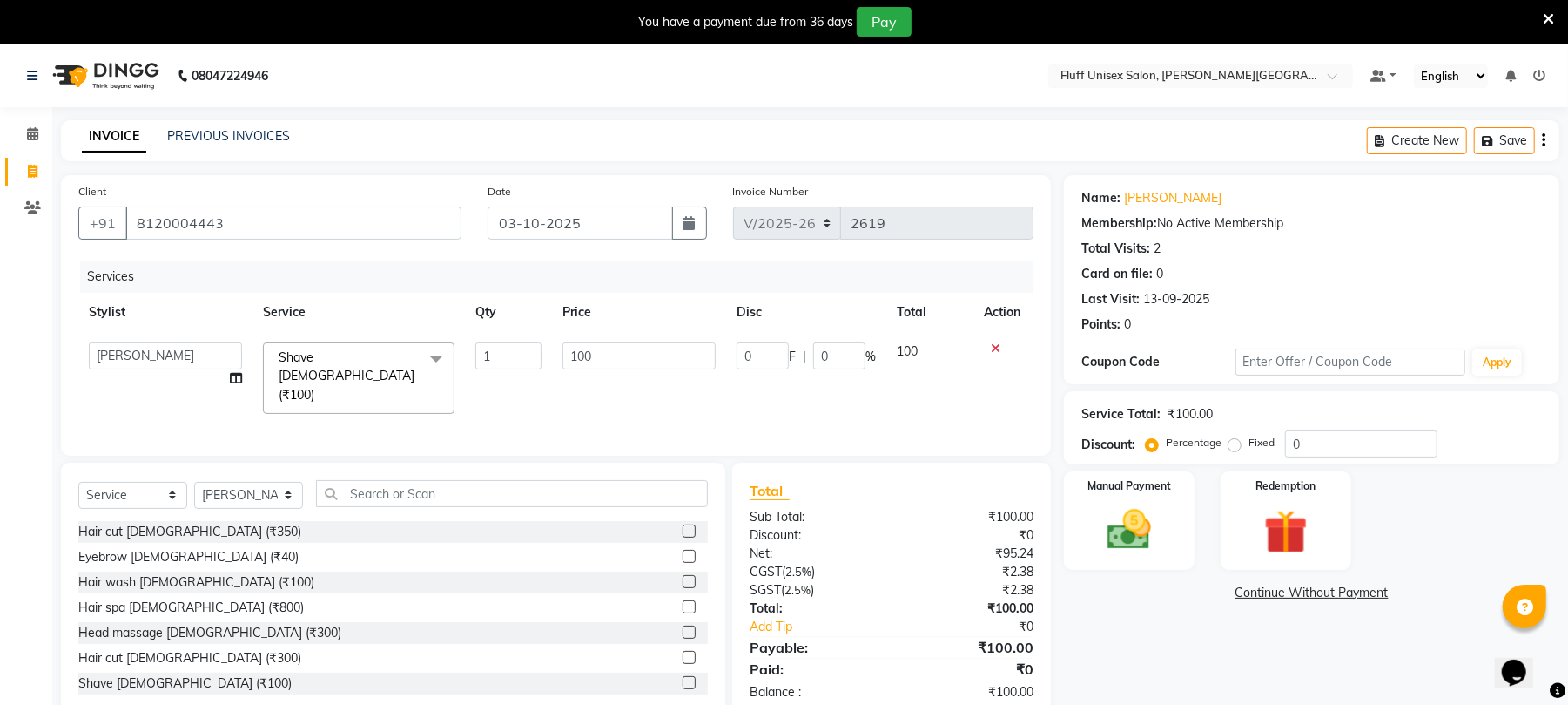
click at [639, 350] on input "100" at bounding box center [639, 356] width 153 height 27
type input "150"
click at [879, 394] on div "Services Stylist Service Qty Price Disc Total Action Chinu [PERSON_NAME] Recept…" at bounding box center [556, 349] width 956 height 178
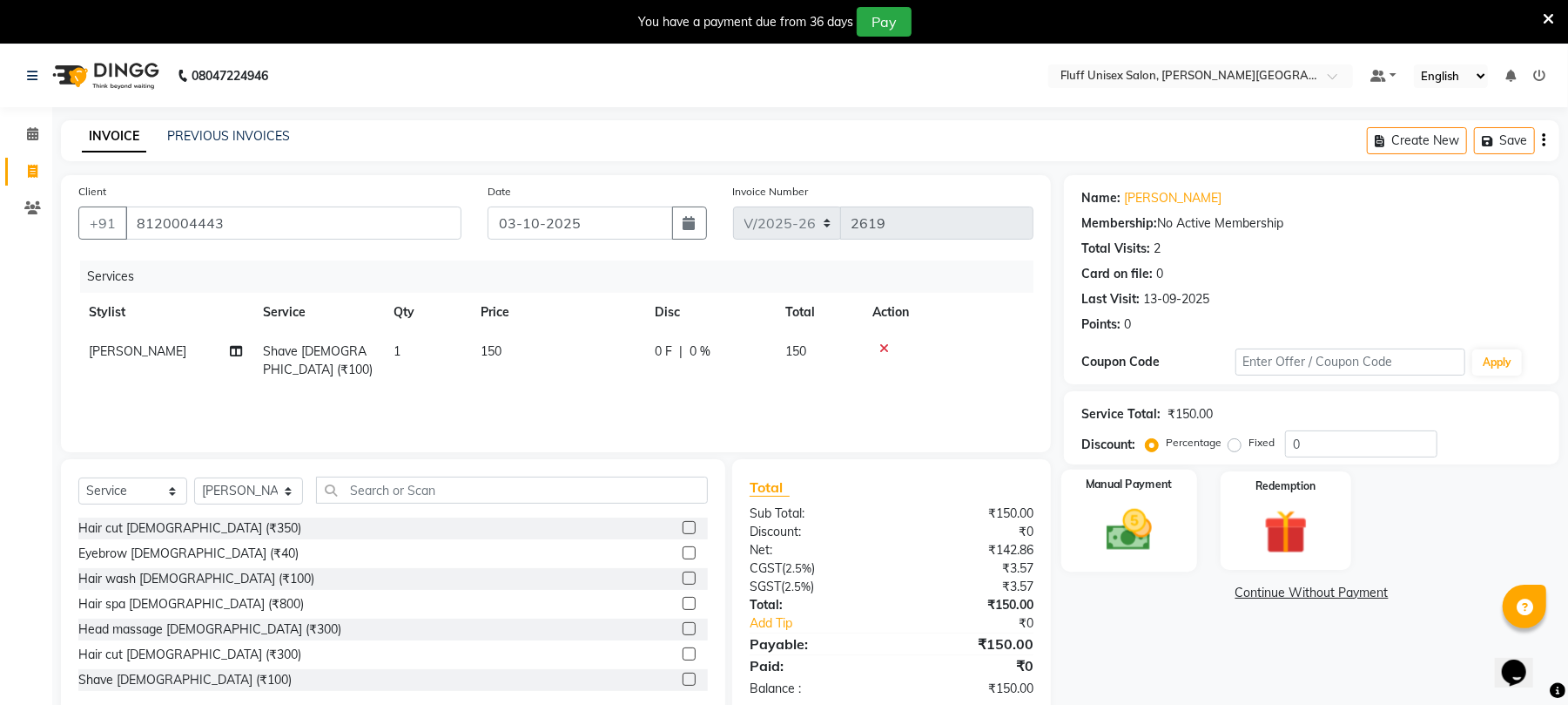
click at [1119, 502] on div "Manual Payment" at bounding box center [1130, 520] width 136 height 102
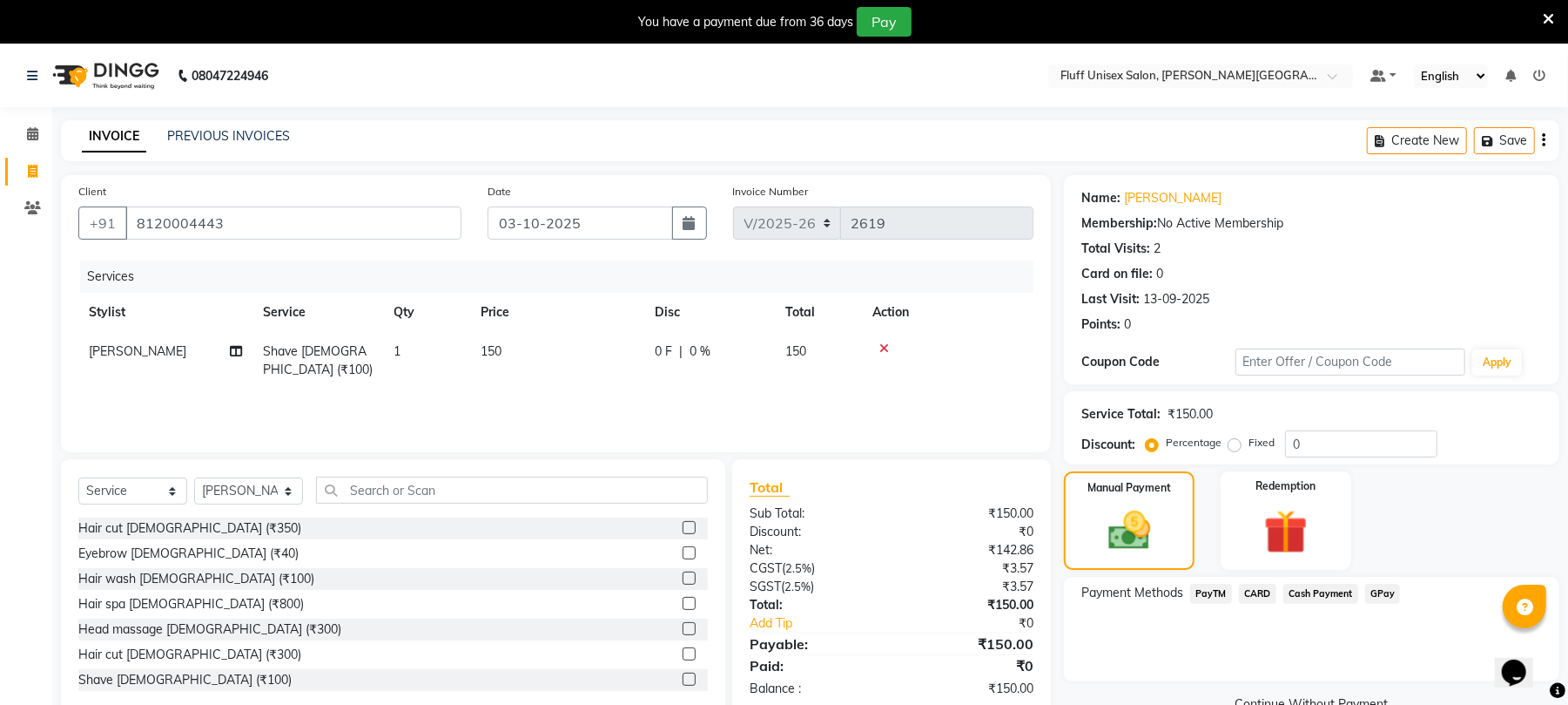
click at [1370, 598] on span "GPay" at bounding box center [1382, 593] width 36 height 20
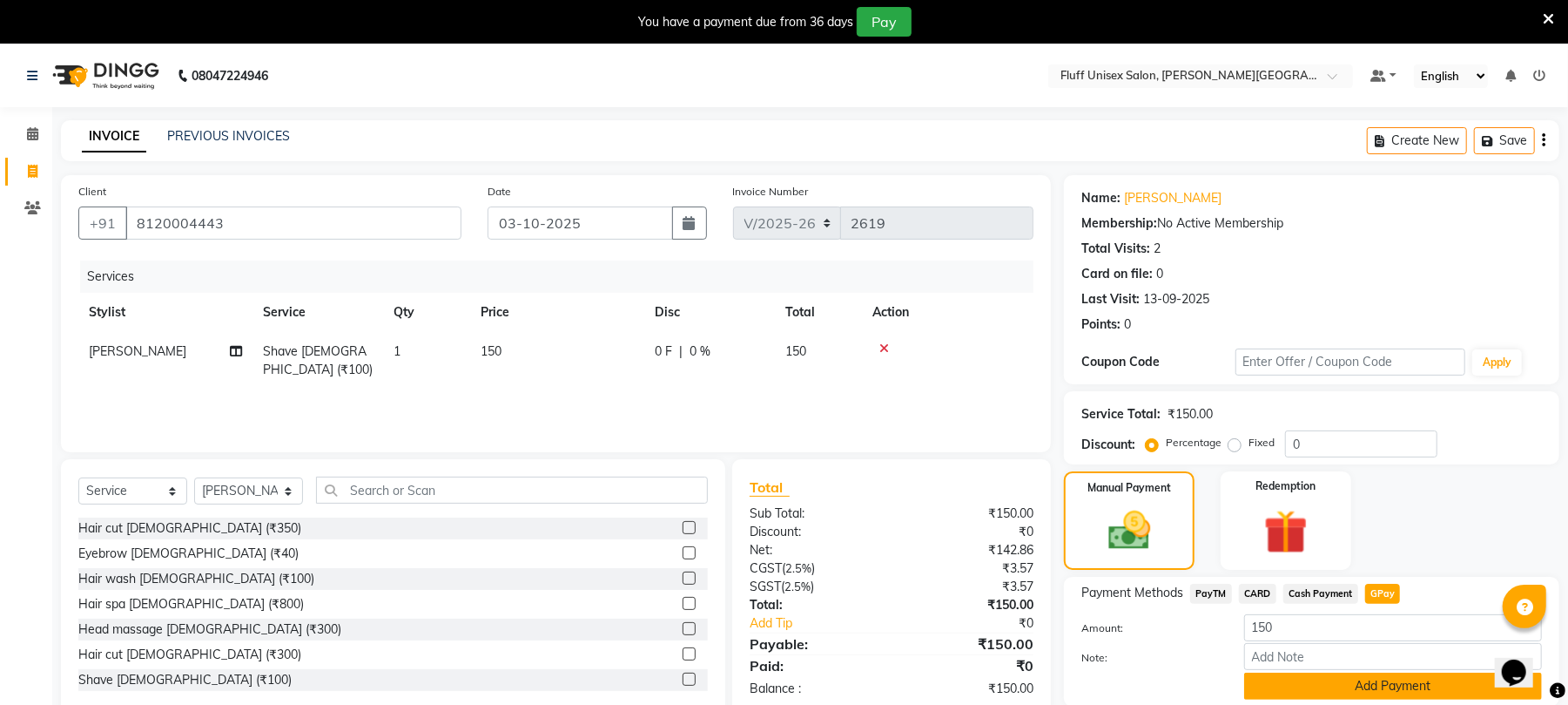
click at [1374, 673] on button "Add Payment" at bounding box center [1393, 686] width 298 height 27
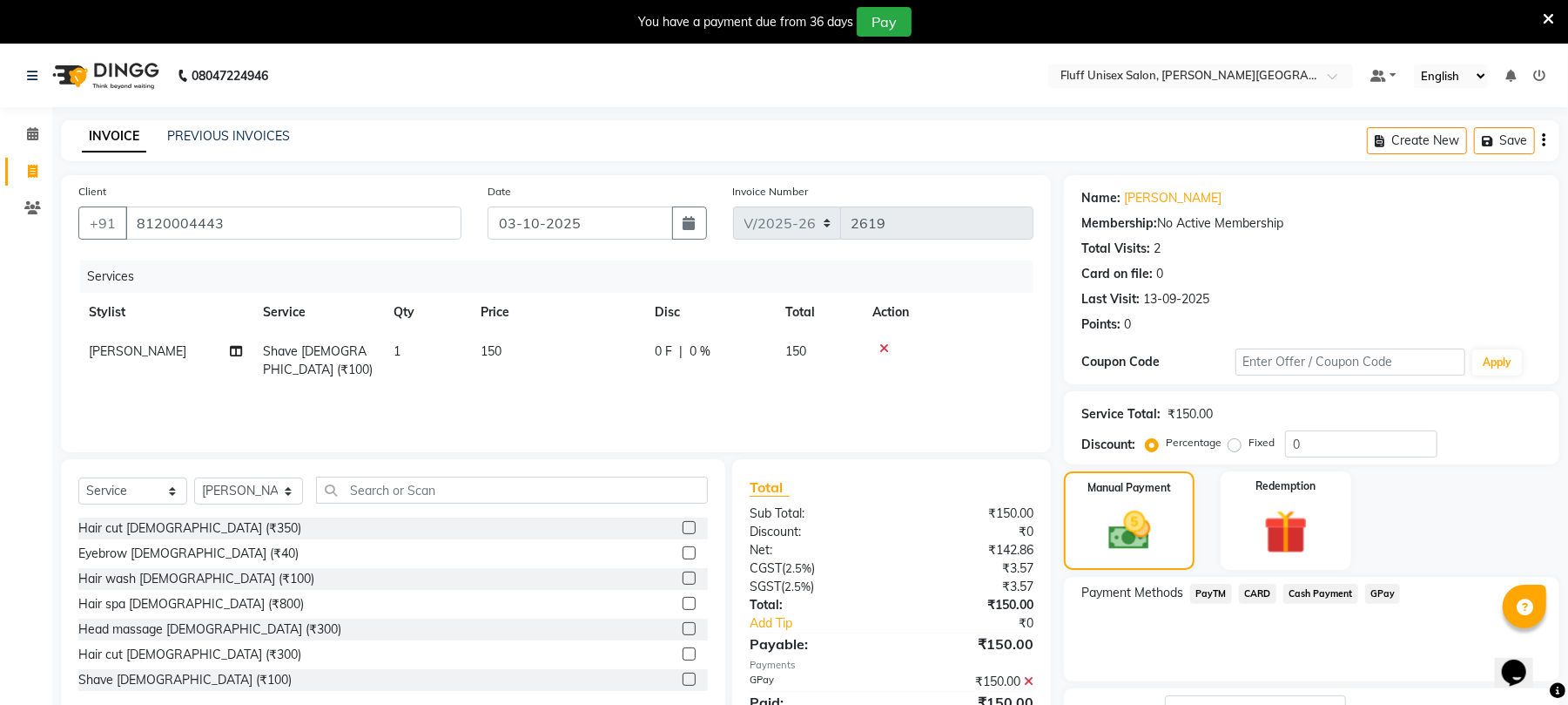
scroll to position [138, 0]
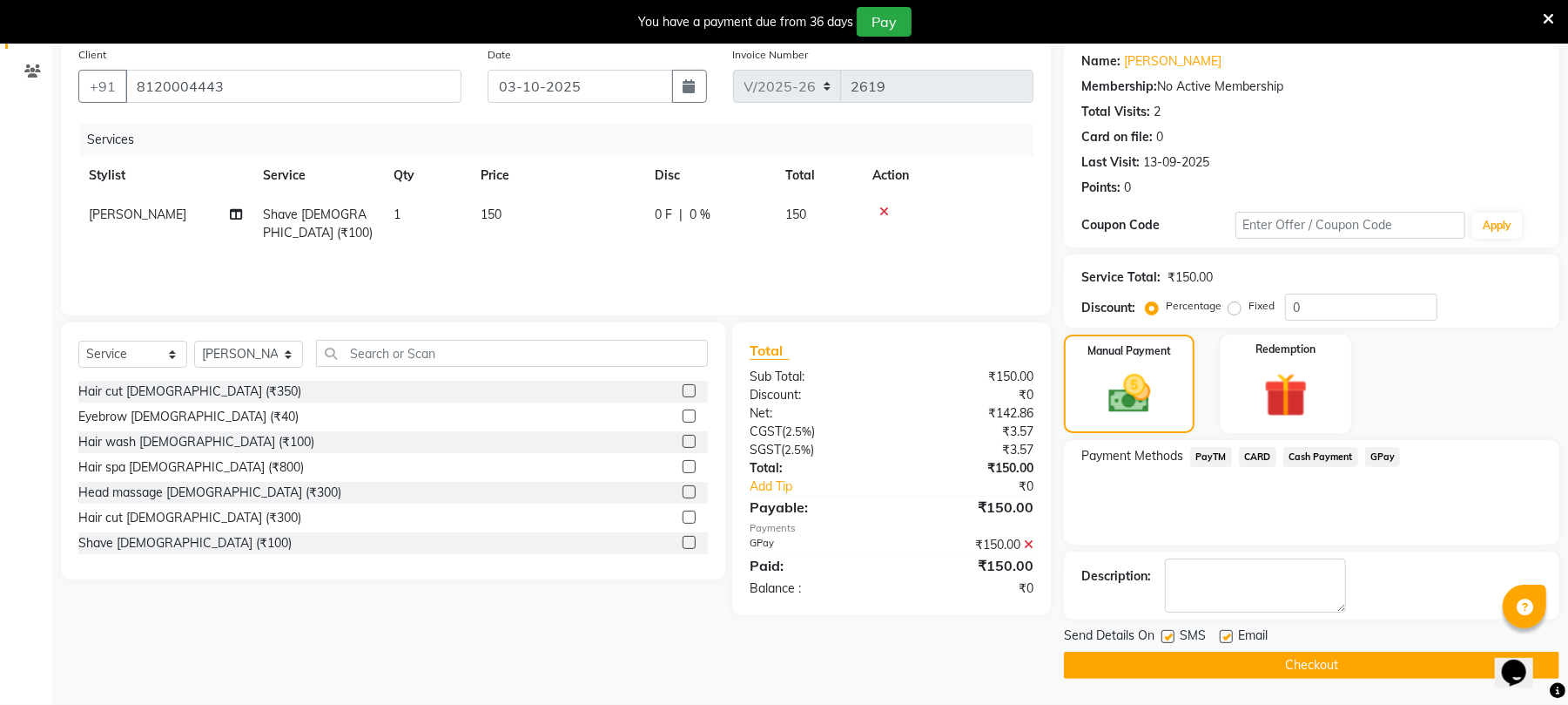
drag, startPoint x: 1574, startPoint y: 532, endPoint x: 49, endPoint y: 36, distance: 1603.6
click at [1432, 660] on button "Checkout" at bounding box center [1312, 665] width 496 height 27
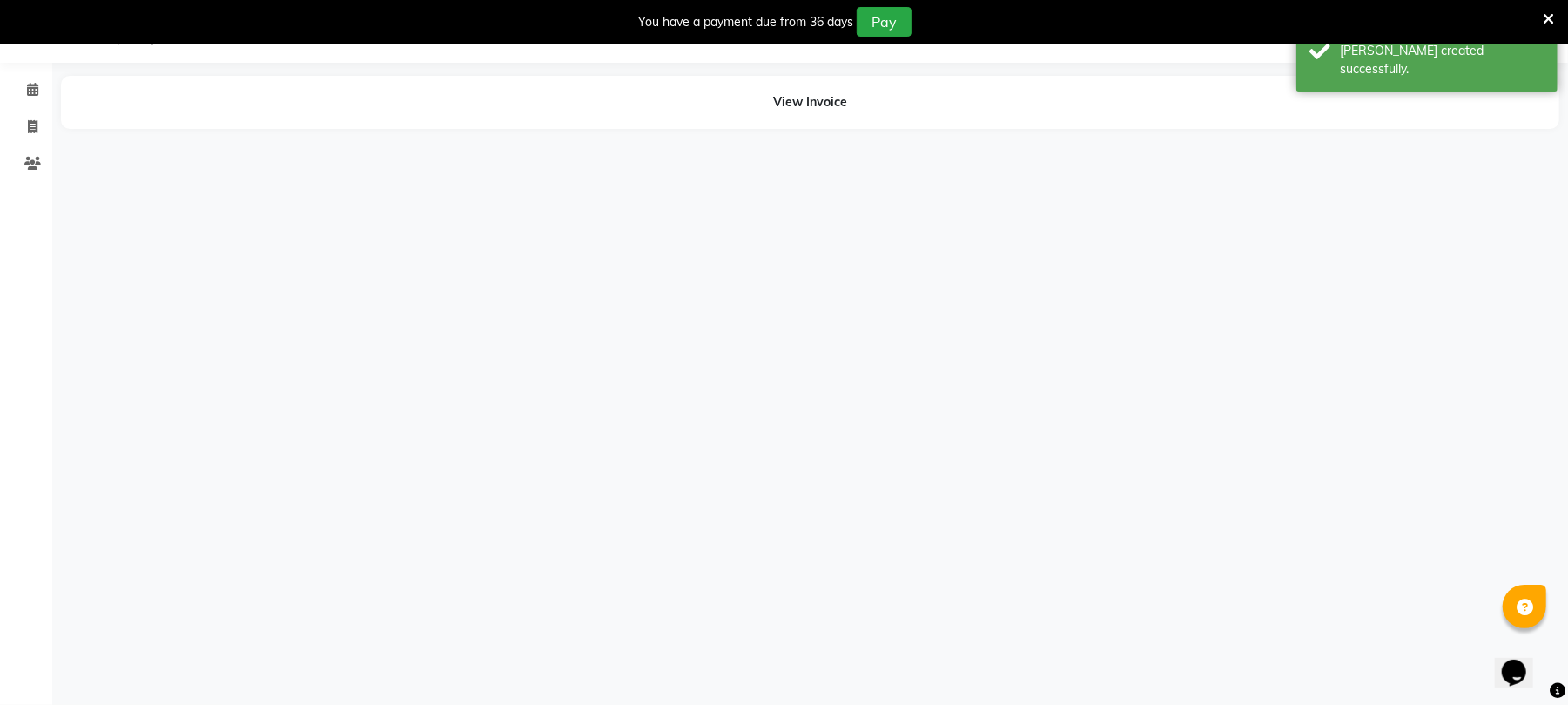
scroll to position [44, 0]
click at [23, 77] on link "Calendar" at bounding box center [26, 91] width 42 height 29
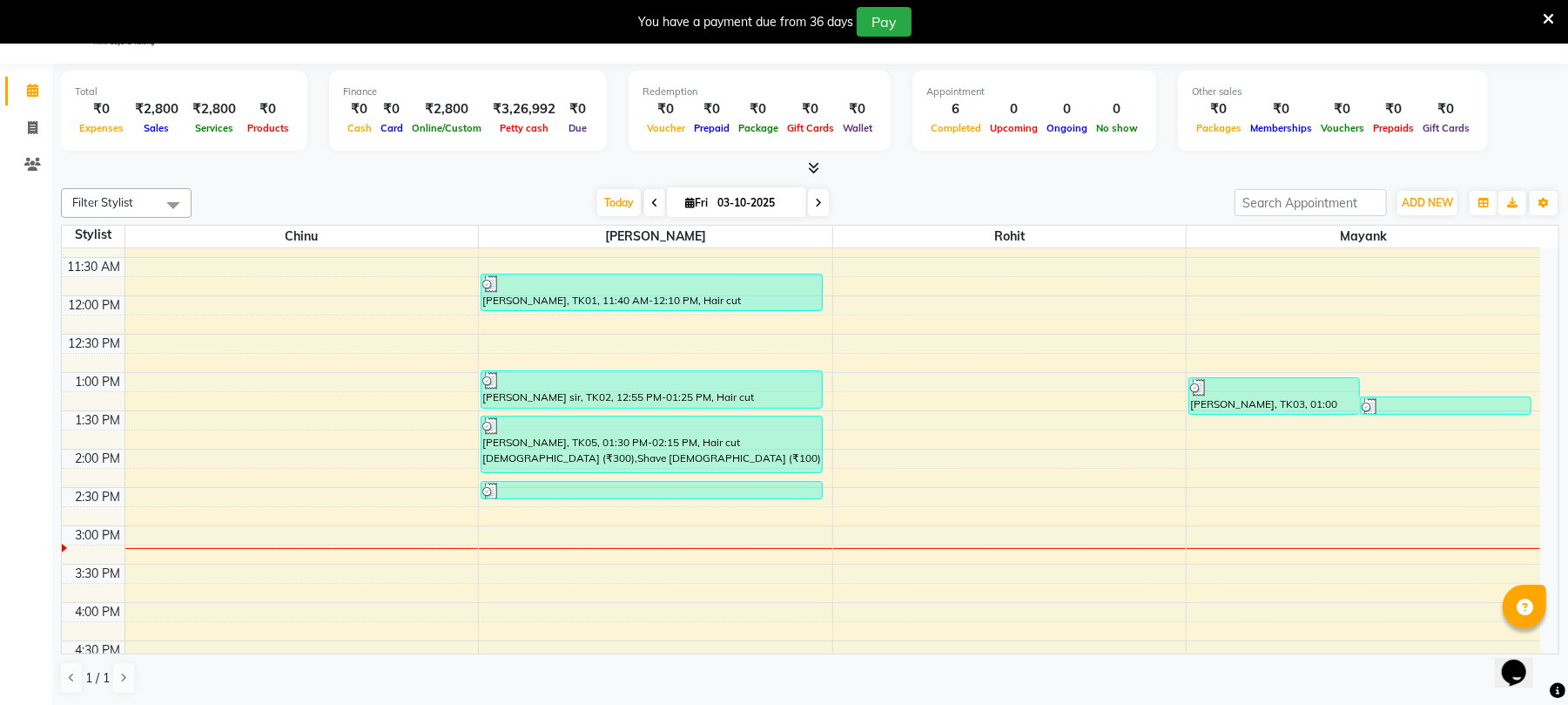
scroll to position [45, 0]
